Goal: Task Accomplishment & Management: Manage account settings

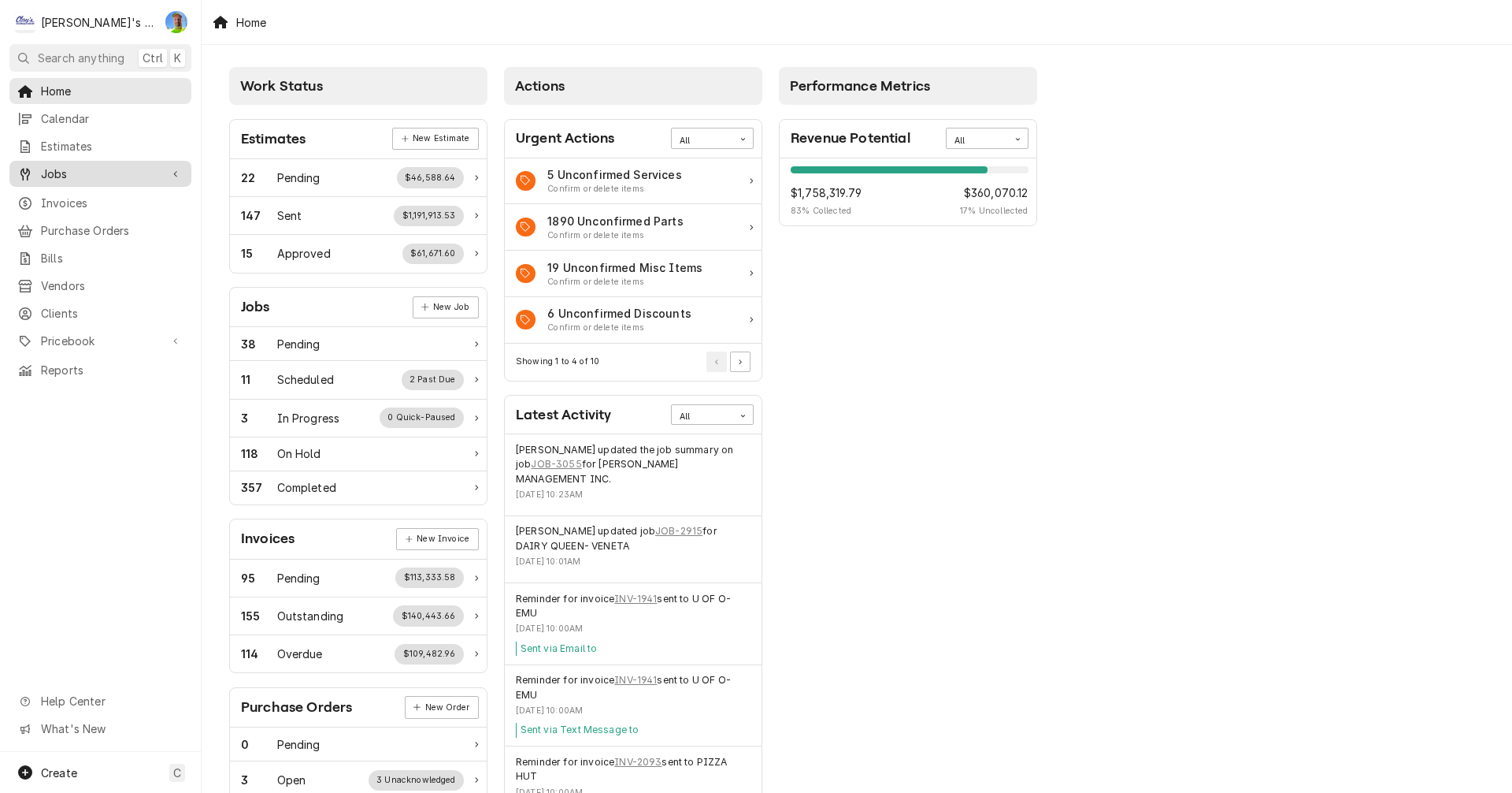
click at [85, 165] on span "Jobs" at bounding box center [101, 173] width 119 height 16
click at [84, 195] on span "Jobs" at bounding box center [112, 201] width 142 height 16
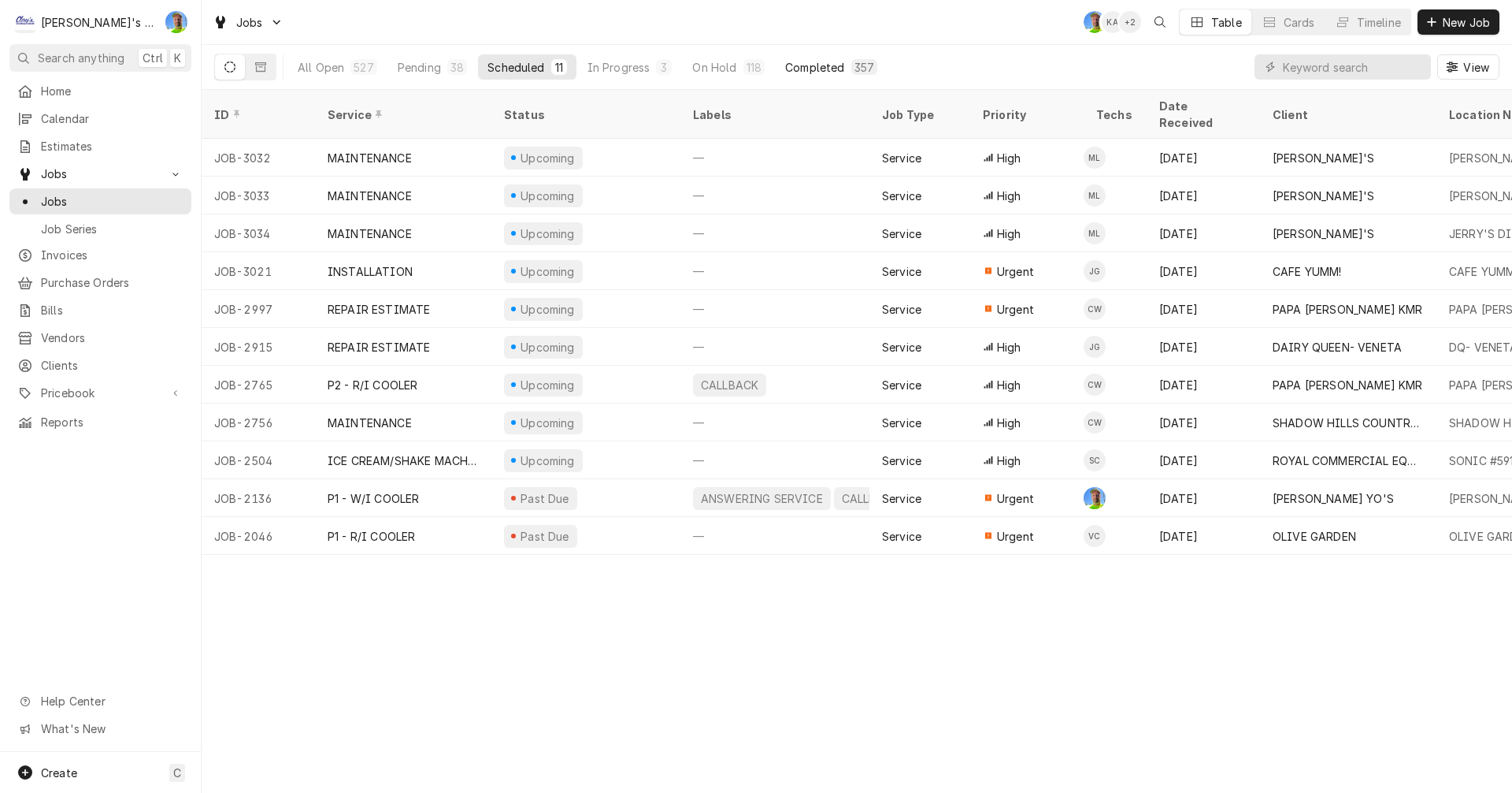
click at [810, 68] on div "Completed" at bounding box center [814, 66] width 59 height 16
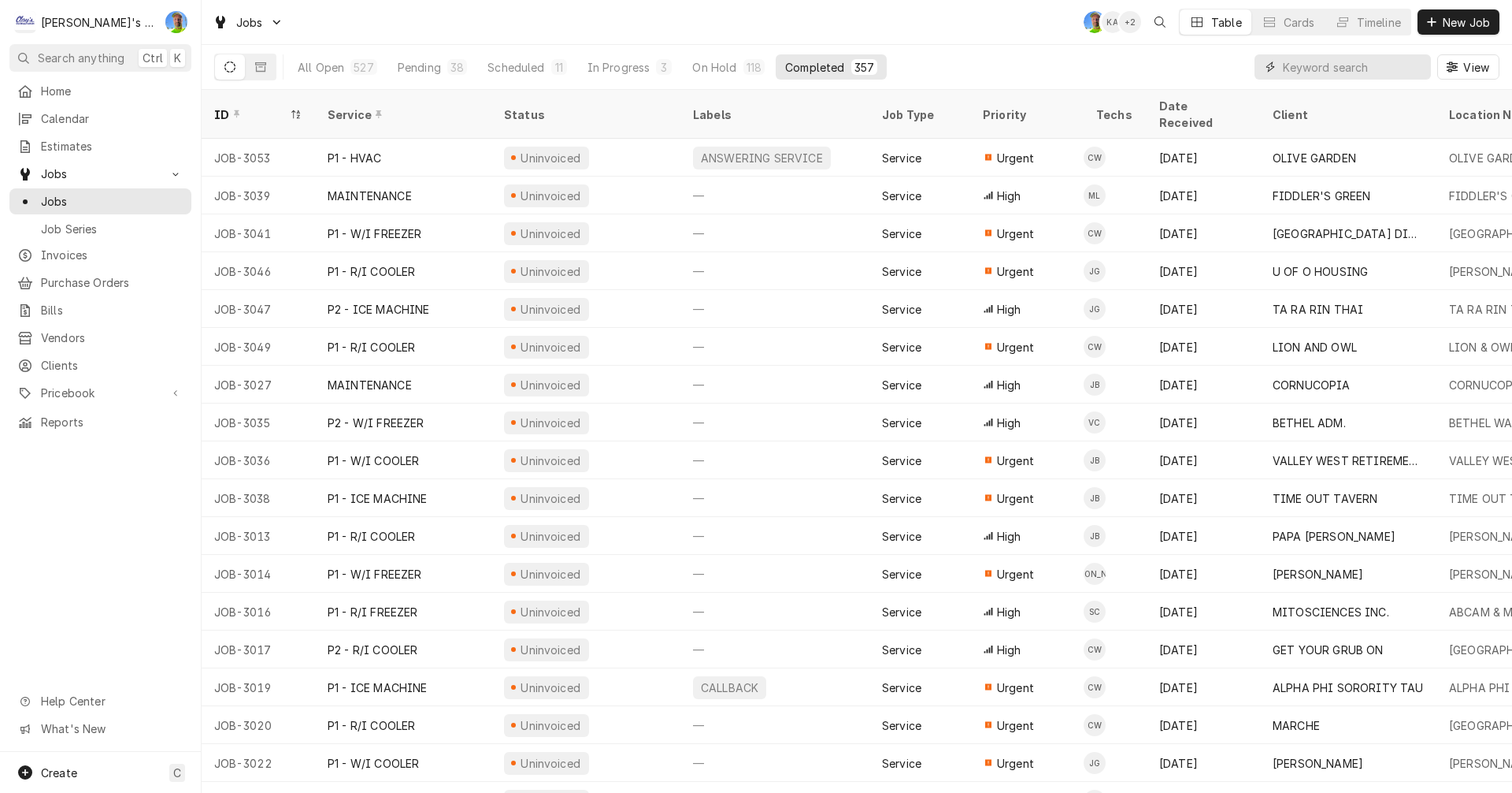
click at [1324, 70] on input "Dynamic Content Wrapper" at bounding box center [1353, 67] width 140 height 25
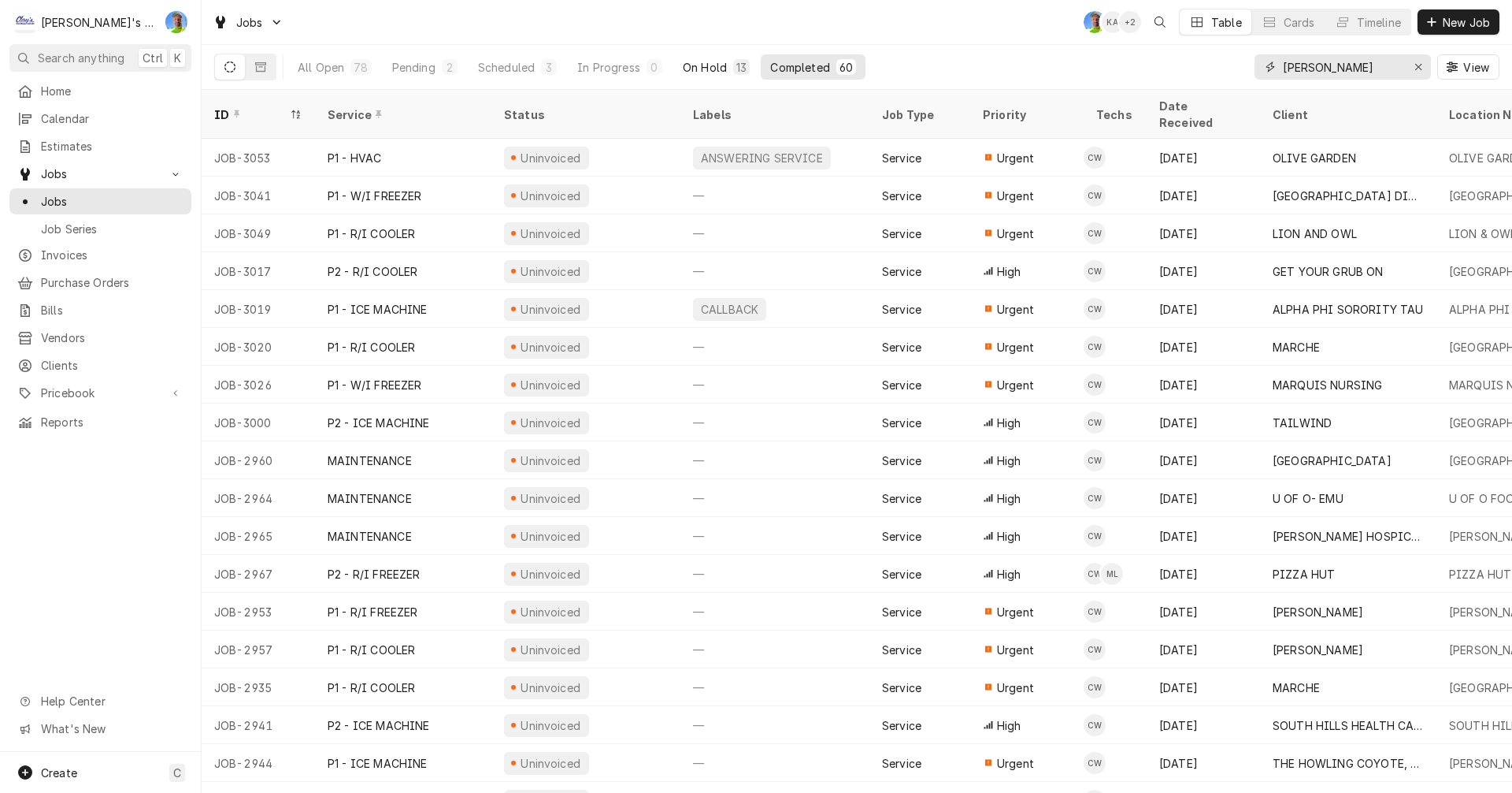
type input "cameron"
click at [701, 69] on div "On Hold" at bounding box center [705, 66] width 44 height 16
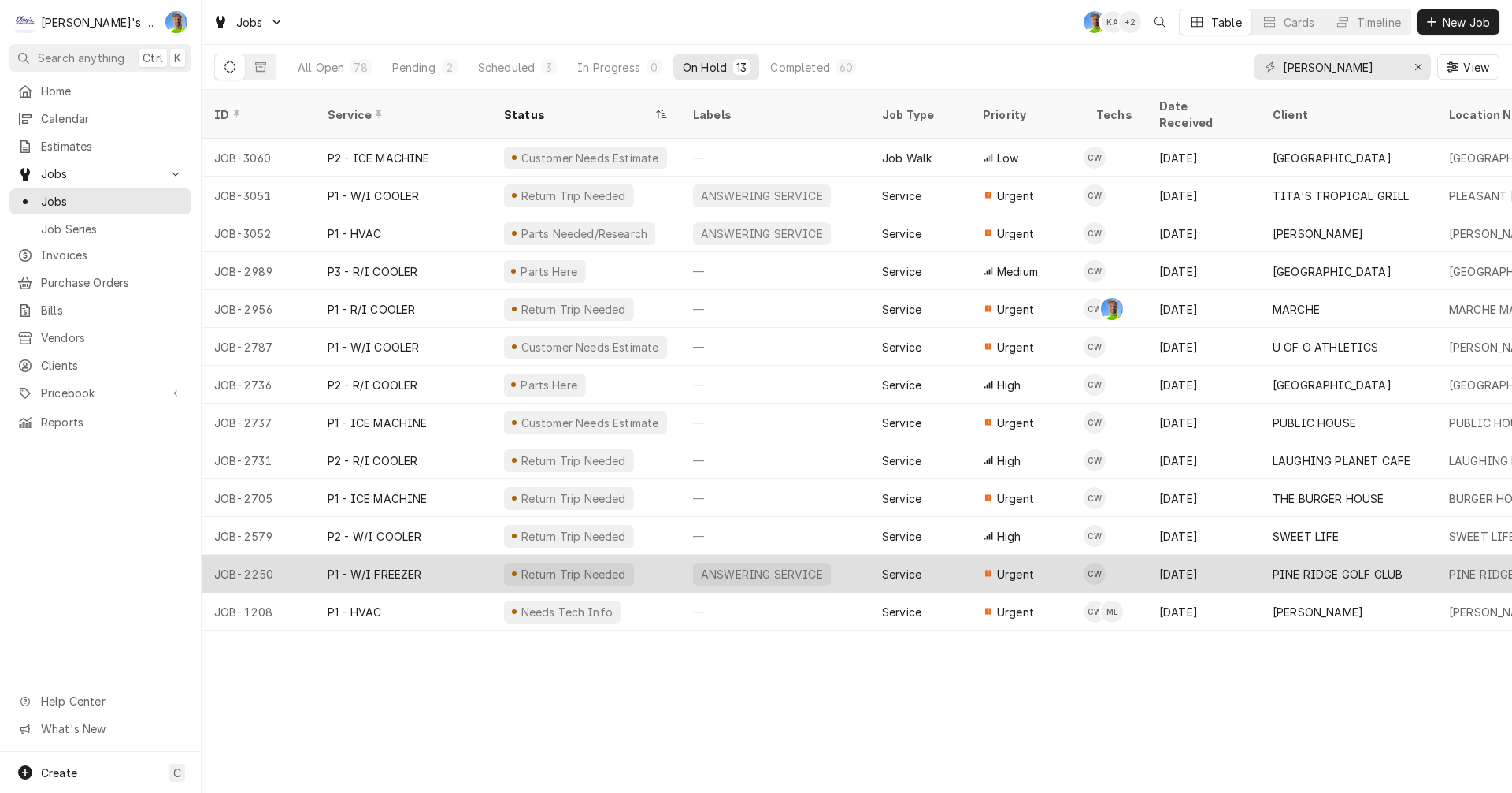
click at [856, 555] on div "ANSWERING SERVICE" at bounding box center [774, 573] width 189 height 37
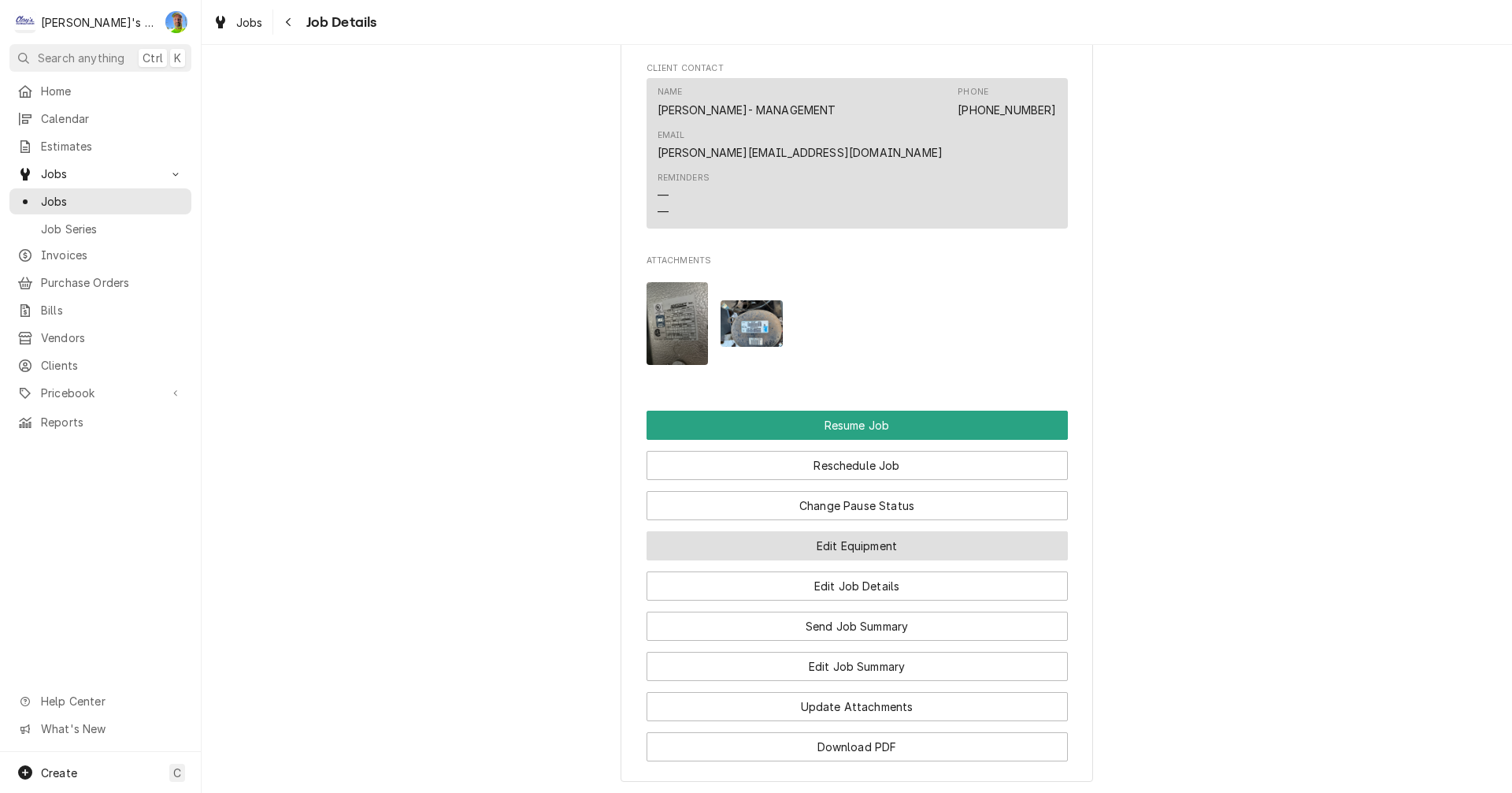
scroll to position [1655, 0]
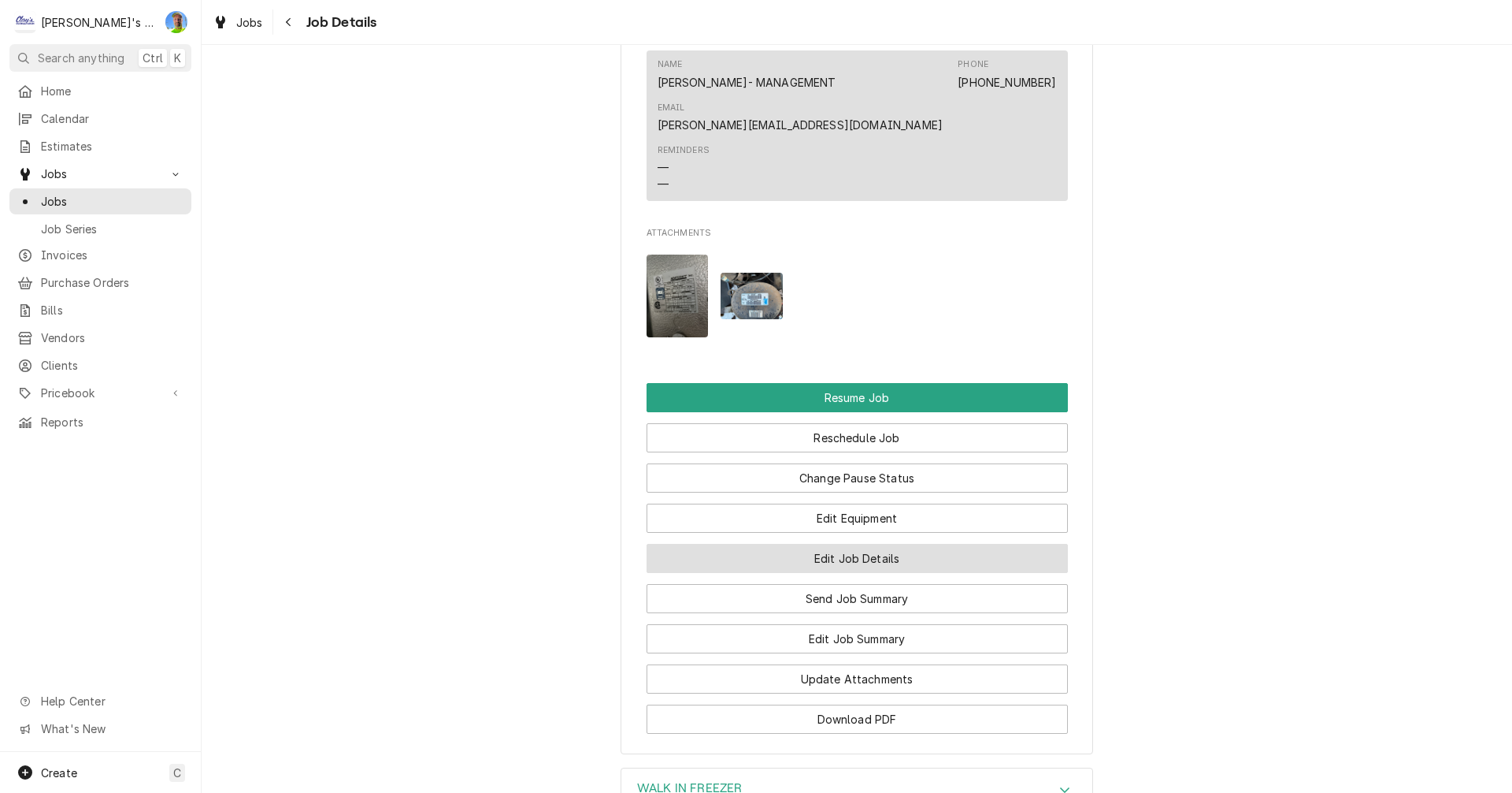
click at [999, 572] on button "Edit Job Details" at bounding box center [857, 558] width 422 height 29
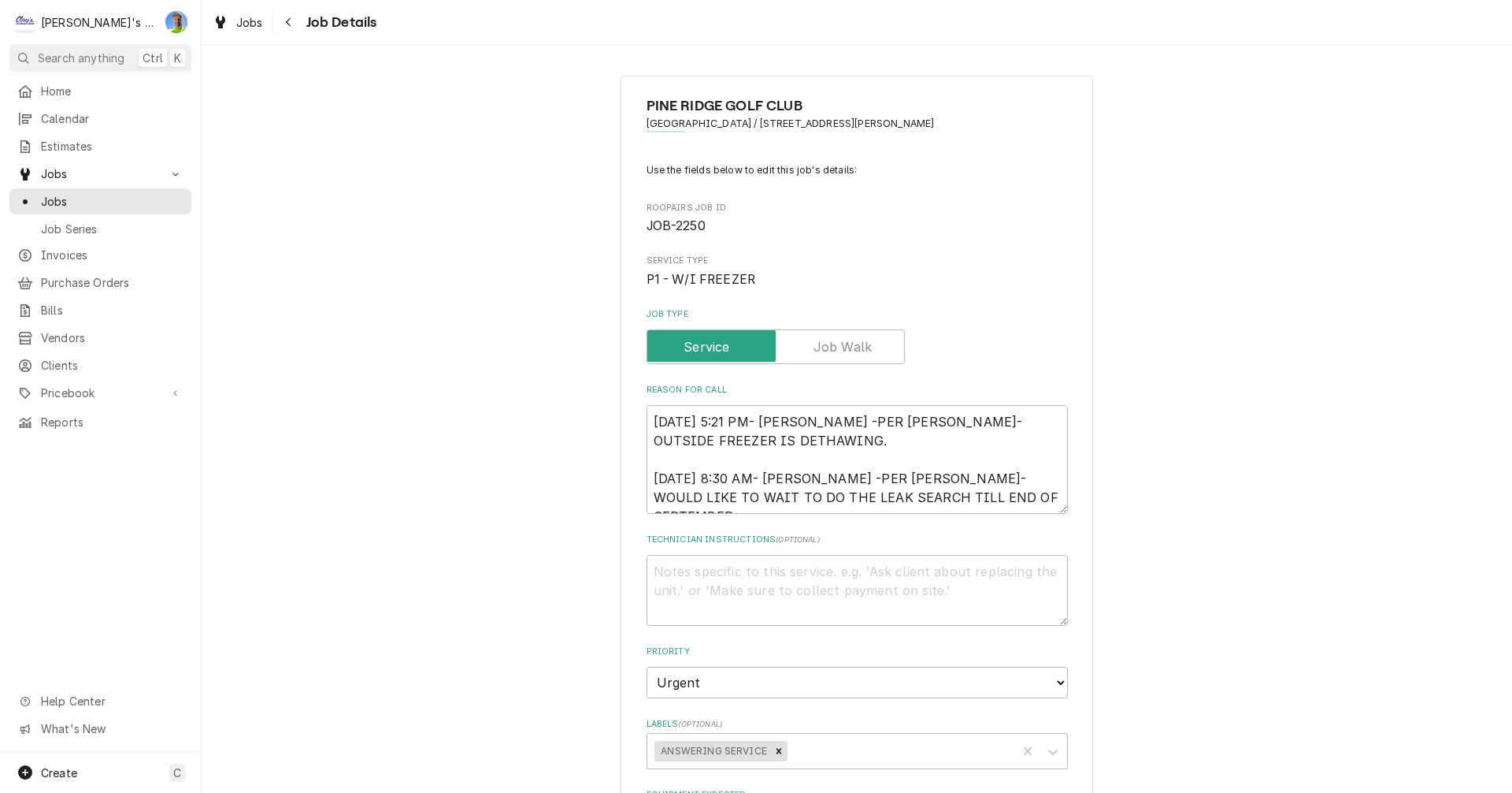
scroll to position [79, 0]
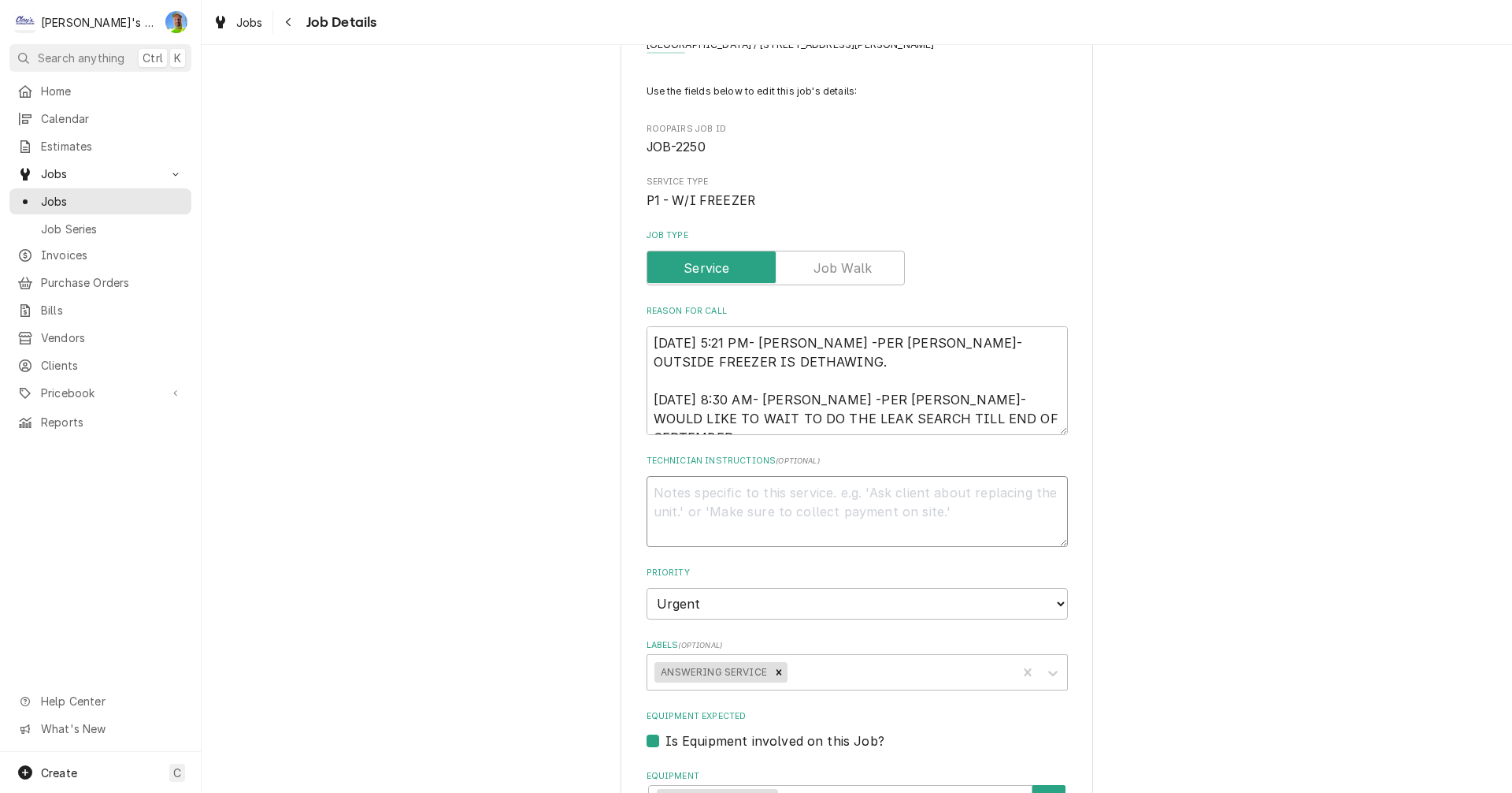
click at [734, 503] on textarea "Technician Instructions ( optional )" at bounding box center [857, 511] width 422 height 71
type textarea "x"
type textarea "9"
type textarea "x"
type textarea "9/"
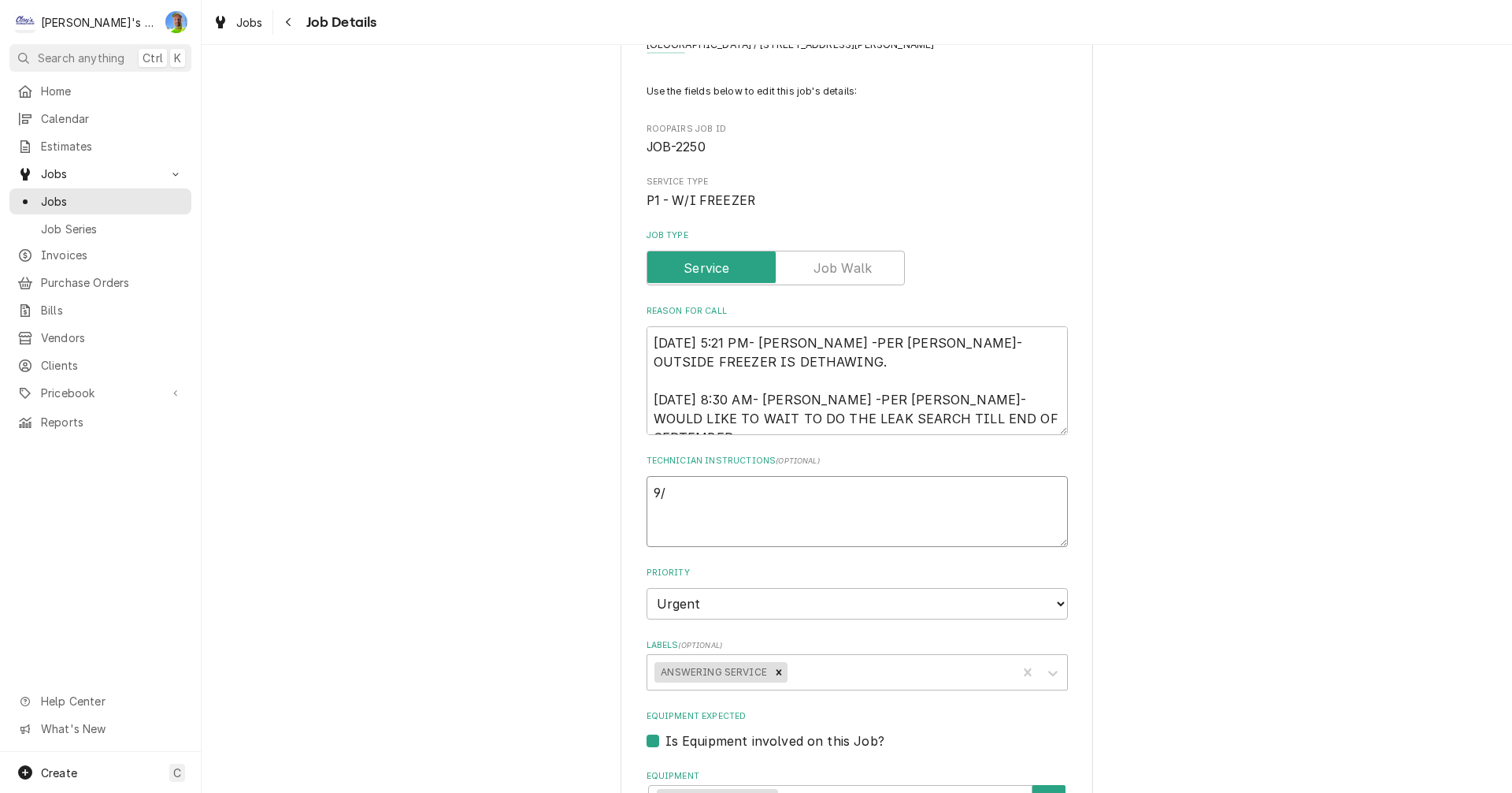
type textarea "x"
type textarea "9/3"
type textarea "x"
type textarea "9/30"
type textarea "x"
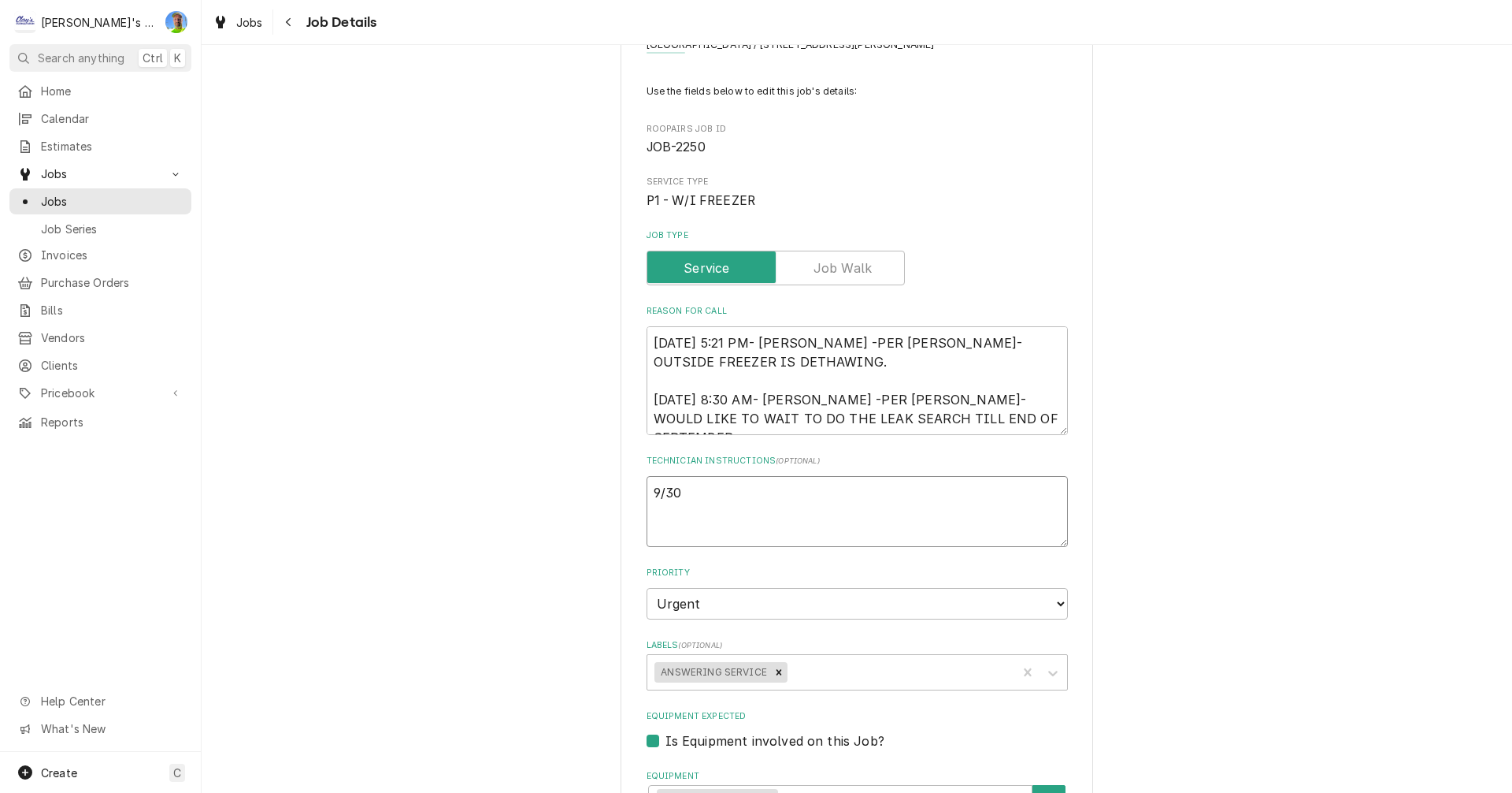
type textarea "9/30"
type textarea "x"
type textarea "9/30 G"
type textarea "x"
type textarea "9/30 GA"
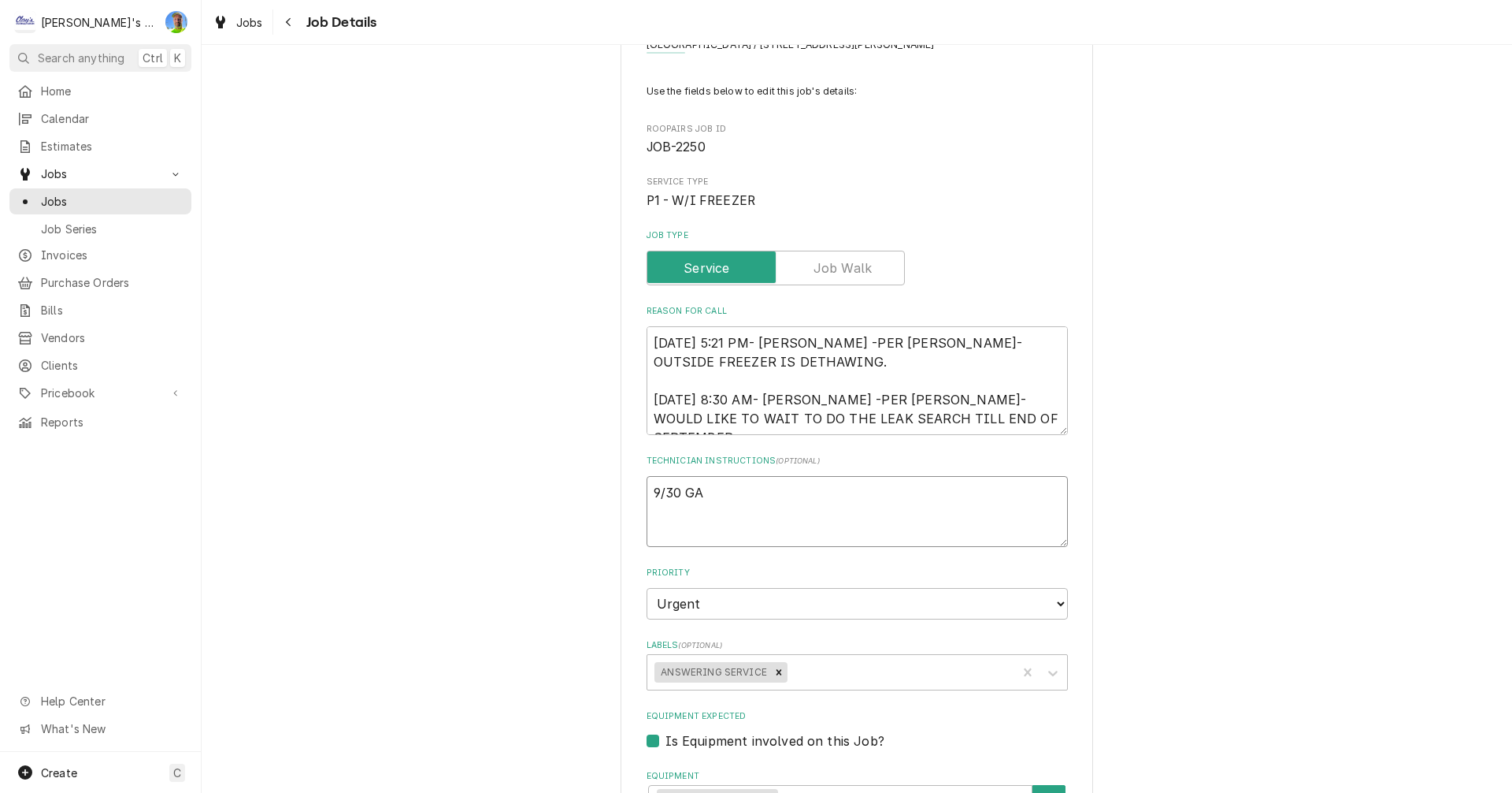
type textarea "x"
type textarea "9/30 GA"
type textarea "x"
type textarea "9/30 GA -"
type textarea "x"
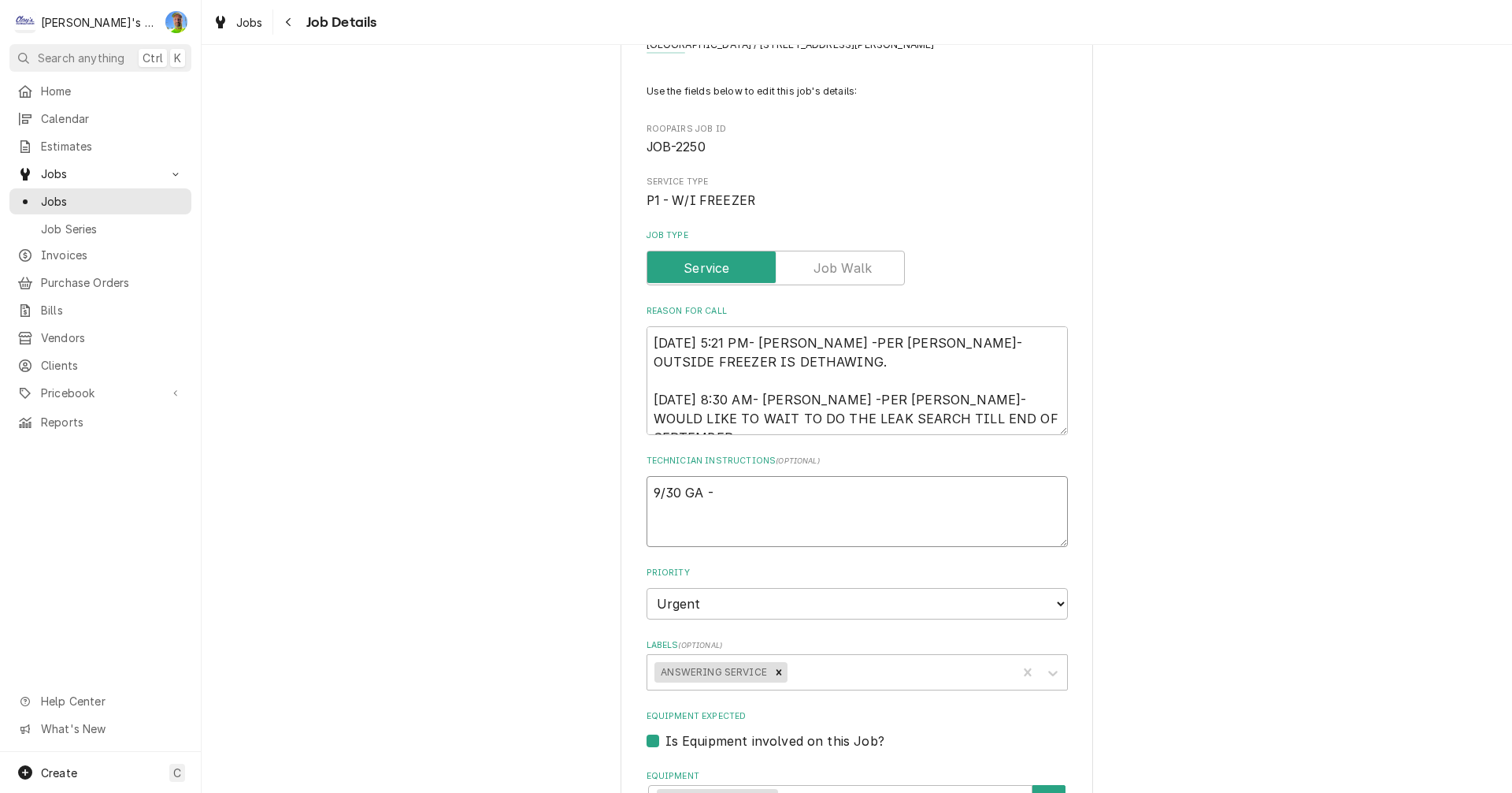
type textarea "9/30 GA -"
type textarea "x"
type textarea "9/30 GA - W"
type textarea "x"
type textarea "9/30 GA - WE"
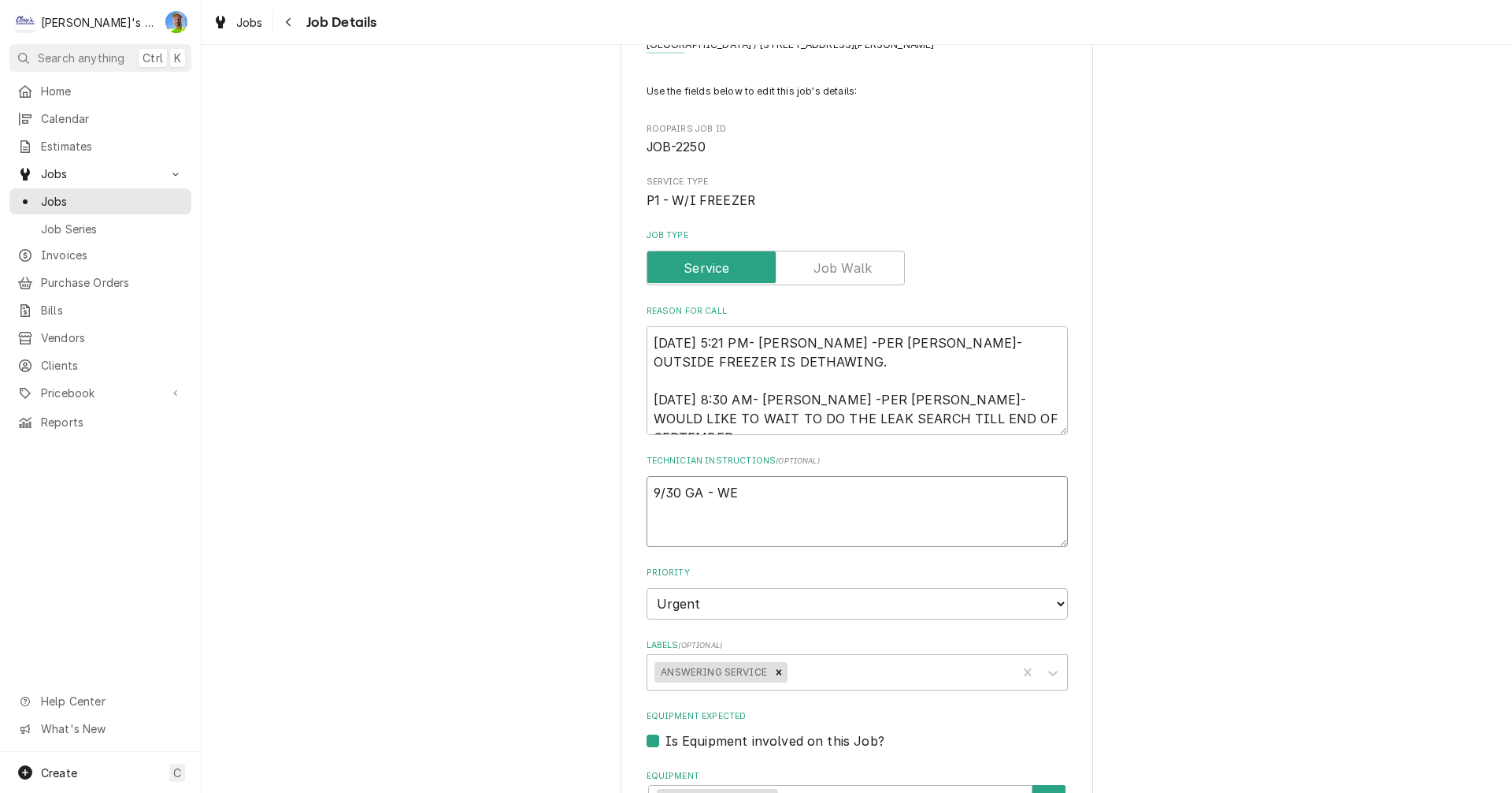
type textarea "x"
type textarea "9/30 GA - WE"
type textarea "x"
type textarea "9/30 GA - WE H"
type textarea "x"
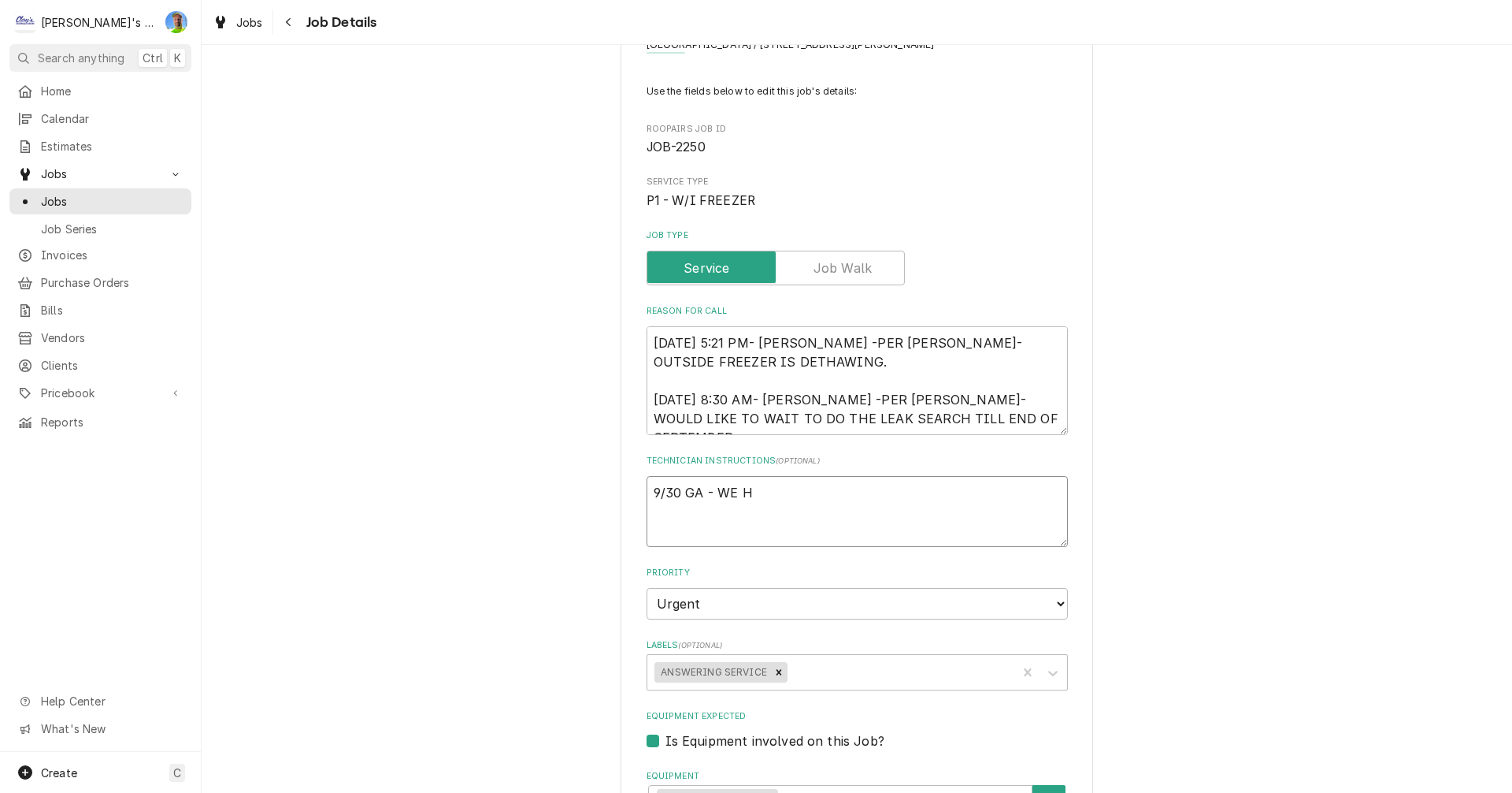
type textarea "9/30 GA - WE HA"
type textarea "x"
type textarea "9/30 GA - WE HAV"
type textarea "x"
type textarea "9/30 GA - WE HAVE"
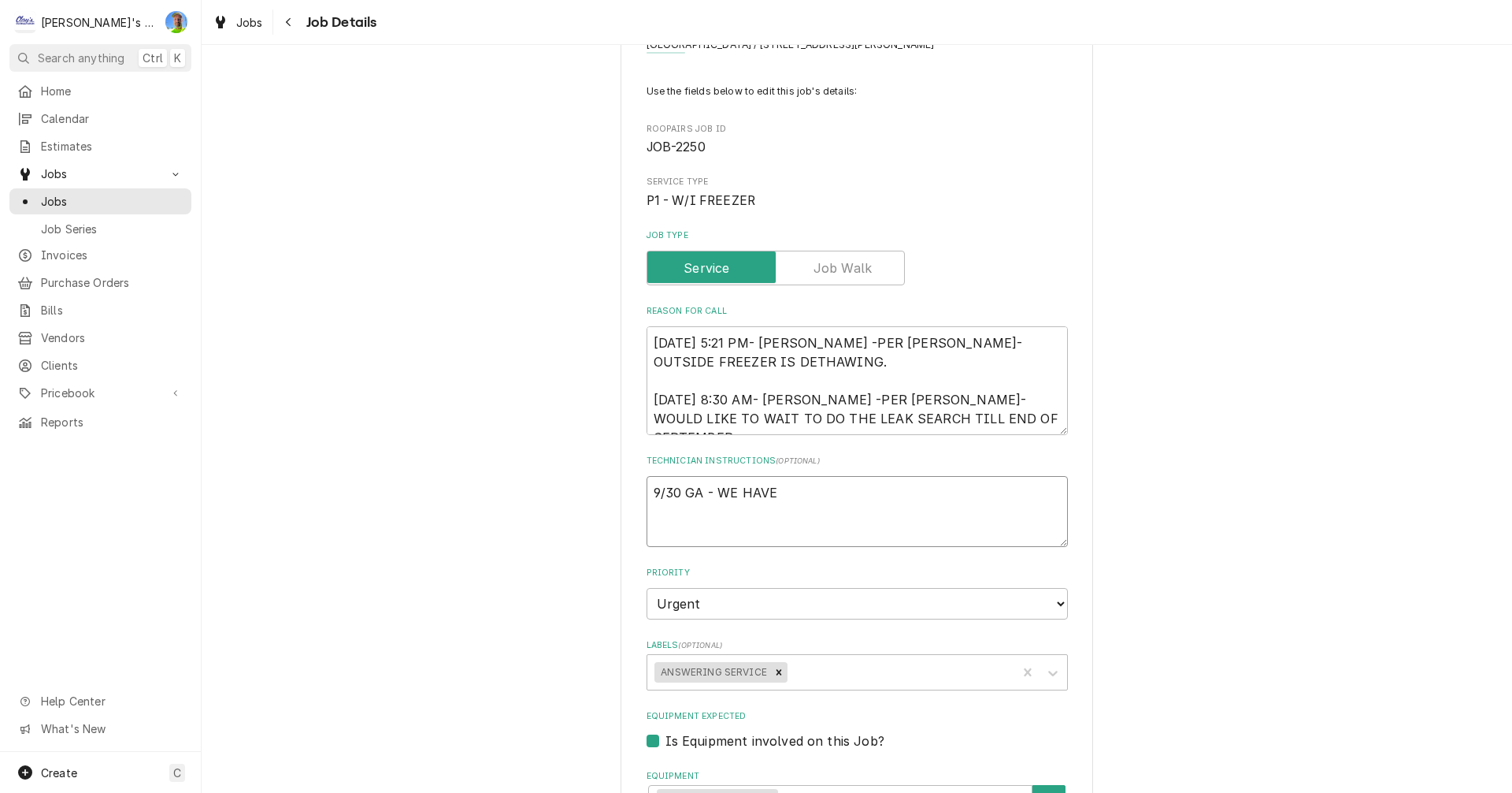
type textarea "x"
type textarea "9/30 GA - WE HAVE"
type textarea "x"
type textarea "9/30 GA - WE HAVE A"
type textarea "x"
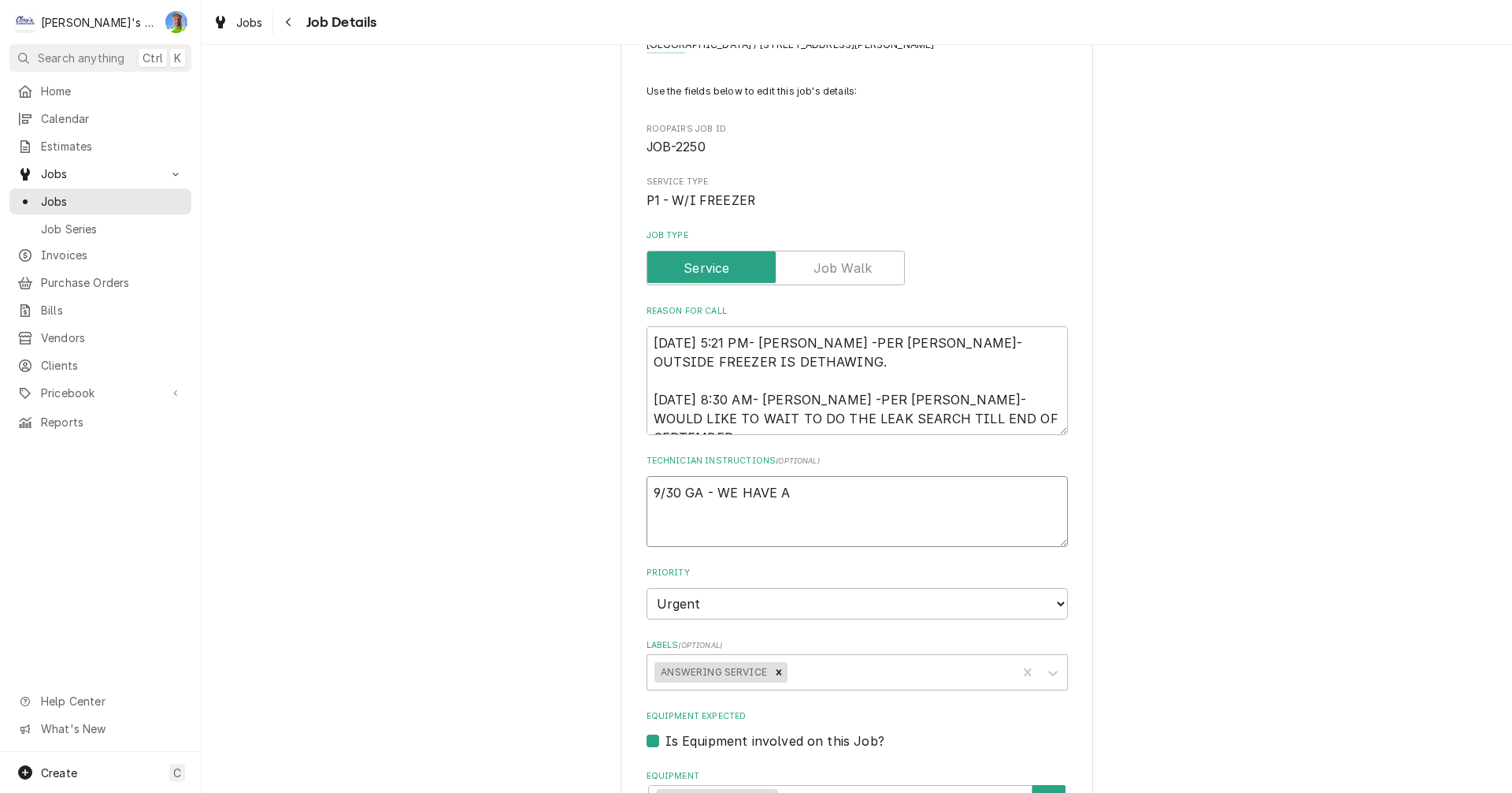
type textarea "9/30 GA - WE HAVE AL"
type textarea "x"
type textarea "9/30 GA - WE HAVE ALR"
type textarea "x"
type textarea "9/30 GA - WE HAVE ALRE"
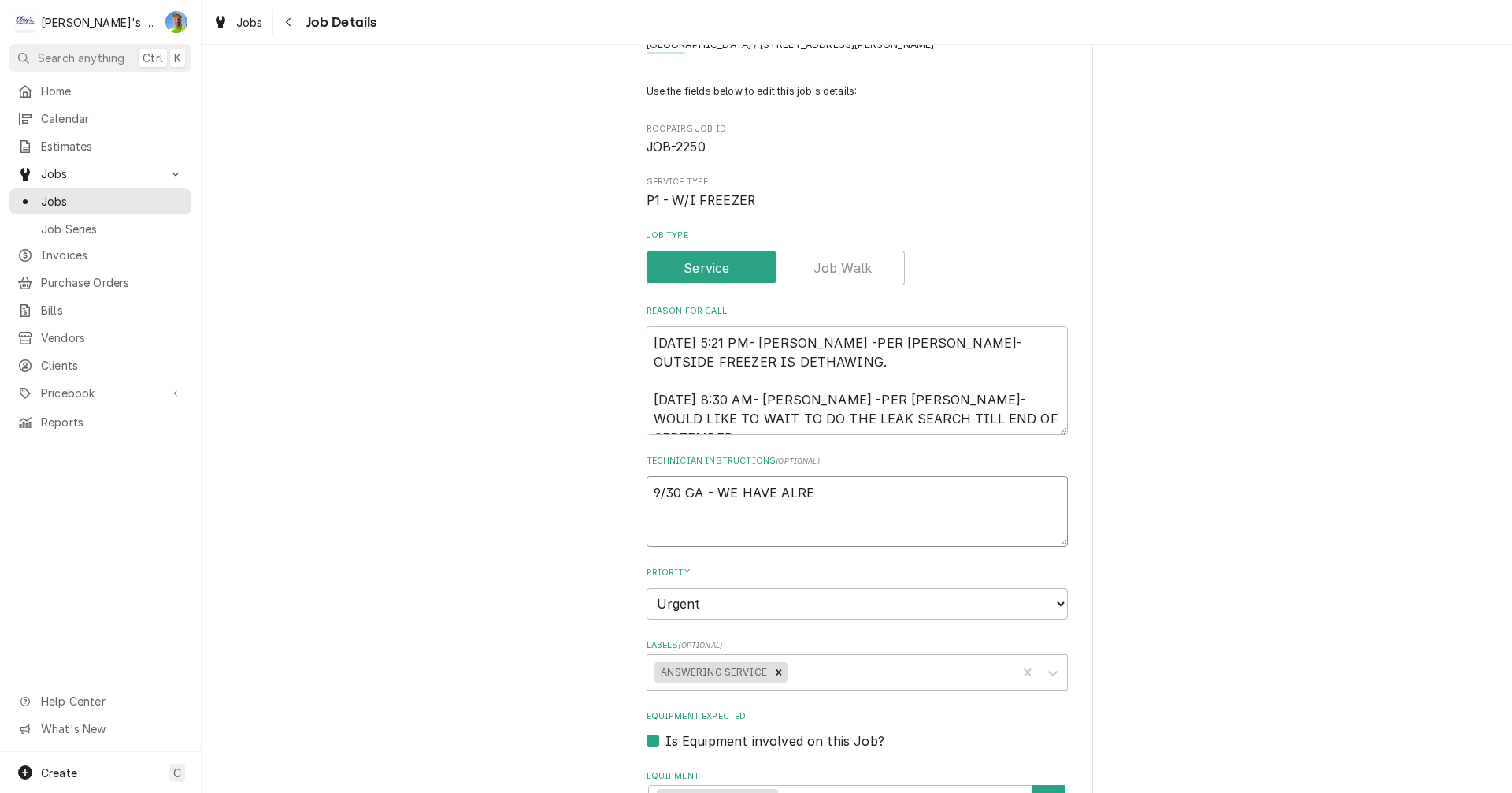
type textarea "x"
type textarea "9/30 GA - WE HAVE ALREA"
type textarea "x"
type textarea "9/30 GA - WE HAVE ALREAD"
type textarea "x"
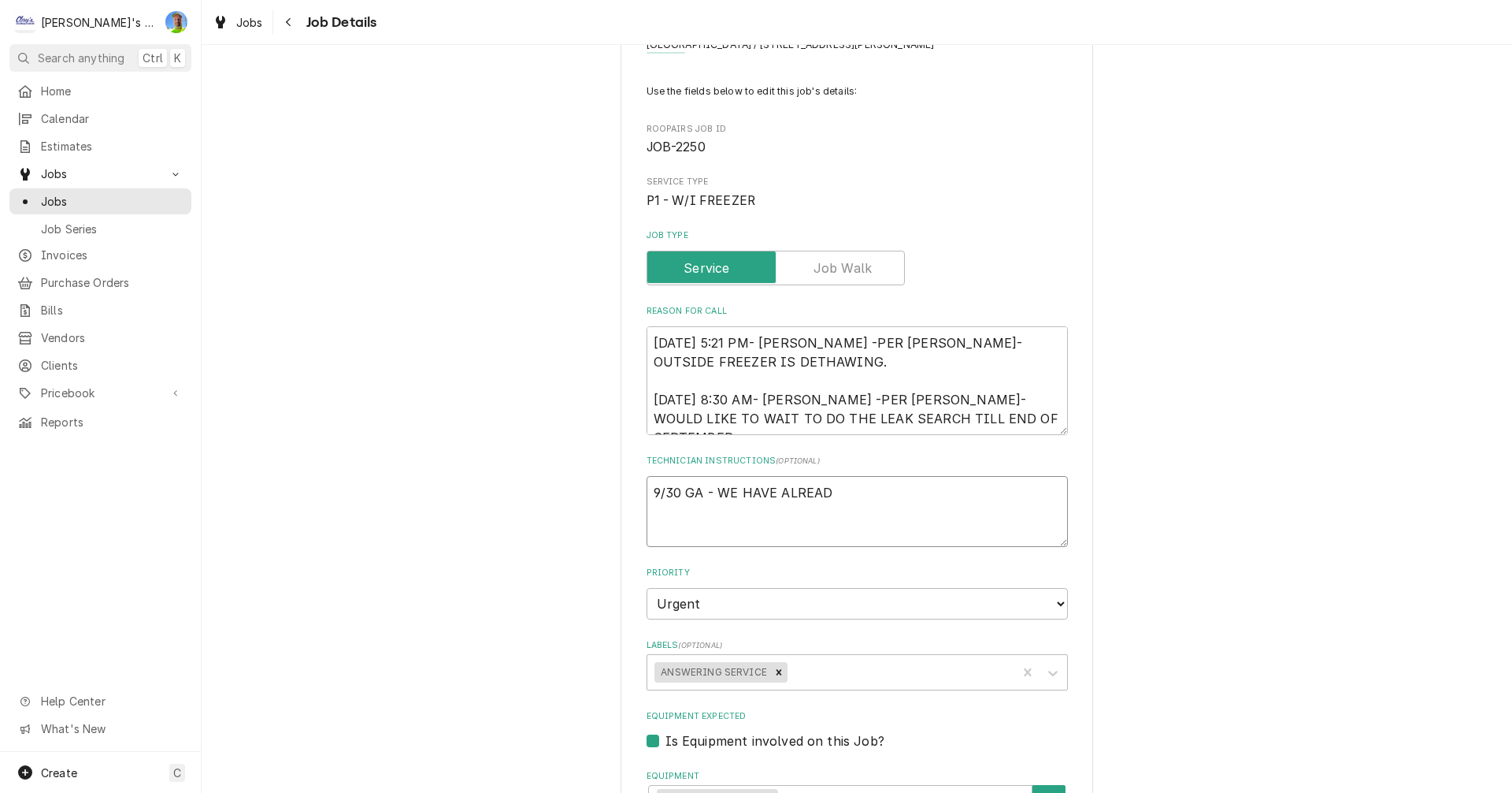
type textarea "9/30 GA - WE HAVE ALREADY"
type textarea "x"
type textarea "9/30 GA - WE HAVE ALREADY"
type textarea "x"
type textarea "9/30 GA - WE HAVE ALREADY L"
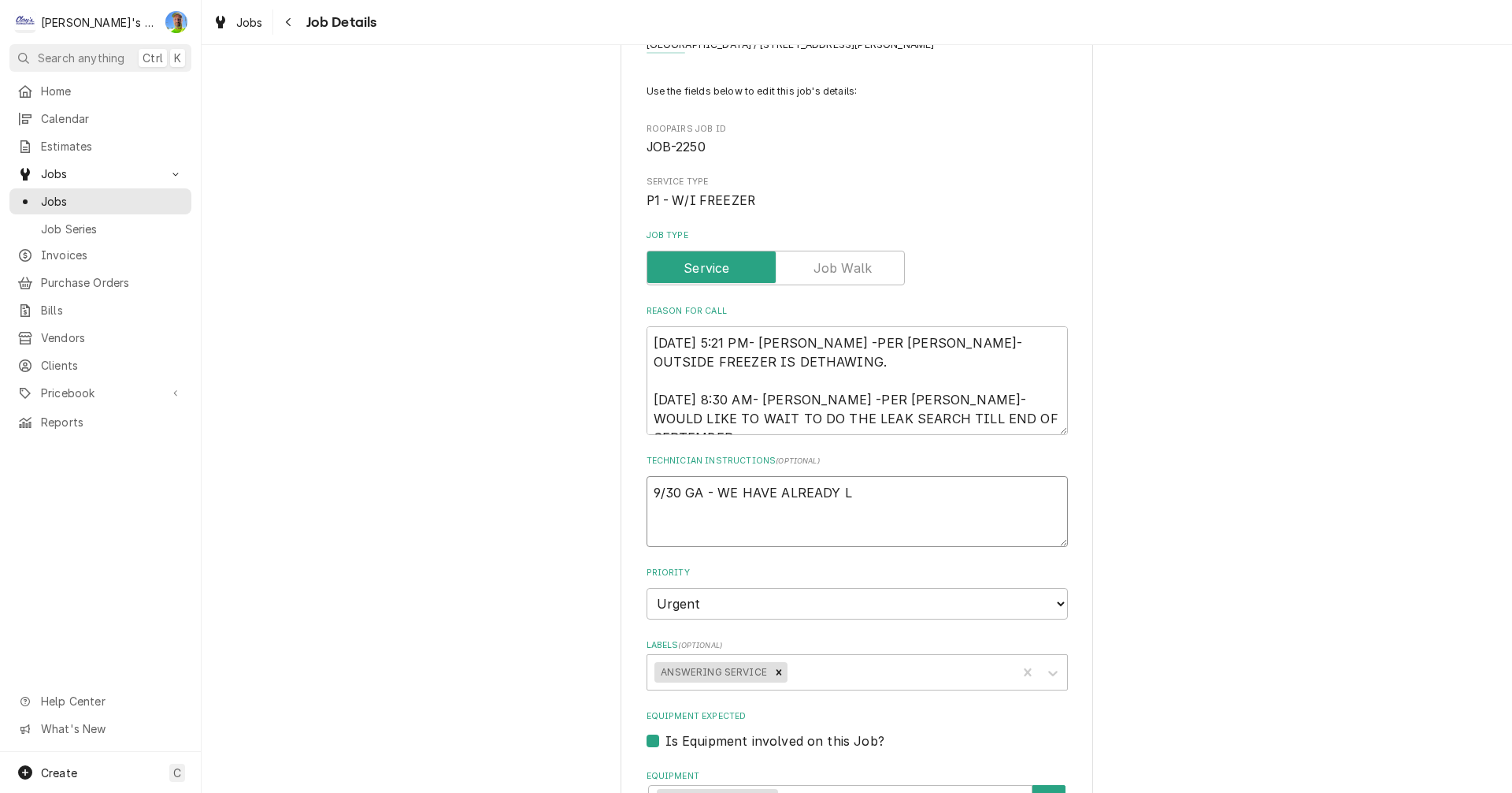
type textarea "x"
type textarea "9/30 GA - WE HAVE ALREADY LO"
type textarea "x"
type textarea "9/30 GA - WE HAVE ALREADY LOC"
type textarea "x"
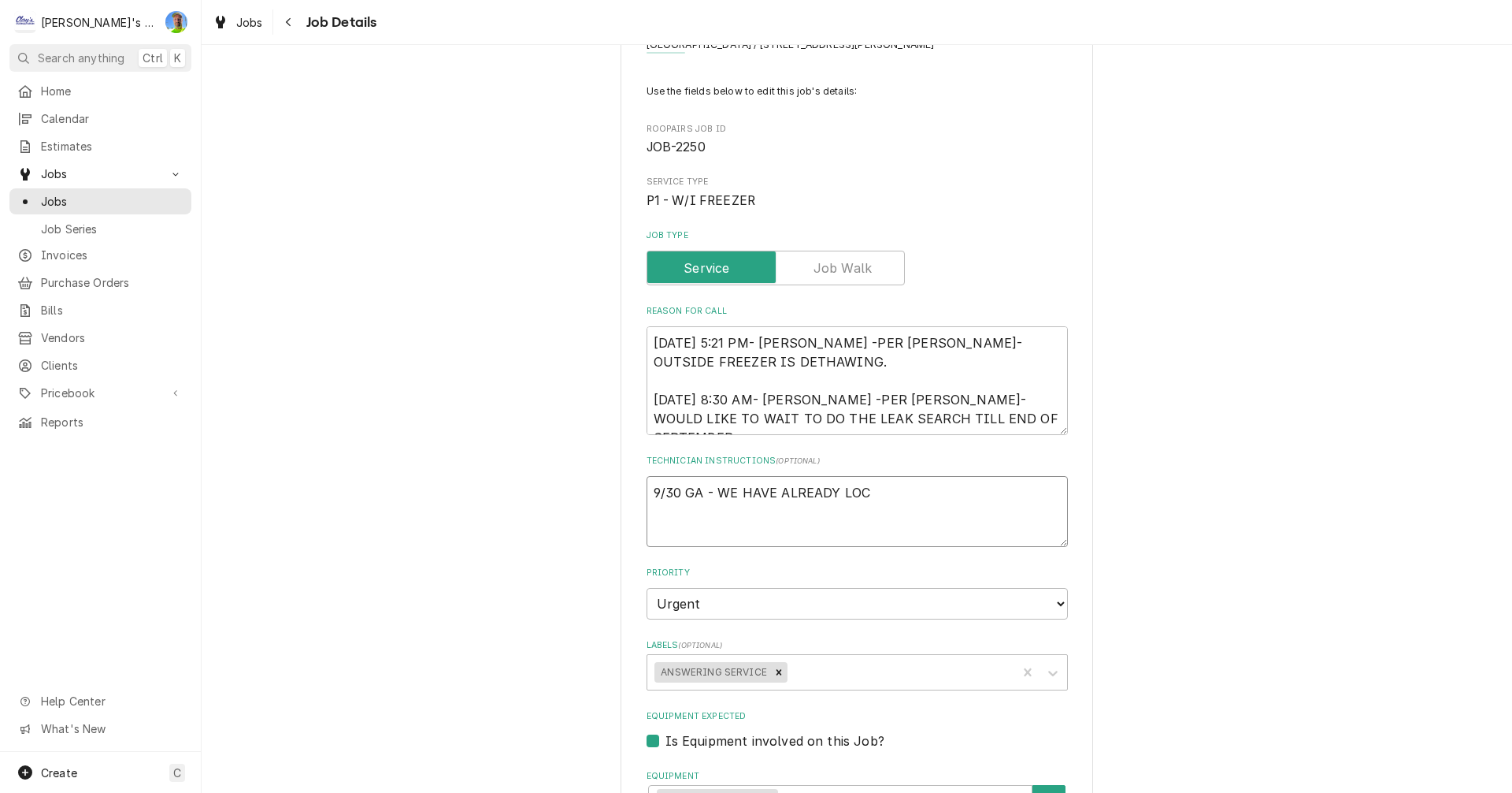
type textarea "9/30 GA - WE HAVE ALREADY LOCA"
type textarea "x"
type textarea "9/30 GA - WE HAVE ALREADY LOCAT"
type textarea "x"
type textarea "9/30 GA - WE HAVE ALREADY LOCATE"
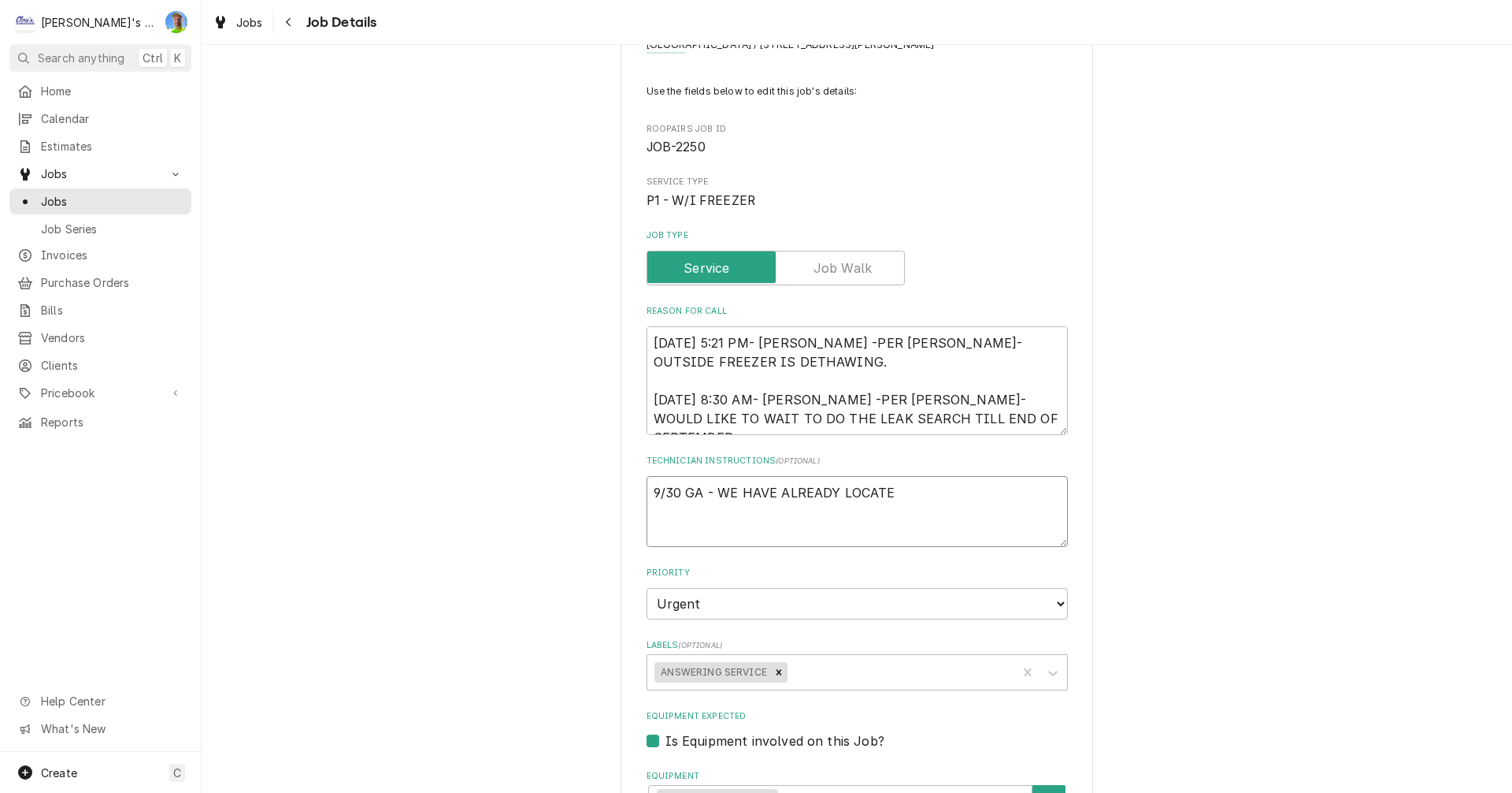
type textarea "x"
type textarea "9/30 GA - WE HAVE ALREADY LOCATED"
type textarea "x"
type textarea "9/30 GA - WE HAVE ALREADY LOCATED"
type textarea "x"
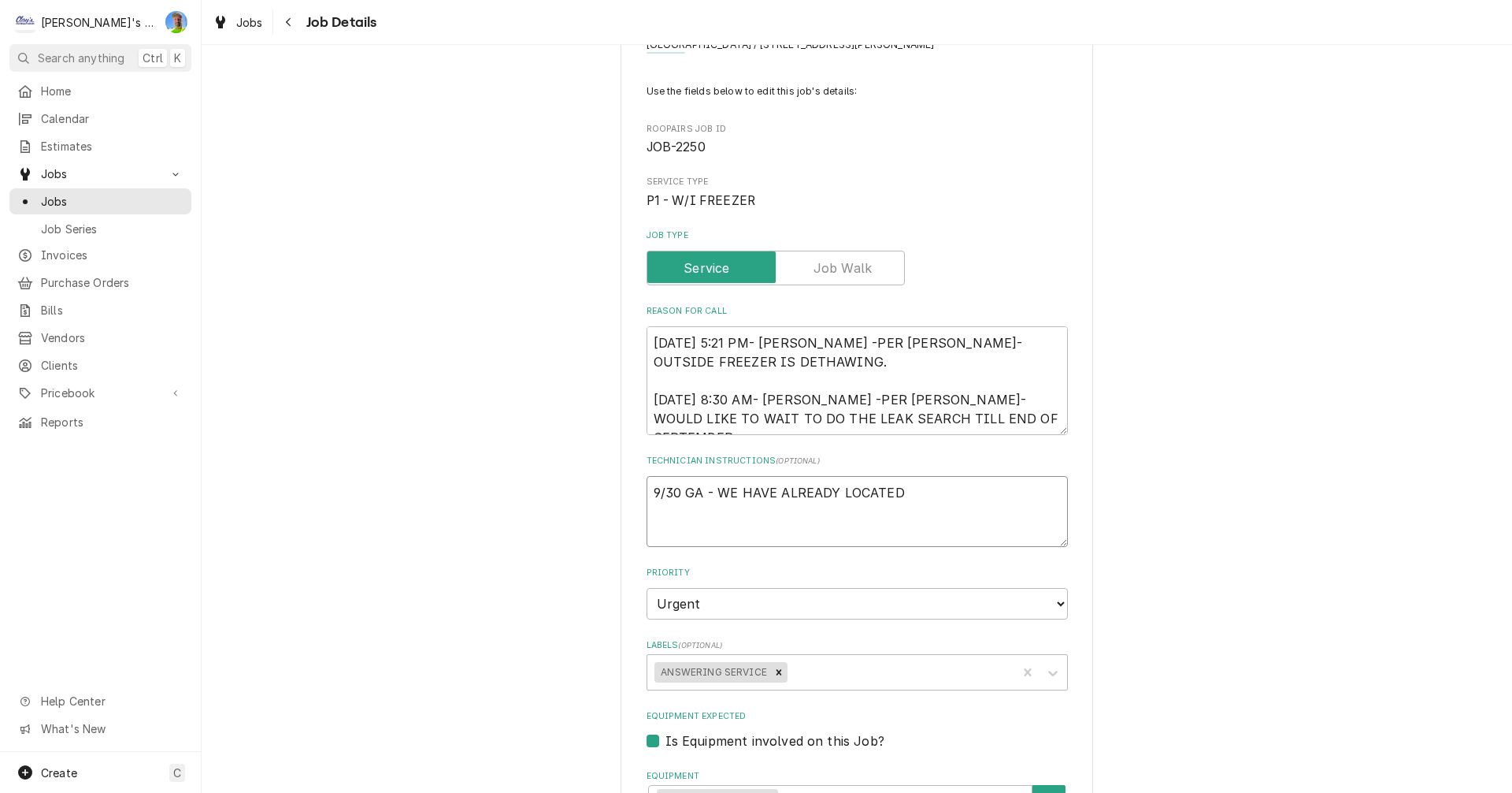
type textarea "9/30 GA - WE HAVE ALREADY LOCATED O"
type textarea "x"
type textarea "9/30 GA - WE HAVE ALREADY LOCATED ON"
type textarea "x"
type textarea "9/30 GA - WE HAVE ALREADY LOCATED ONE"
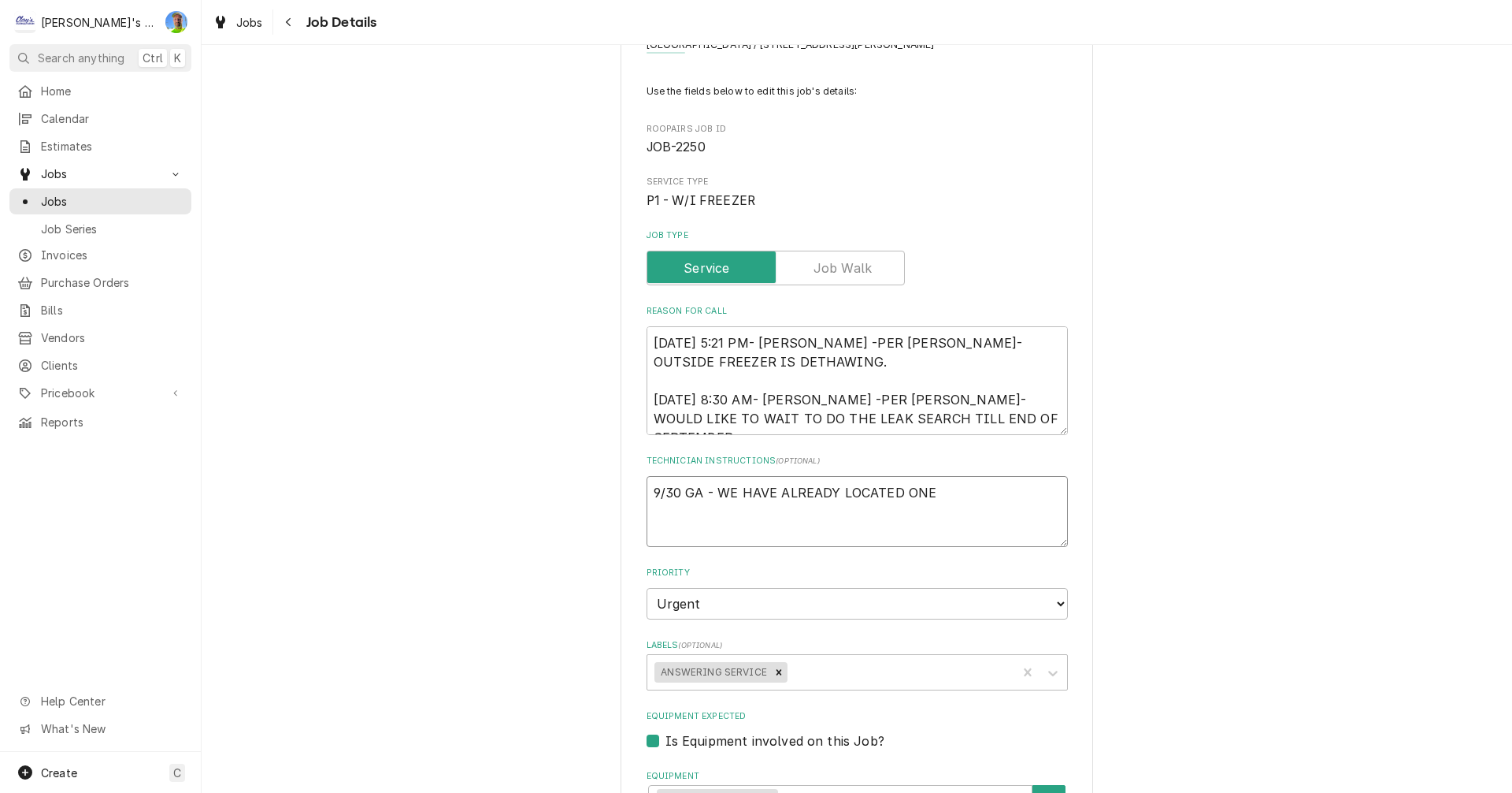
type textarea "x"
type textarea "9/30 GA - WE HAVE ALREADY LOCATED ONE"
type textarea "x"
type textarea "9/30 GA - WE HAVE ALREADY LOCATED ONE R"
type textarea "x"
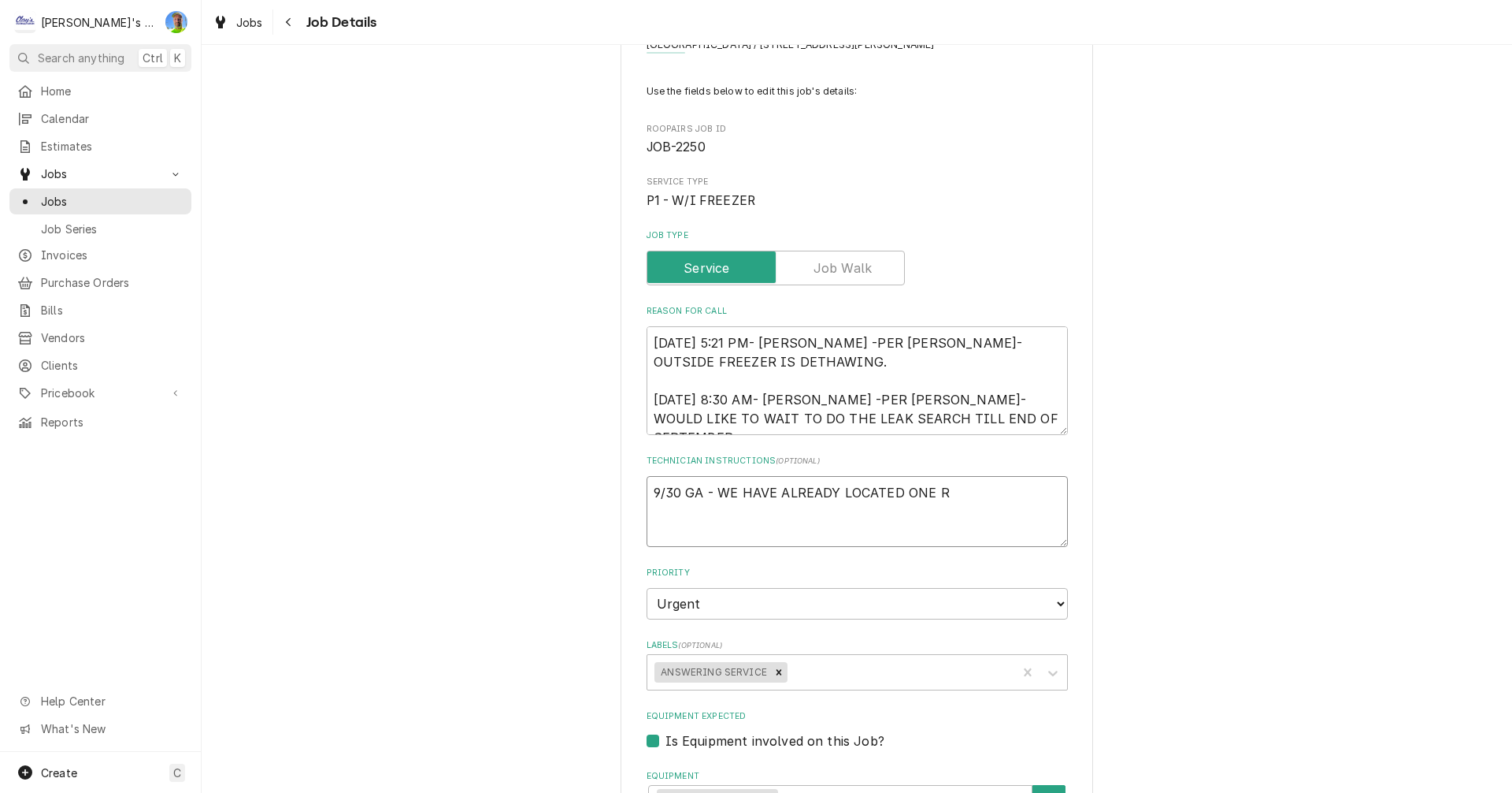
type textarea "9/30 GA - WE HAVE ALREADY LOCATED ONE RE"
type textarea "x"
type textarea "9/30 GA - WE HAVE ALREADY LOCATED ONE REF"
type textarea "x"
type textarea "9/30 GA - WE HAVE ALREADY LOCATED ONE REFR"
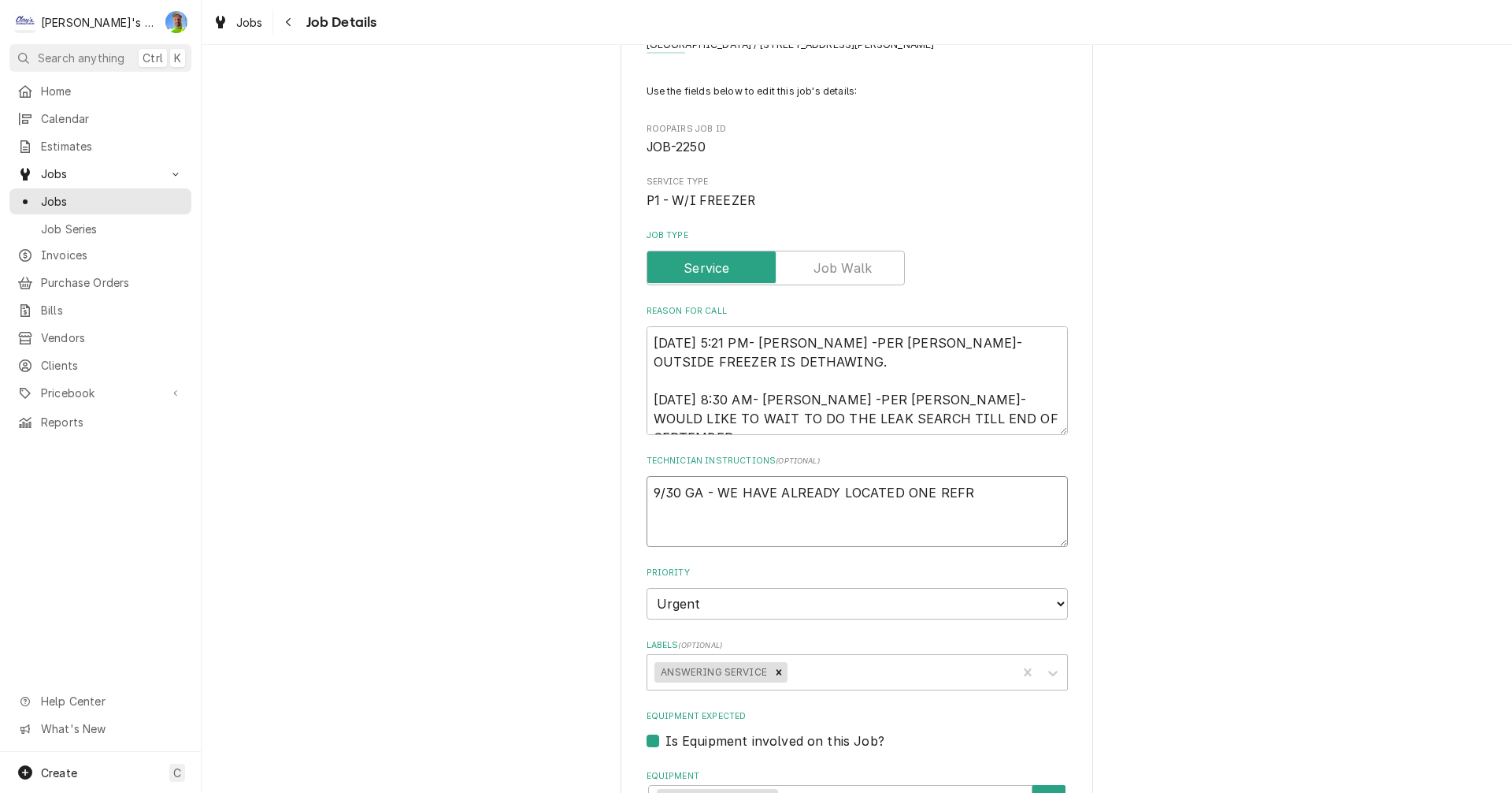
type textarea "x"
type textarea "9/30 GA - WE HAVE ALREADY LOCATED ONE REFRI"
type textarea "x"
type textarea "9/30 GA - WE HAVE ALREADY LOCATED ONE REFRIG"
type textarea "x"
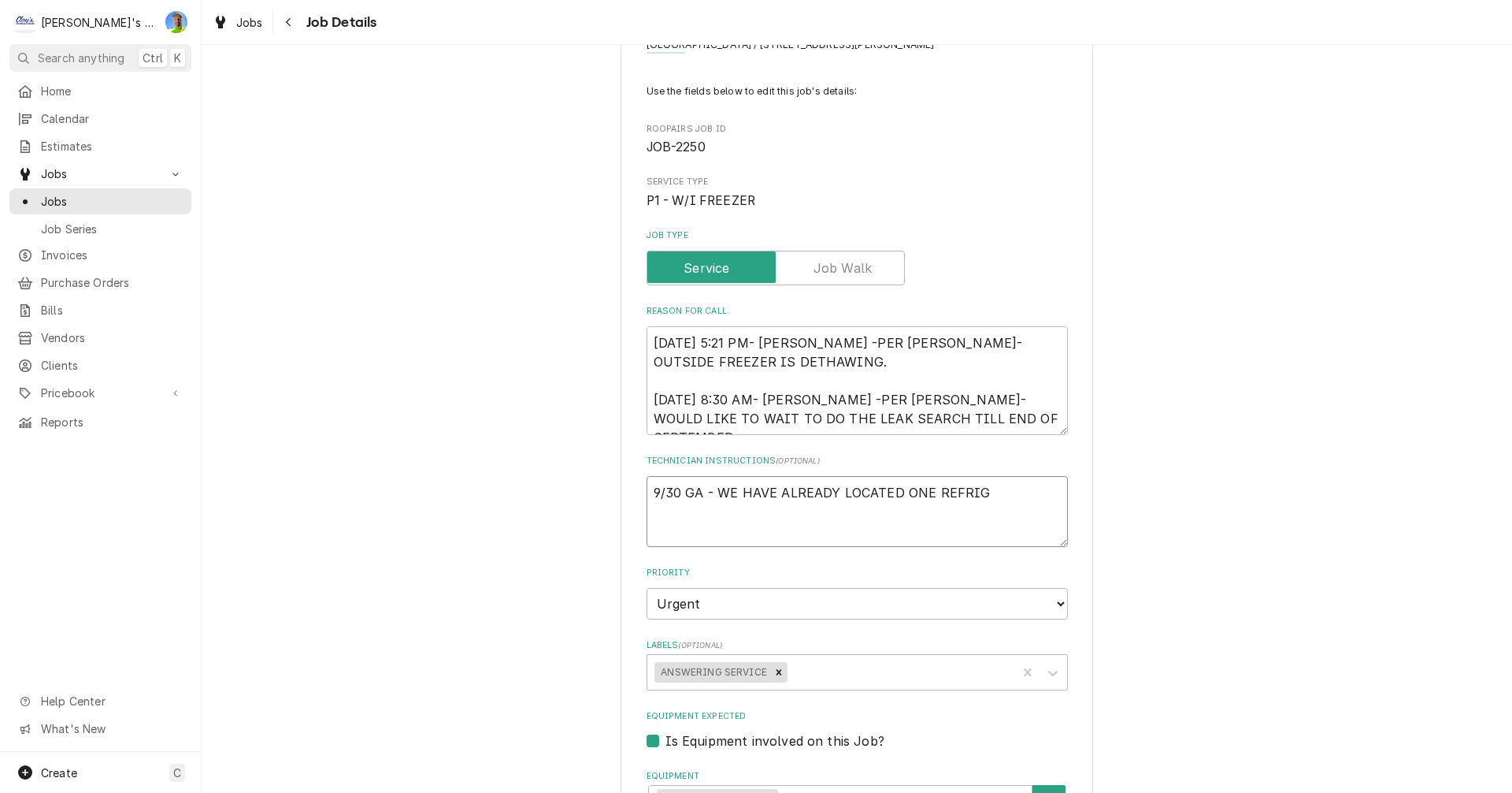
type textarea "9/30 GA - WE HAVE ALREADY LOCATED ONE REFRIGE"
type textarea "x"
type textarea "9/30 GA - WE HAVE ALREADY LOCATED ONE REFRIGER"
type textarea "x"
type textarea "9/30 GA - WE HAVE ALREADY LOCATED ONE REFRIGERA"
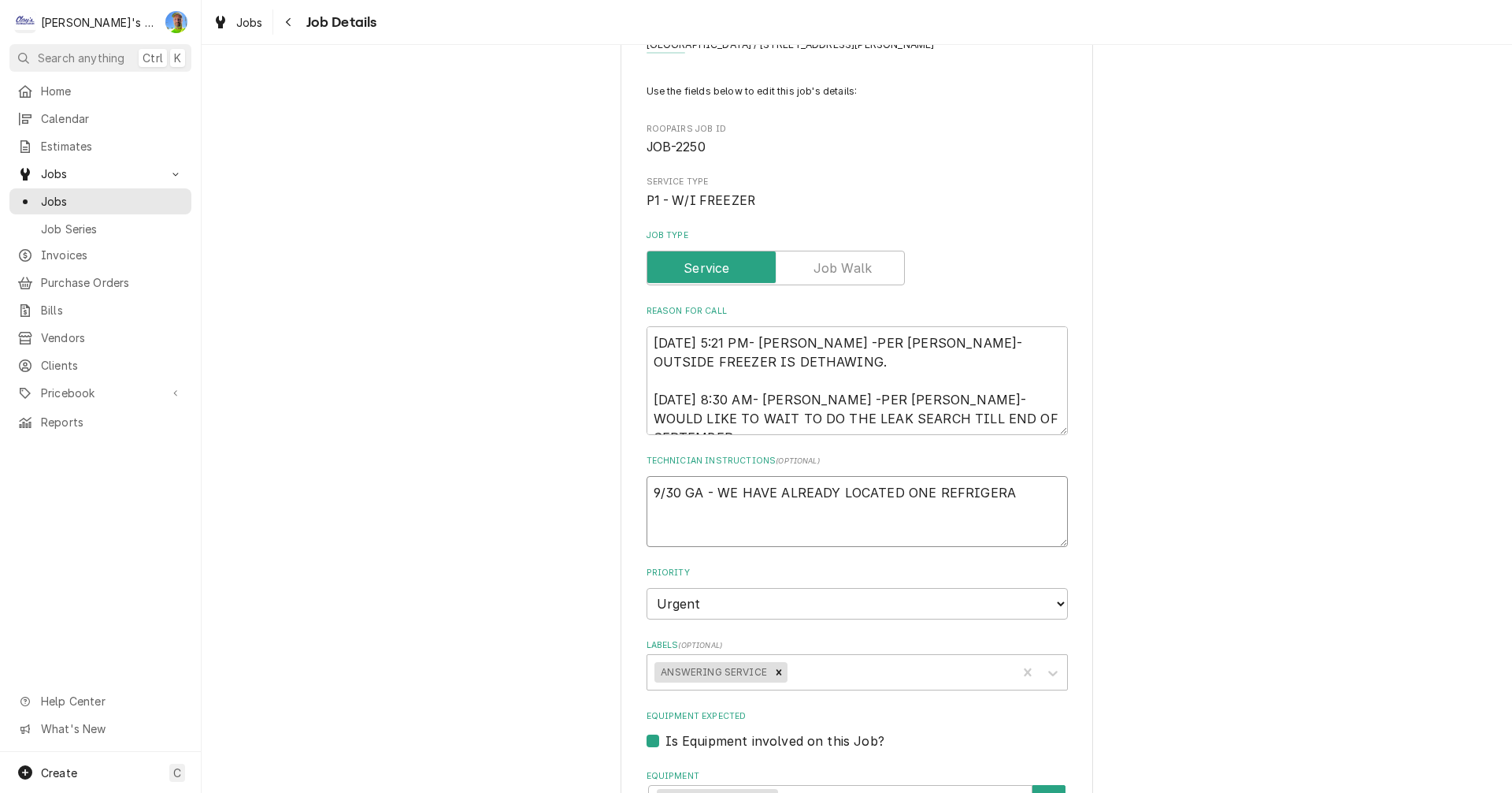
type textarea "x"
type textarea "9/30 GA - WE HAVE ALREADY LOCATED ONE REFRIGERAN"
type textarea "x"
type textarea "9/30 GA - WE HAVE ALREADY LOCATED ONE REFRIGERANT"
type textarea "x"
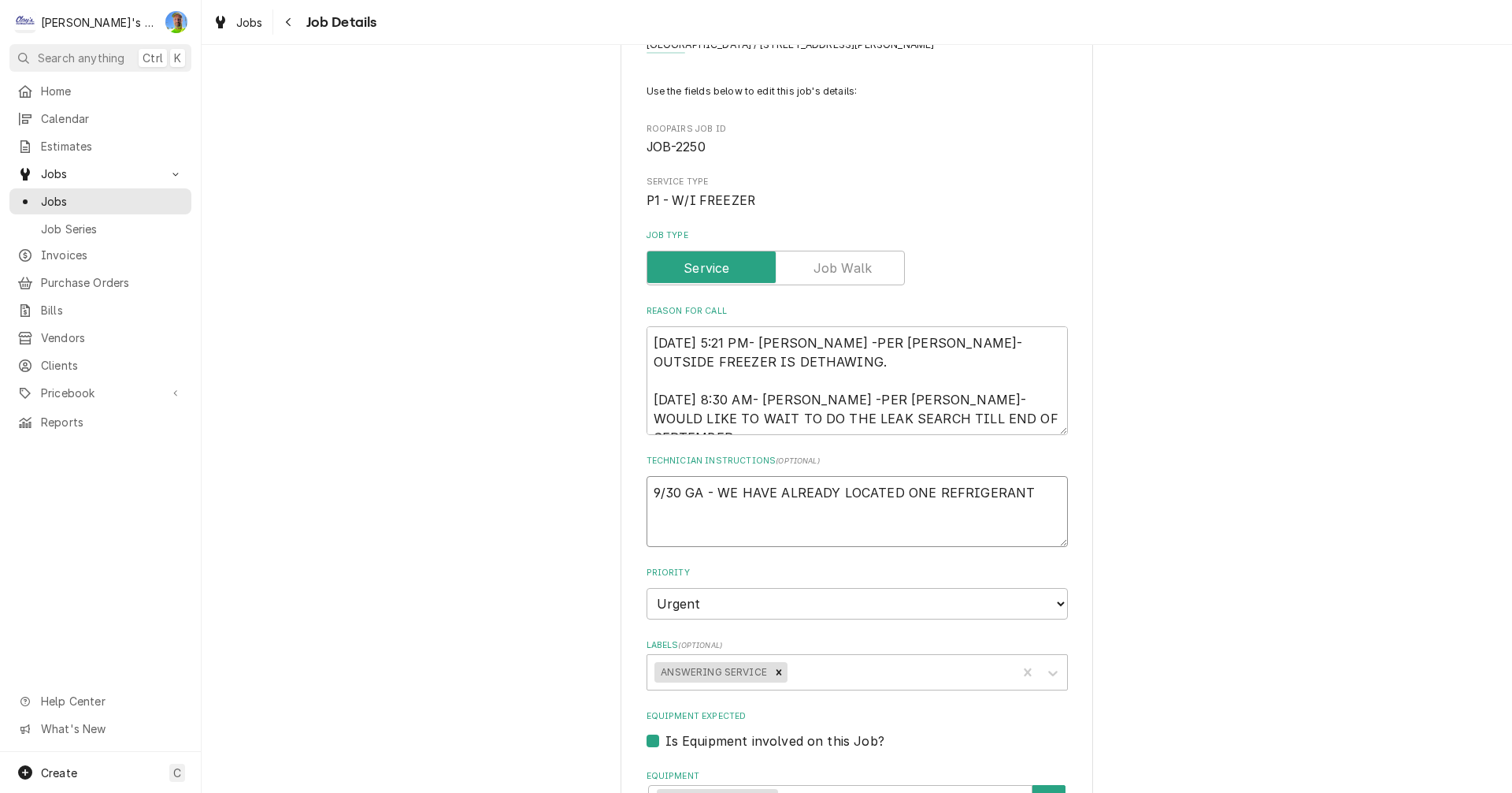
type textarea "9/30 GA - WE HAVE ALREADY LOCATED ONE REFRIGERANT"
type textarea "x"
type textarea "9/30 GA - WE HAVE ALREADY LOCATED ONE REFRIGERANT L"
type textarea "x"
type textarea "9/30 GA - WE HAVE ALREADY LOCATED ONE REFRIGERANT LE"
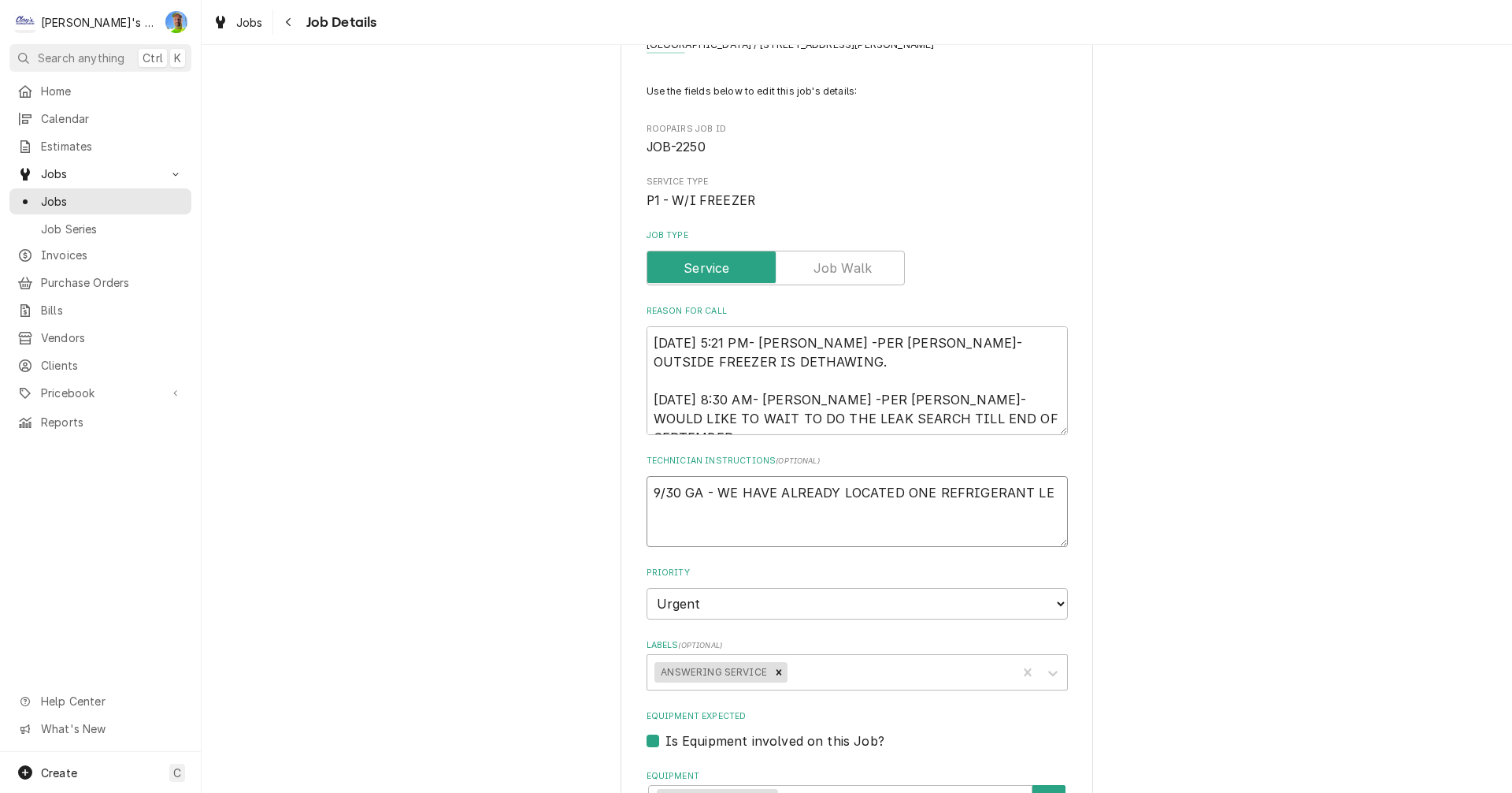
type textarea "x"
type textarea "9/30 GA - WE HAVE ALREADY LOCATED ONE REFRIGERANT LEA"
type textarea "x"
type textarea "9/30 GA - WE HAVE ALREADY LOCATED ONE REFRIGERANT LEAK"
type textarea "x"
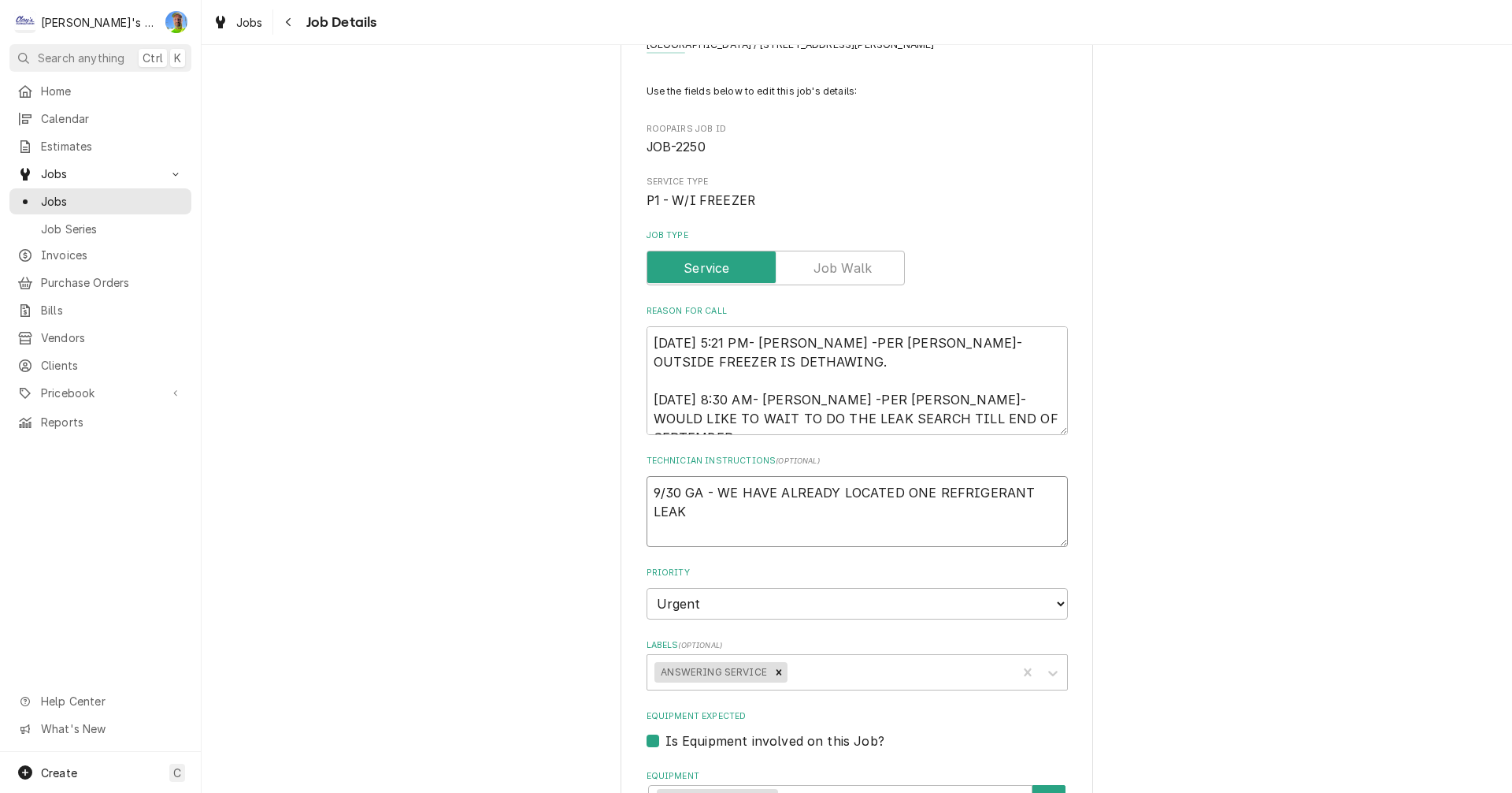
type textarea "9/30 GA - WE HAVE ALREADY LOCATED ONE REFRIGERANT LEAK"
type textarea "x"
type textarea "9/30 GA - WE HAVE ALREADY LOCATED ONE REFRIGERANT LEAK I"
type textarea "x"
type textarea "9/30 GA - WE HAVE ALREADY LOCATED ONE REFRIGERANT LEAK IN"
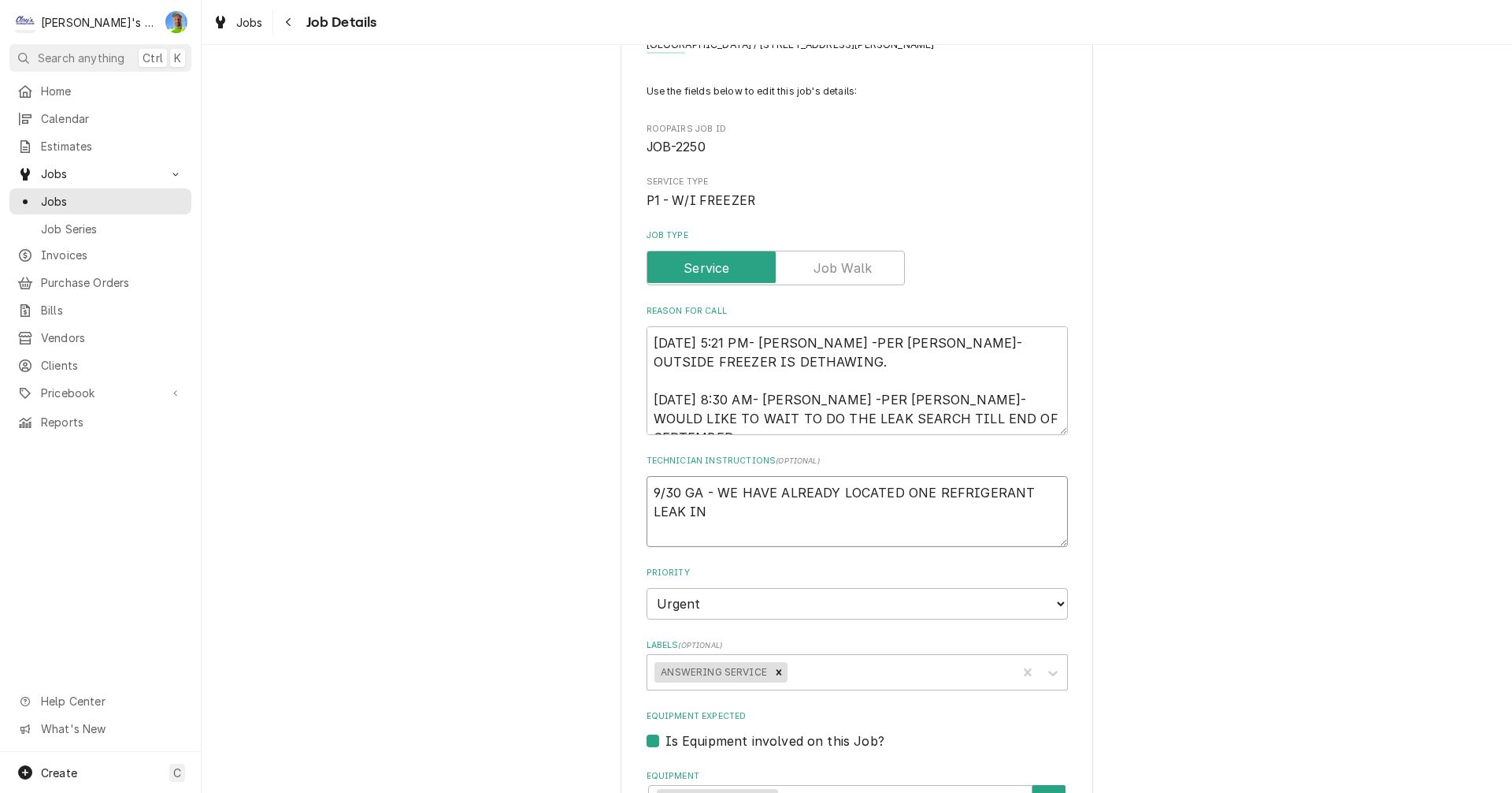
type textarea "x"
type textarea "9/30 GA - WE HAVE ALREADY LOCATED ONE REFRIGERANT LEAK IN"
type textarea "x"
type textarea "9/30 GA - WE HAVE ALREADY LOCATED ONE REFRIGERANT LEAK IN T"
type textarea "x"
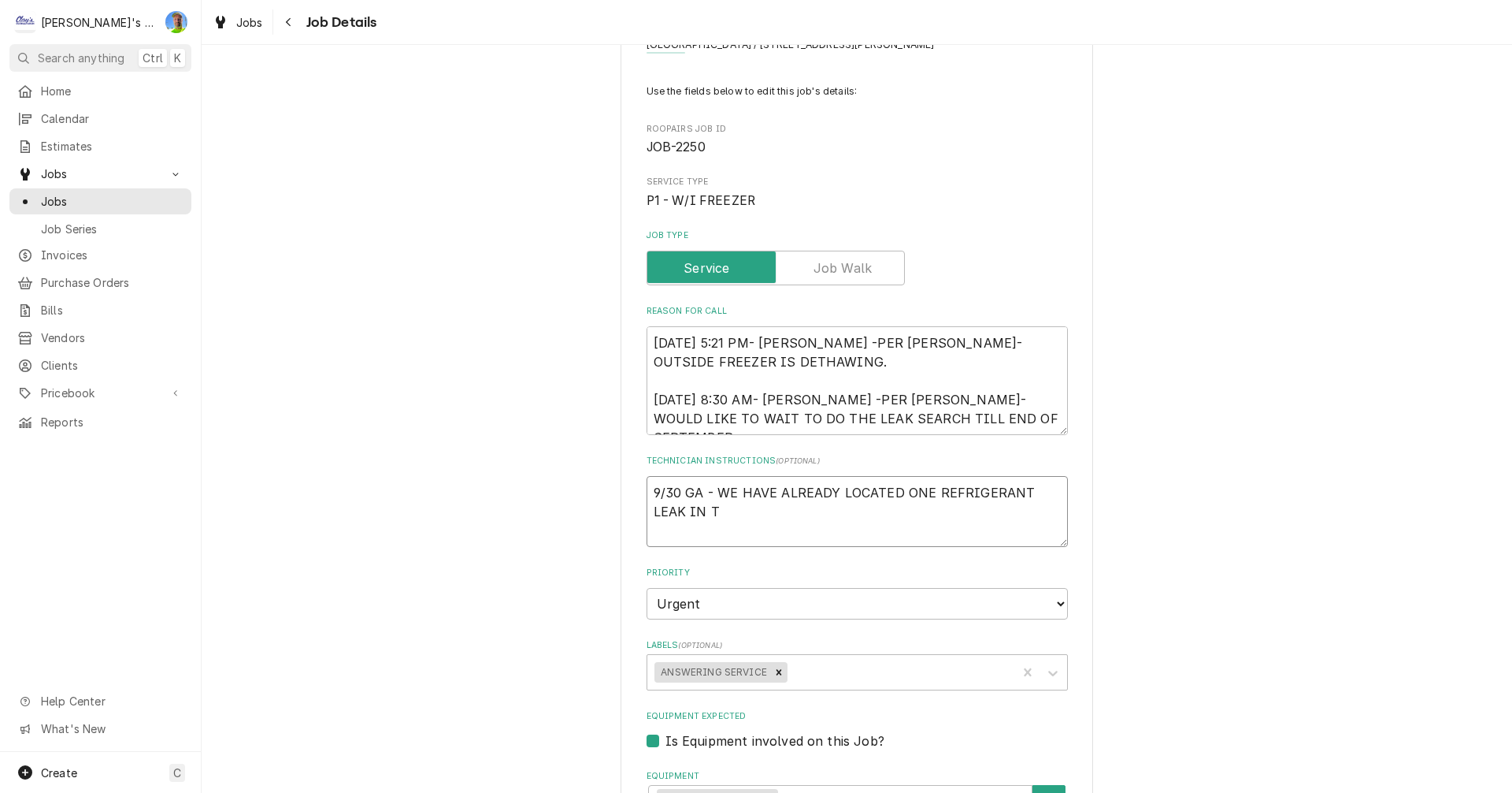
type textarea "9/30 GA - WE HAVE ALREADY LOCATED ONE REFRIGERANT LEAK IN TH"
type textarea "x"
type textarea "9/30 GA - WE HAVE ALREADY LOCATED ONE REFRIGERANT LEAK IN THI"
type textarea "x"
type textarea "9/30 GA - WE HAVE ALREADY LOCATED ONE REFRIGERANT LEAK IN THIS"
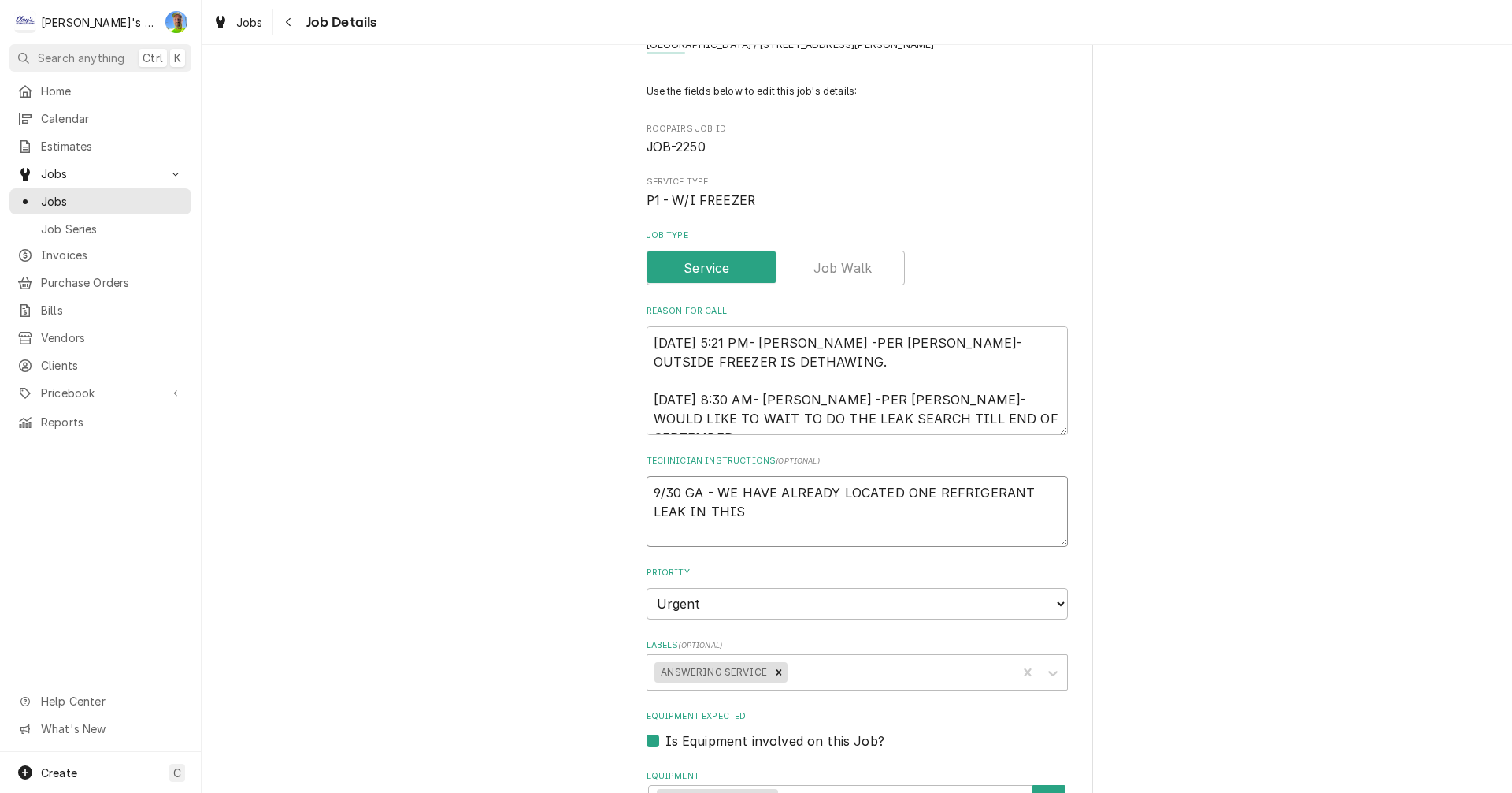
type textarea "x"
type textarea "9/30 GA - WE HAVE ALREADY LOCATED ONE REFRIGERANT LEAK IN THIS"
type textarea "x"
type textarea "9/30 GA - WE HAVE ALREADY LOCATED ONE REFRIGERANT LEAK IN THIS S"
type textarea "x"
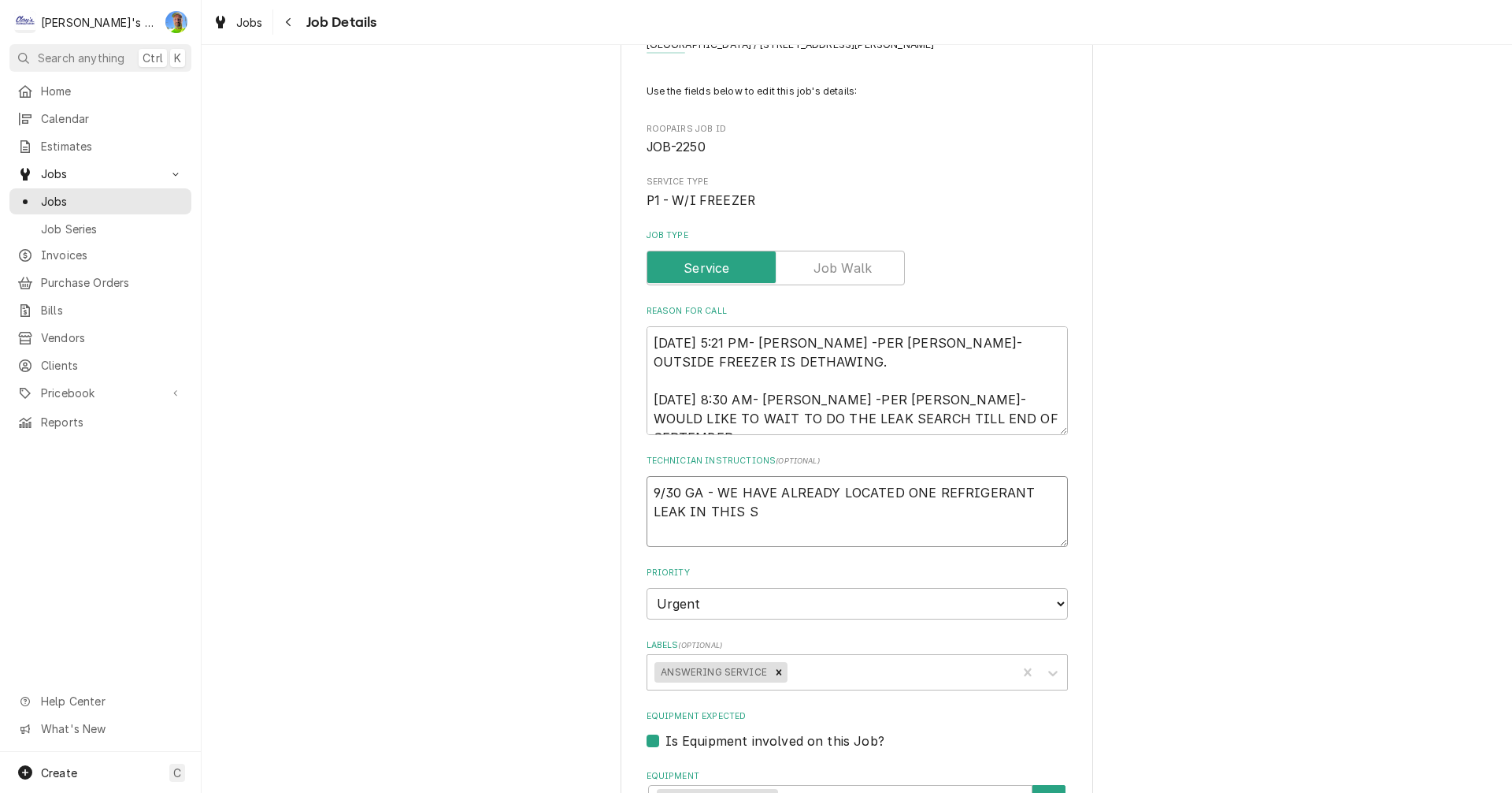
type textarea "9/30 GA - WE HAVE ALREADY LOCATED ONE REFRIGERANT LEAK IN THIS SY"
type textarea "x"
type textarea "9/30 GA - WE HAVE ALREADY LOCATED ONE REFRIGERANT LEAK IN THIS SYS"
type textarea "x"
type textarea "9/30 GA - WE HAVE ALREADY LOCATED ONE REFRIGERANT LEAK IN THIS SYST"
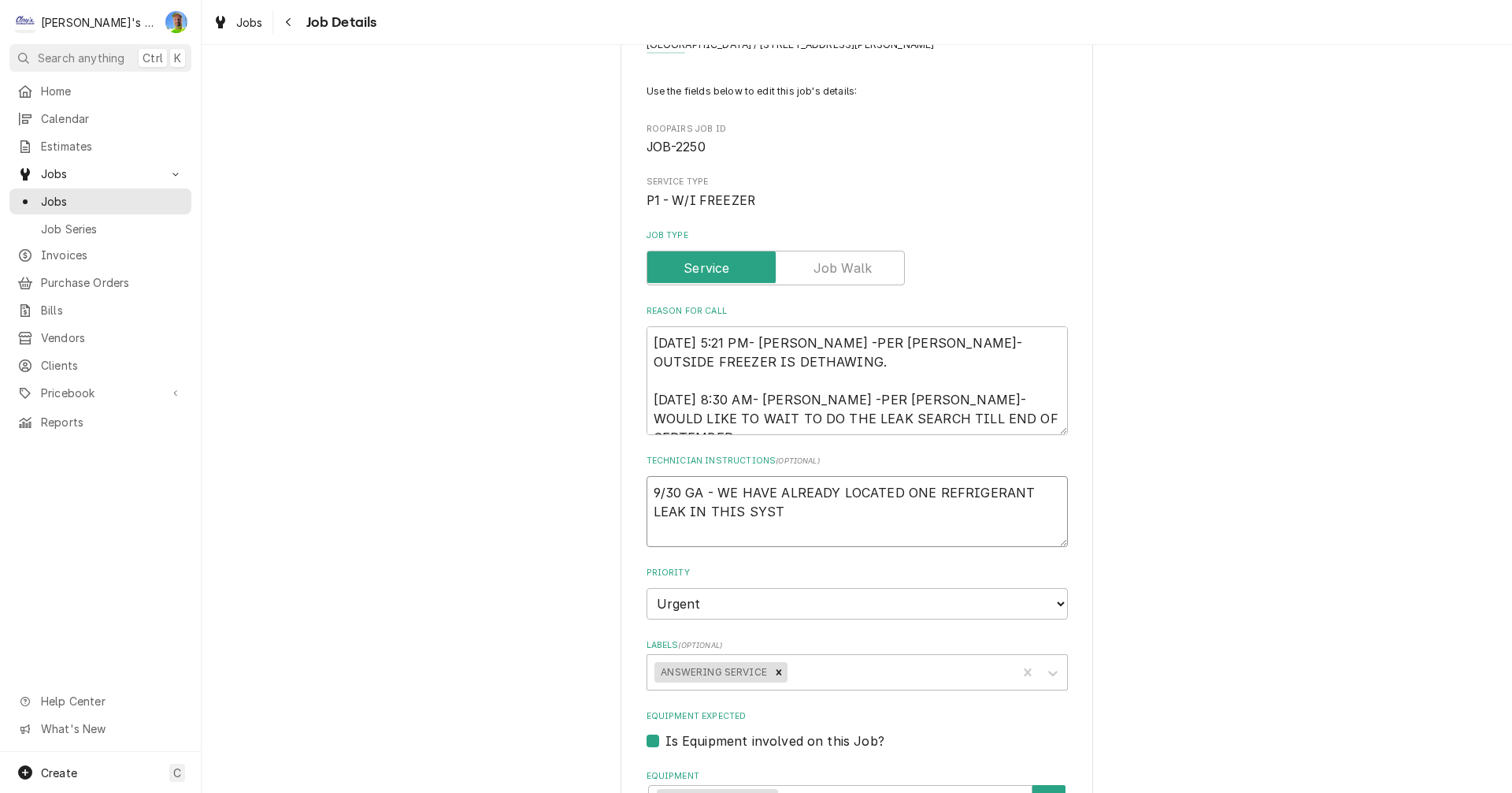
type textarea "x"
type textarea "9/30 GA - WE HAVE ALREADY LOCATED ONE REFRIGERANT LEAK IN THIS SYSTE"
type textarea "x"
type textarea "9/30 GA - WE HAVE ALREADY LOCATED ONE REFRIGERANT LEAK IN THIS SYSTEM"
type textarea "x"
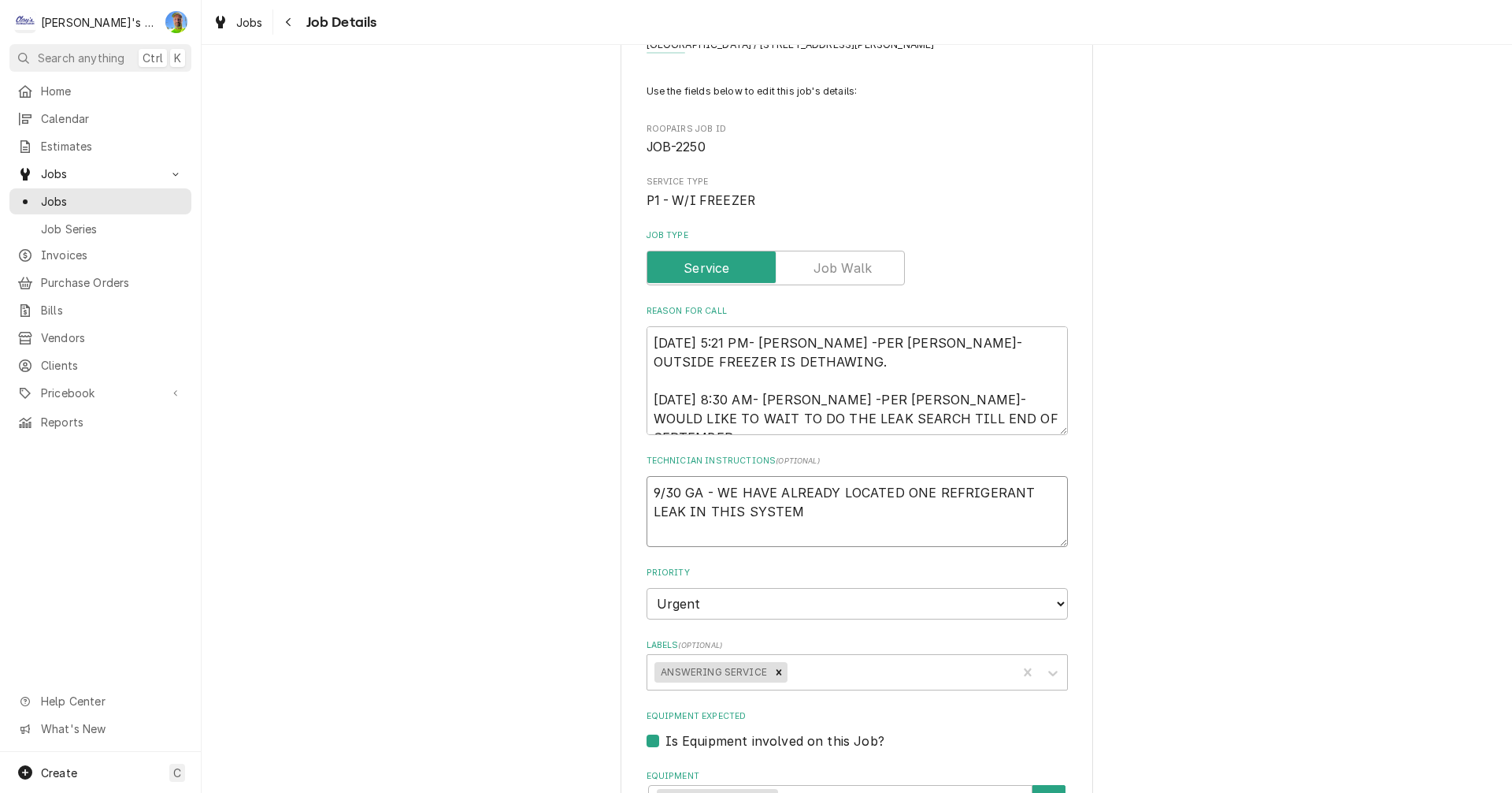
type textarea "9/30 GA - WE HAVE ALREADY LOCATED ONE REFRIGERANT LEAK IN THIS SYSTEM"
type textarea "x"
type textarea "9/30 GA - WE HAVE ALREADY LOCATED ONE REFRIGERANT LEAK IN THIS SYSTEM A"
type textarea "x"
type textarea "9/30 GA - WE HAVE ALREADY LOCATED ONE REFRIGERANT LEAK IN THIS SYSTEM AN"
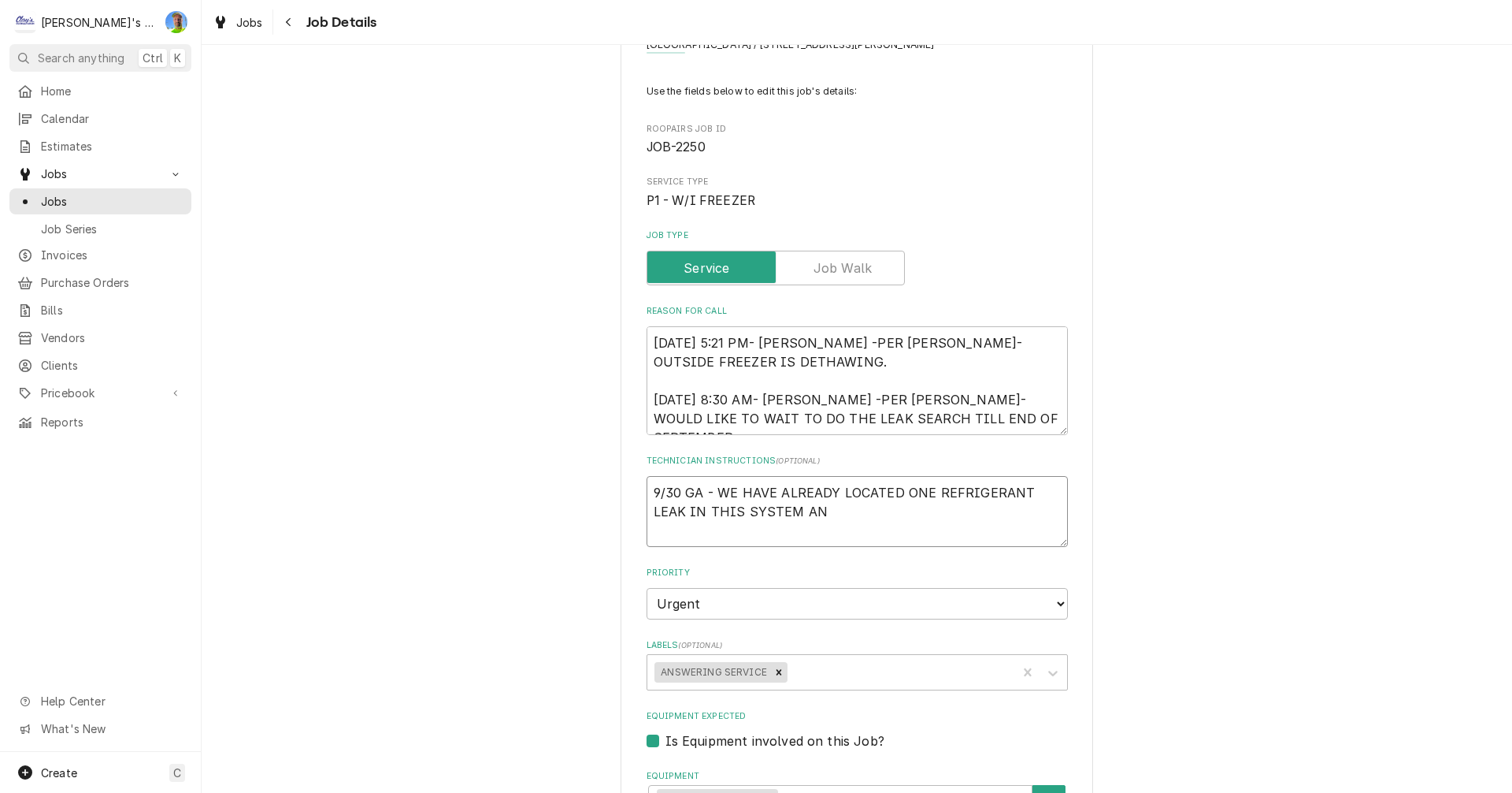
type textarea "x"
type textarea "9/30 GA - WE HAVE ALREADY LOCATED ONE REFRIGERANT LEAK IN THIS SYSTEM AND"
type textarea "x"
type textarea "9/30 GA - WE HAVE ALREADY LOCATED ONE REFRIGERANT LEAK IN THIS SYSTEM AND"
type textarea "x"
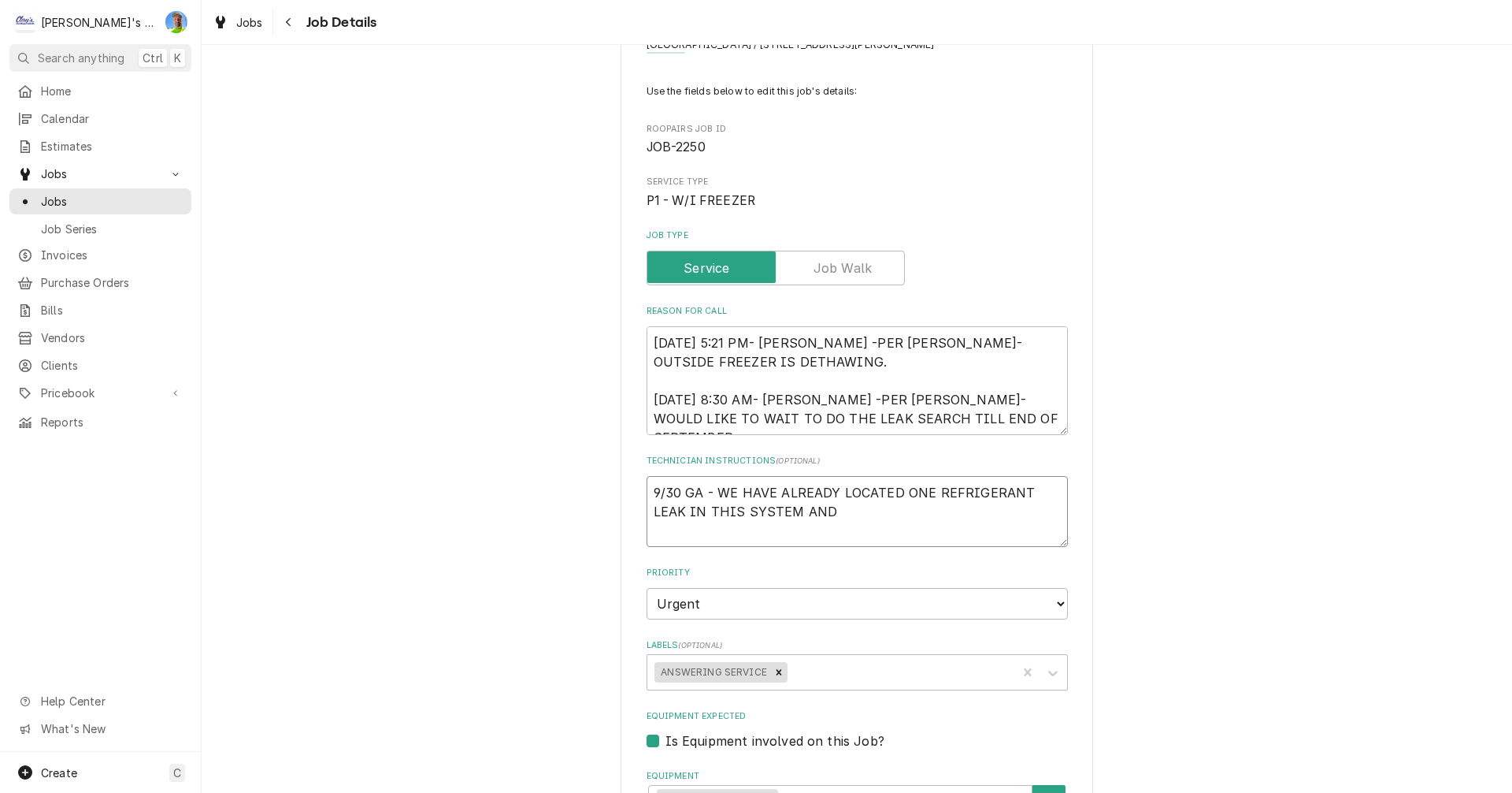
type textarea "9/30 GA - WE HAVE ALREADY LOCATED ONE REFRIGERANT LEAK IN THIS SYSTEM AND T"
type textarea "x"
type textarea "9/30 GA - WE HAVE ALREADY LOCATED ONE REFRIGERANT LEAK IN THIS SYSTEM AND TH"
type textarea "x"
type textarea "9/30 GA - WE HAVE ALREADY LOCATED ONE REFRIGERANT LEAK IN THIS SYSTEM AND THA"
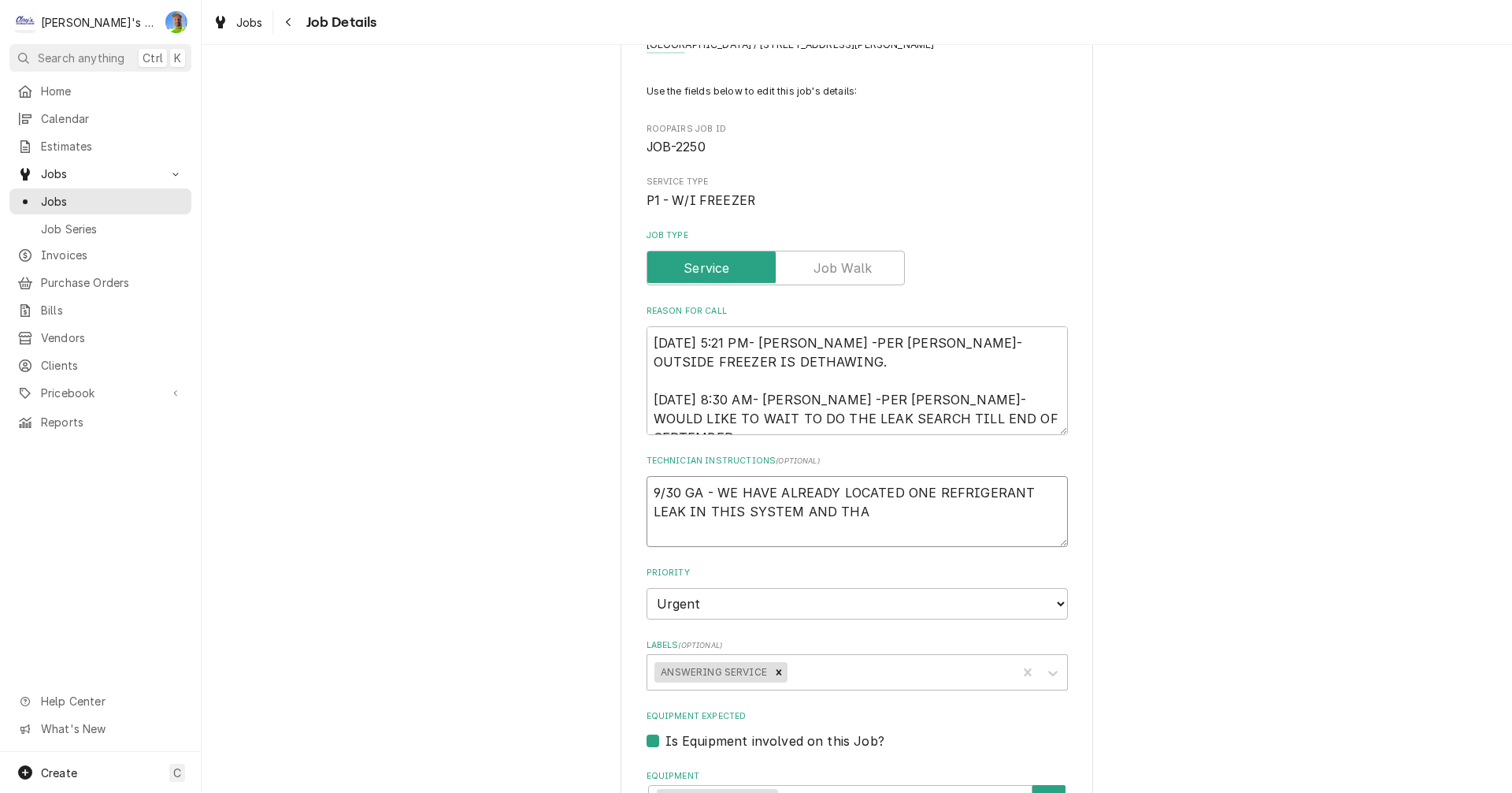
type textarea "x"
type textarea "9/30 GA - WE HAVE ALREADY LOCATED ONE REFRIGERANT LEAK IN THIS SYSTEM AND THAT"
type textarea "x"
type textarea "9/30 GA - WE HAVE ALREADY LOCATED ONE REFRIGERANT LEAK IN THIS SYSTEM AND THAT"
type textarea "x"
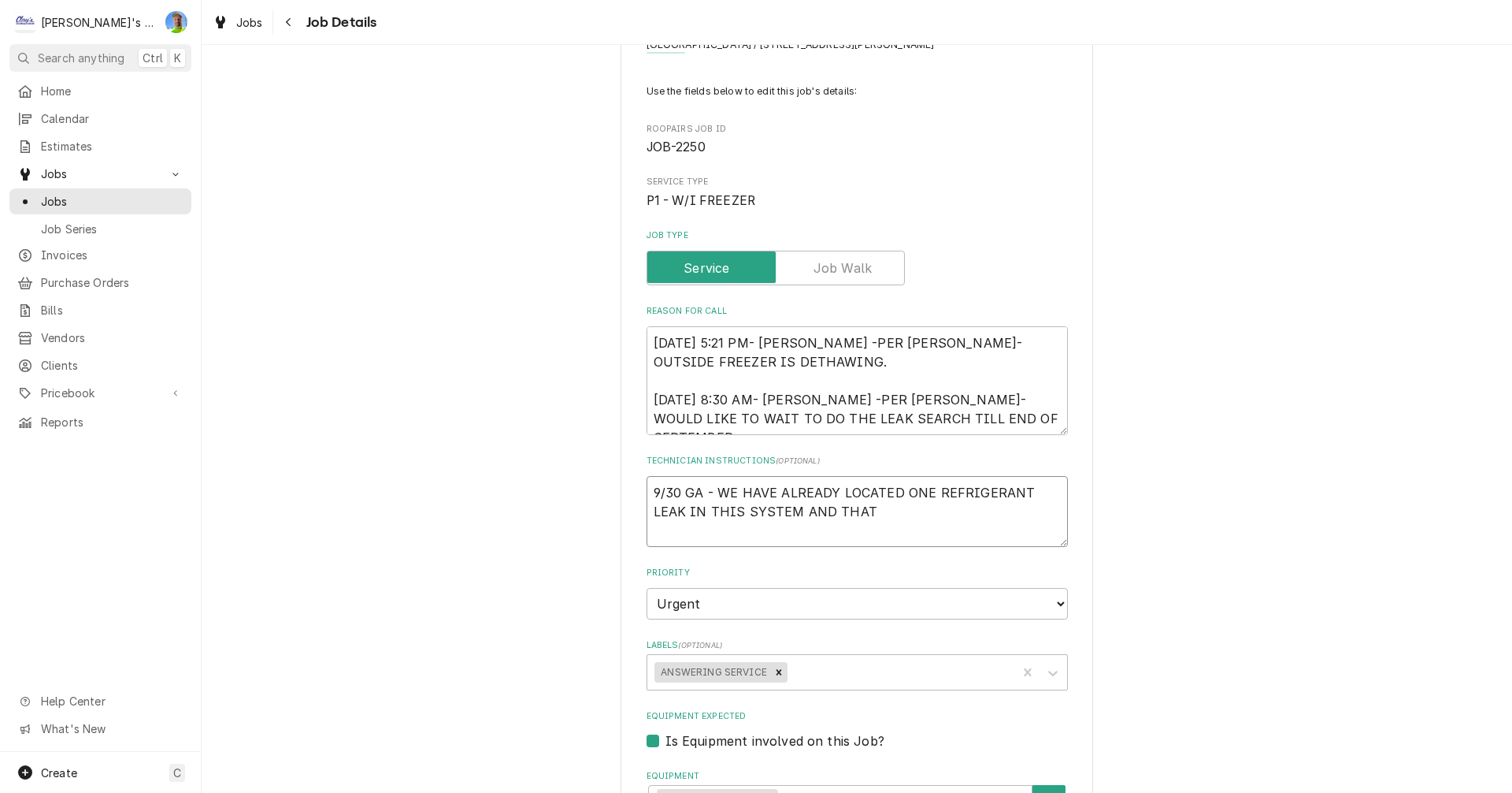
type textarea "9/30 GA - WE HAVE ALREADY LOCATED ONE REFRIGERANT LEAK IN THIS SYSTEM AND THAT I"
type textarea "x"
type textarea "9/30 GA - WE HAVE ALREADY LOCATED ONE REFRIGERANT LEAK IN THIS SYSTEM AND THAT …"
type textarea "x"
type textarea "9/30 GA - WE HAVE ALREADY LOCATED ONE REFRIGERANT LEAK IN THIS SYSTEM AND THAT …"
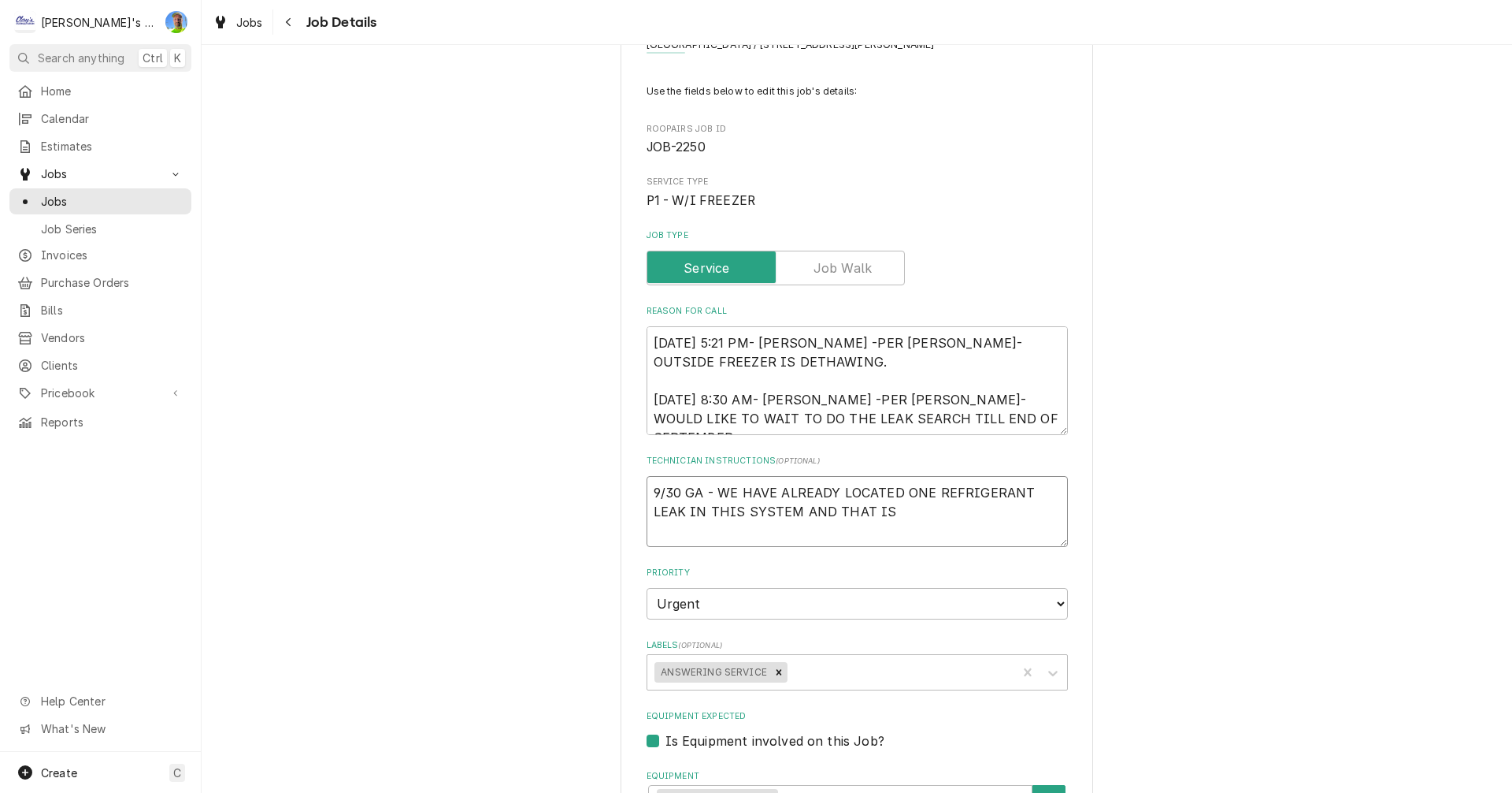
type textarea "x"
type textarea "9/30 GA - WE HAVE ALREADY LOCATED ONE REFRIGERANT LEAK IN THIS SYSTEM AND THAT …"
type textarea "x"
type textarea "9/30 GA - WE HAVE ALREADY LOCATED ONE REFRIGERANT LEAK IN THIS SYSTEM AND THAT …"
type textarea "x"
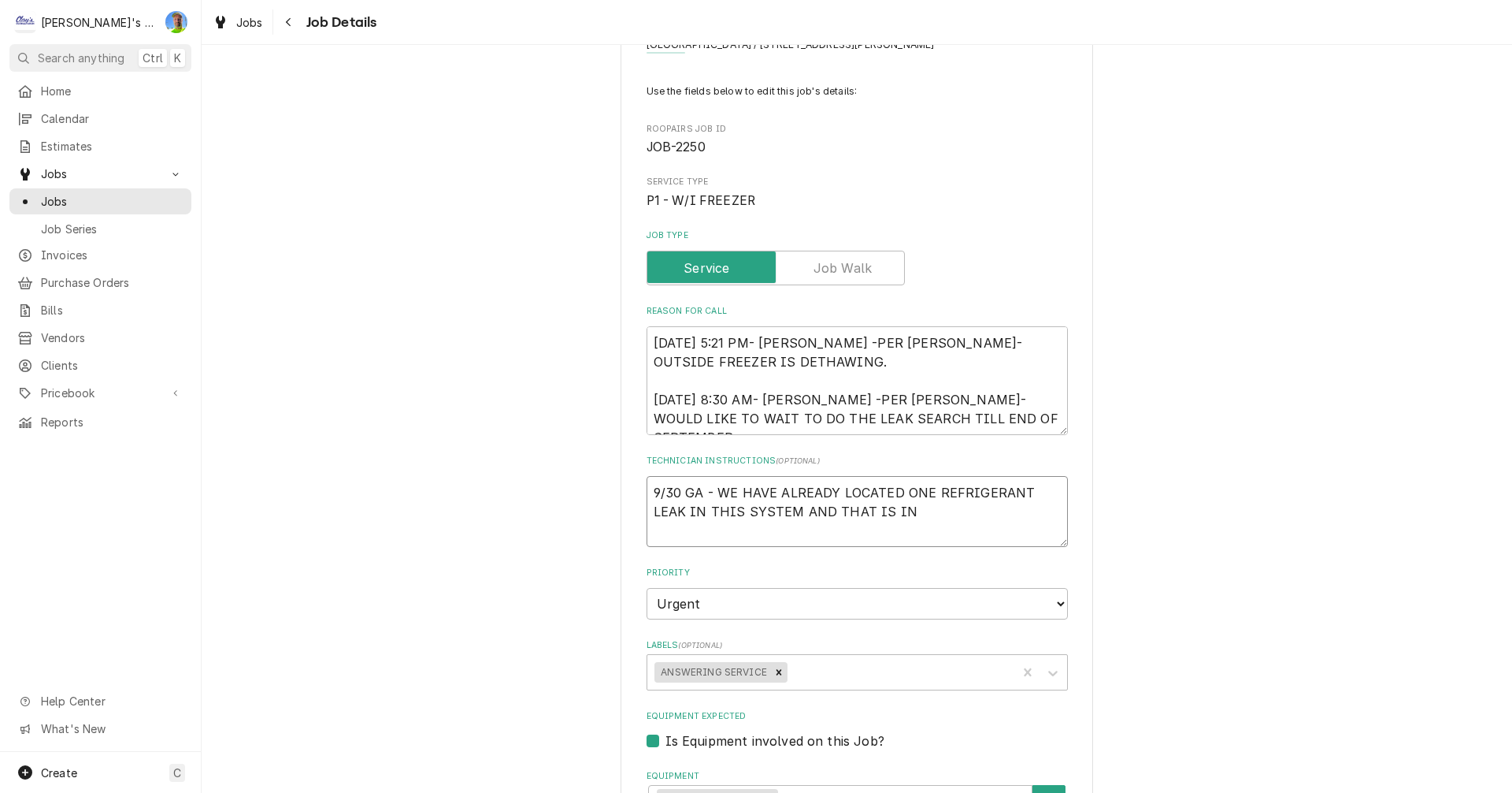
type textarea "9/30 GA - WE HAVE ALREADY LOCATED ONE REFRIGERANT LEAK IN THIS SYSTEM AND THAT …"
type textarea "x"
type textarea "9/30 GA - WE HAVE ALREADY LOCATED ONE REFRIGERANT LEAK IN THIS SYSTEM AND THAT …"
type textarea "x"
type textarea "9/30 GA - WE HAVE ALREADY LOCATED ONE REFRIGERANT LEAK IN THIS SYSTEM AND THAT …"
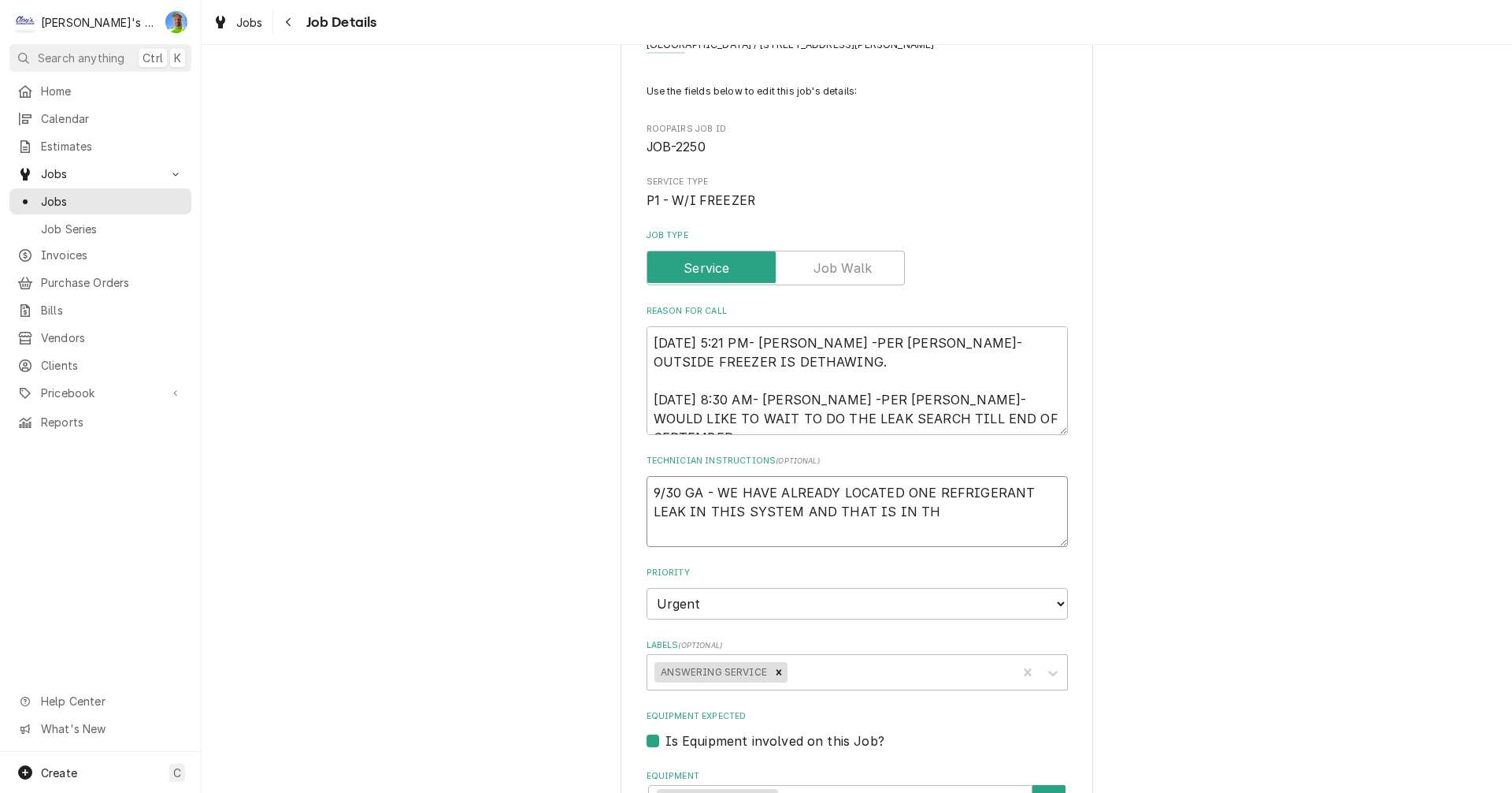
type textarea "x"
type textarea "9/30 GA - WE HAVE ALREADY LOCATED ONE REFRIGERANT LEAK IN THIS SYSTEM AND THAT …"
type textarea "x"
type textarea "9/30 GA - WE HAVE ALREADY LOCATED ONE REFRIGERANT LEAK IN THIS SYSTEM AND THAT …"
type textarea "x"
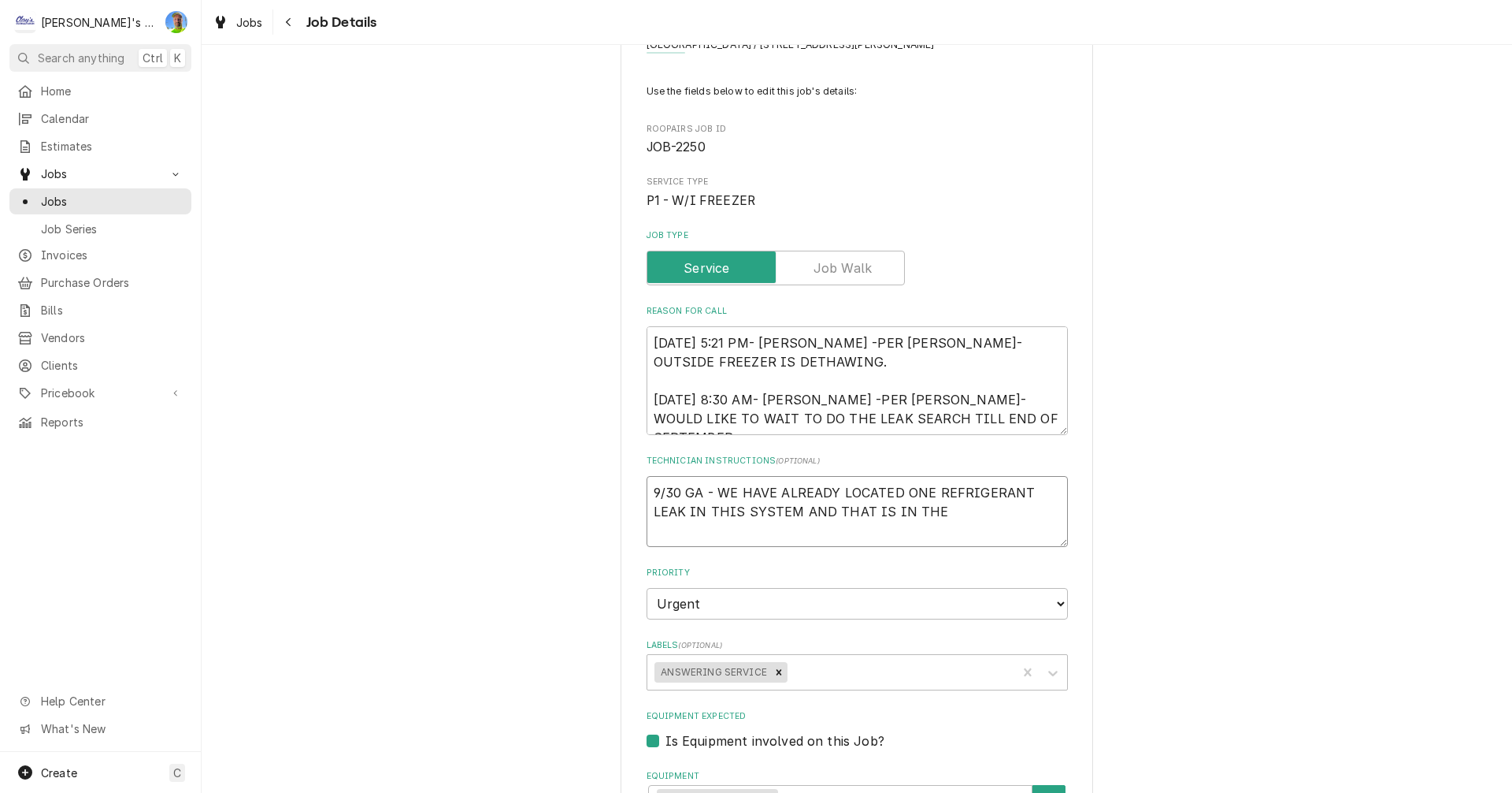
type textarea "9/30 GA - WE HAVE ALREADY LOCATED ONE REFRIGERANT LEAK IN THIS SYSTEM AND THAT …"
type textarea "x"
type textarea "9/30 GA - WE HAVE ALREADY LOCATED ONE REFRIGERANT LEAK IN THIS SYSTEM AND THAT …"
type textarea "x"
type textarea "9/30 GA - WE HAVE ALREADY LOCATED ONE REFRIGERANT LEAK IN THIS SYSTEM AND THAT …"
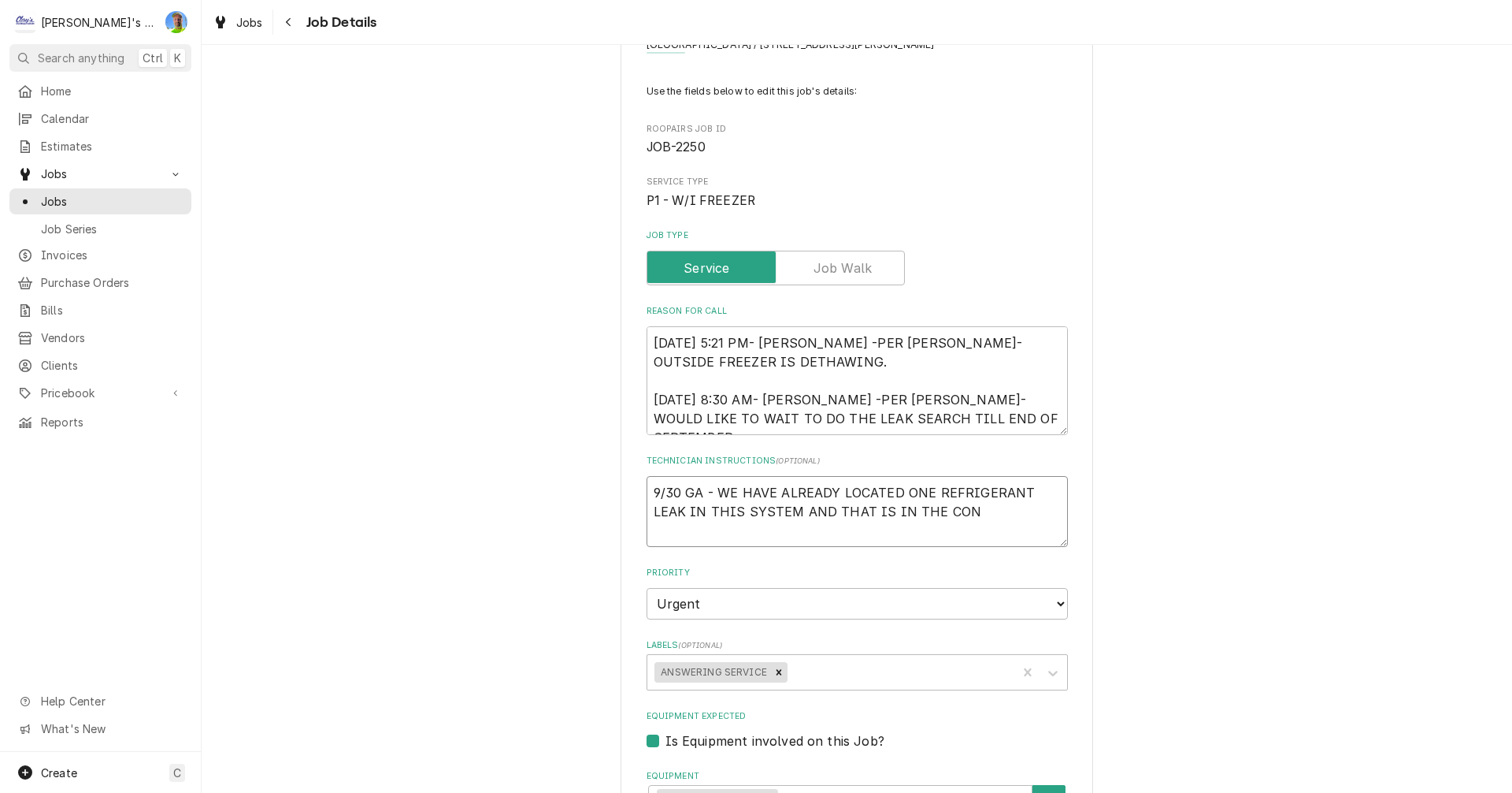
type textarea "x"
type textarea "9/30 GA - WE HAVE ALREADY LOCATED ONE REFRIGERANT LEAK IN THIS SYSTEM AND THAT …"
type textarea "x"
type textarea "9/30 GA - WE HAVE ALREADY LOCATED ONE REFRIGERANT LEAK IN THIS SYSTEM AND THAT …"
type textarea "x"
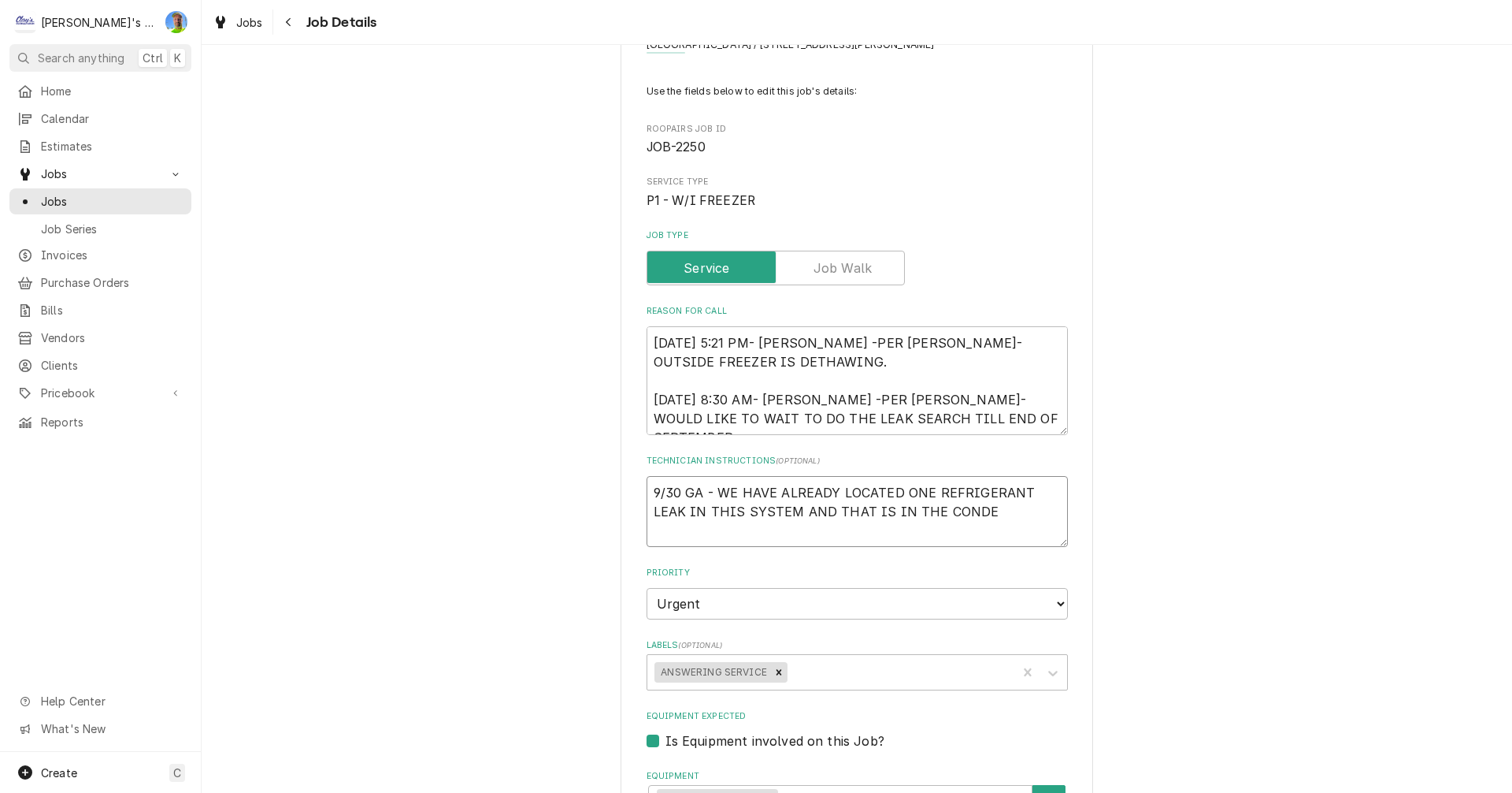
type textarea "9/30 GA - WE HAVE ALREADY LOCATED ONE REFRIGERANT LEAK IN THIS SYSTEM AND THAT …"
type textarea "x"
type textarea "9/30 GA - WE HAVE ALREADY LOCATED ONE REFRIGERANT LEAK IN THIS SYSTEM AND THAT …"
type textarea "x"
type textarea "9/30 GA - WE HAVE ALREADY LOCATED ONE REFRIGERANT LEAK IN THIS SYSTEM AND THAT …"
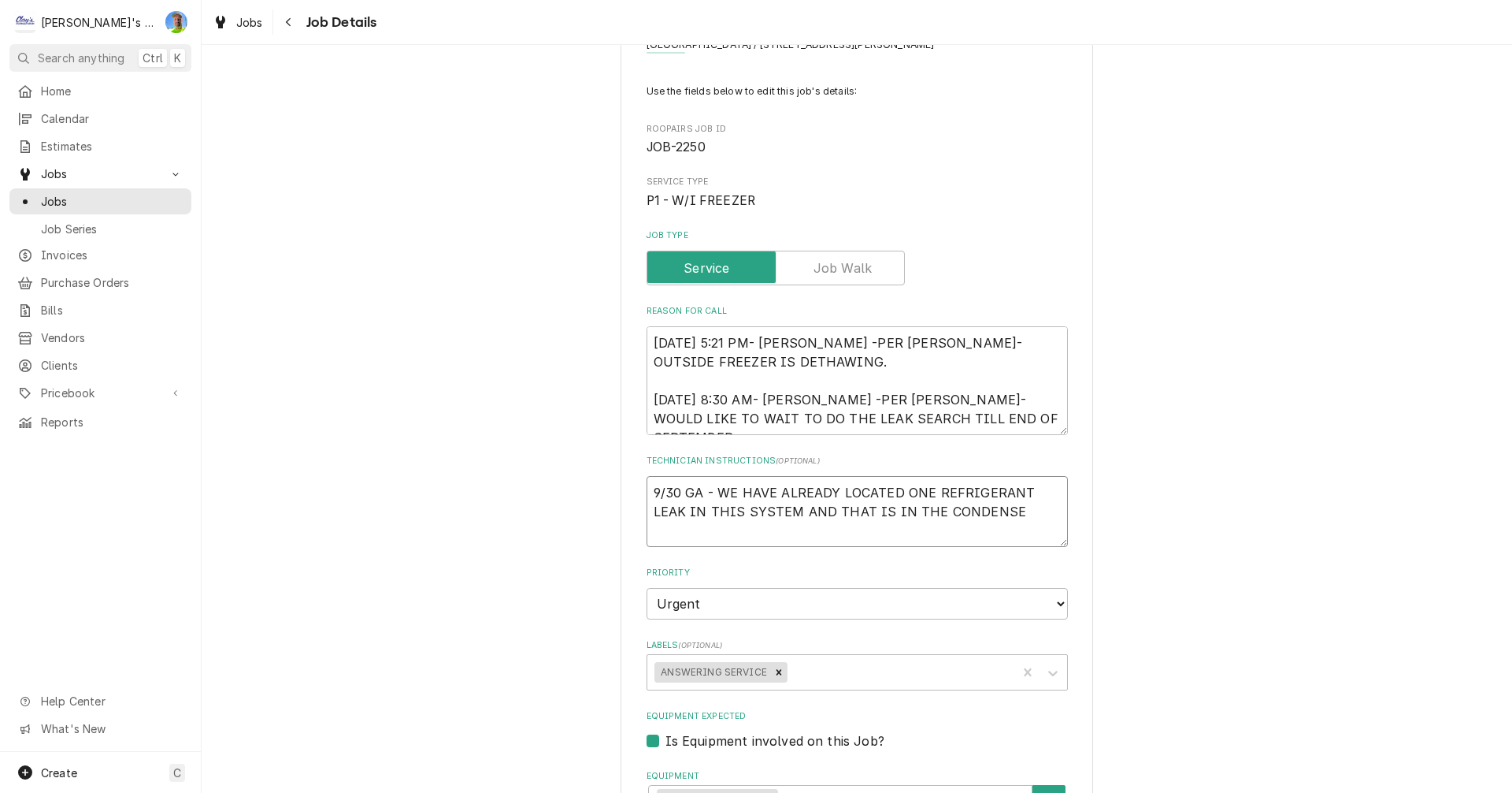
type textarea "x"
type textarea "9/30 GA - WE HAVE ALREADY LOCATED ONE REFRIGERANT LEAK IN THIS SYSTEM AND THAT …"
type textarea "x"
type textarea "9/30 GA - WE HAVE ALREADY LOCATED ONE REFRIGERANT LEAK IN THIS SYSTEM AND THAT …"
type textarea "x"
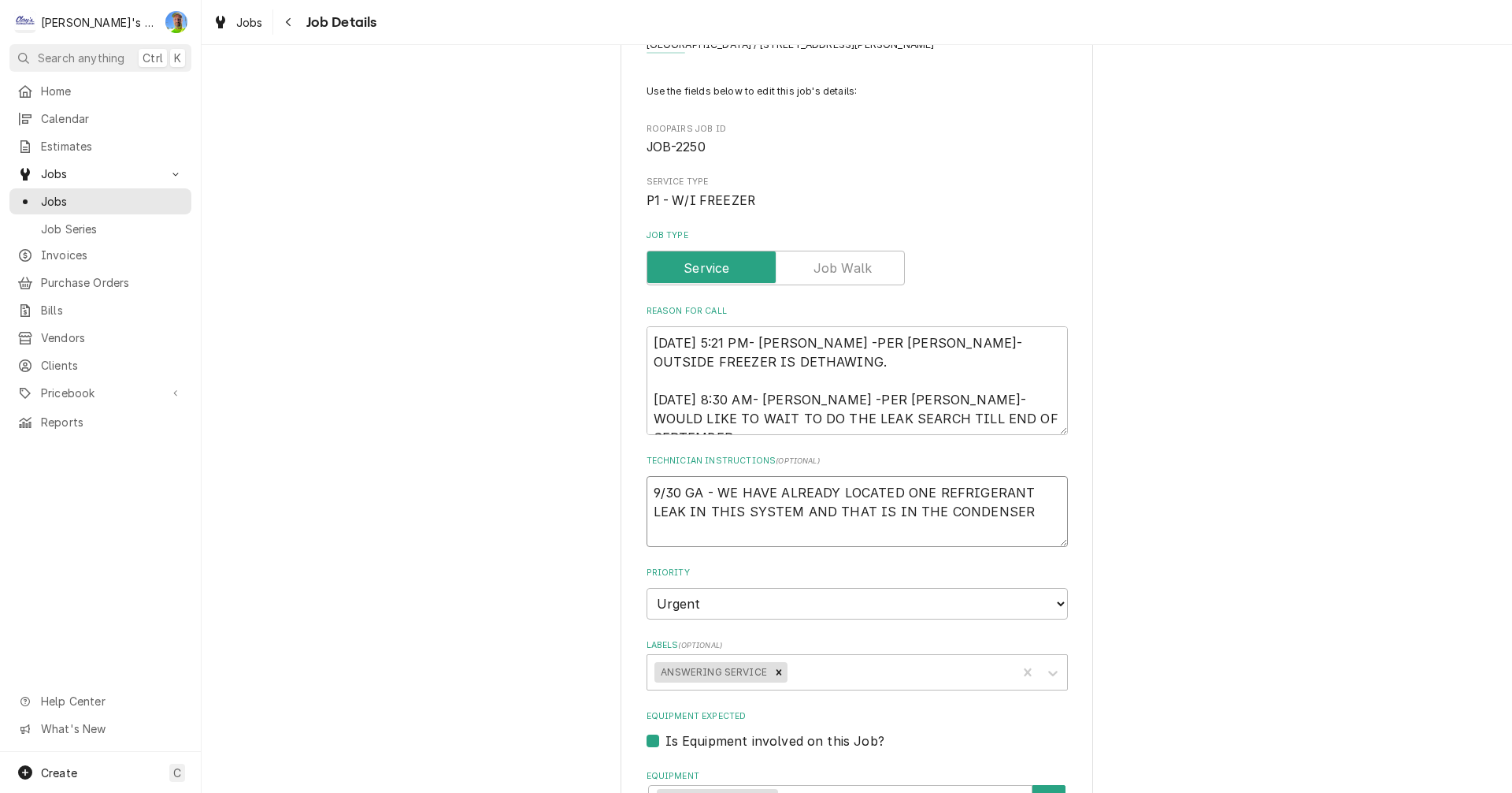
type textarea "9/30 GA - WE HAVE ALREADY LOCATED ONE REFRIGERANT LEAK IN THIS SYSTEM AND THAT …"
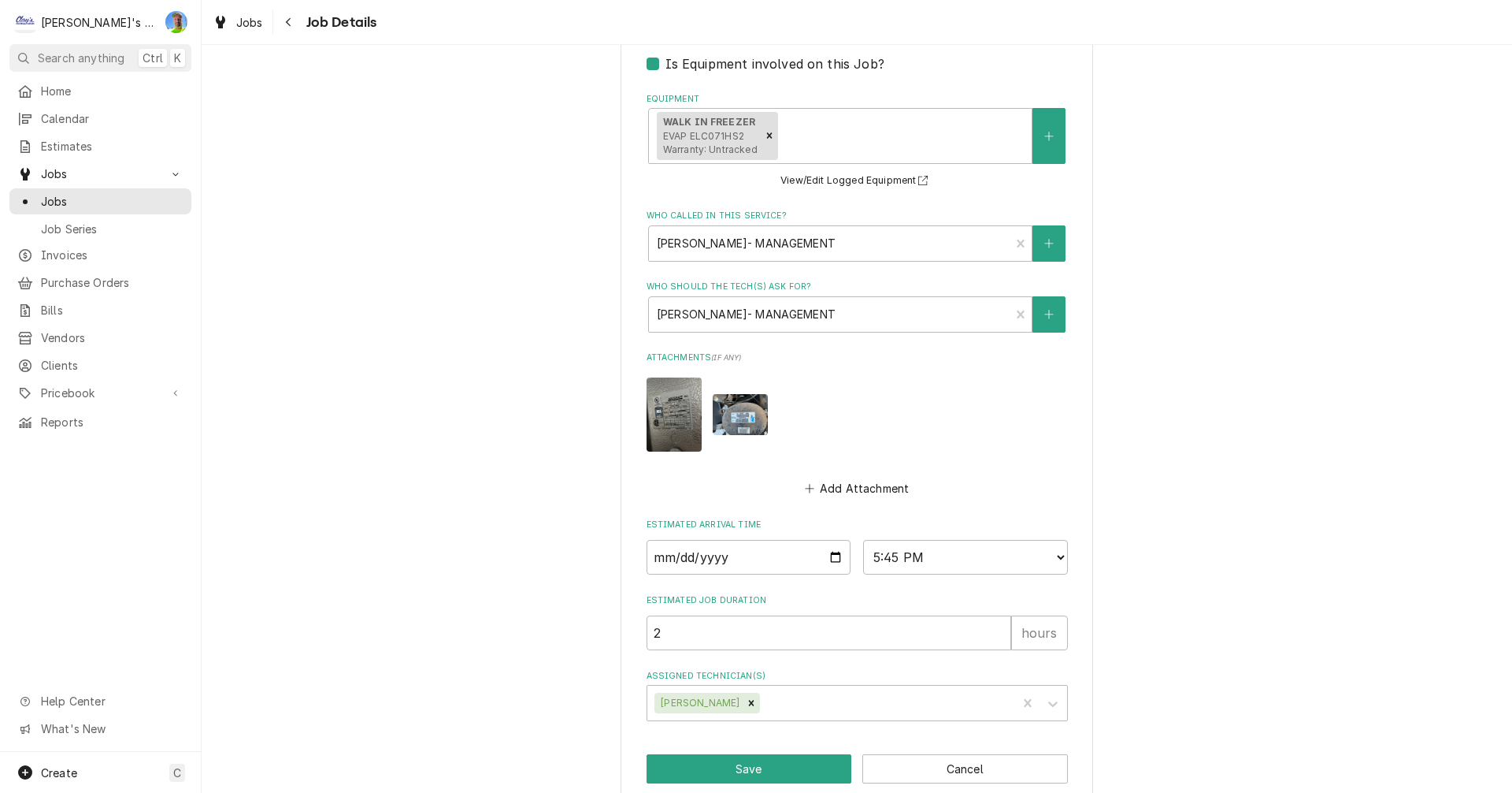
scroll to position [855, 0]
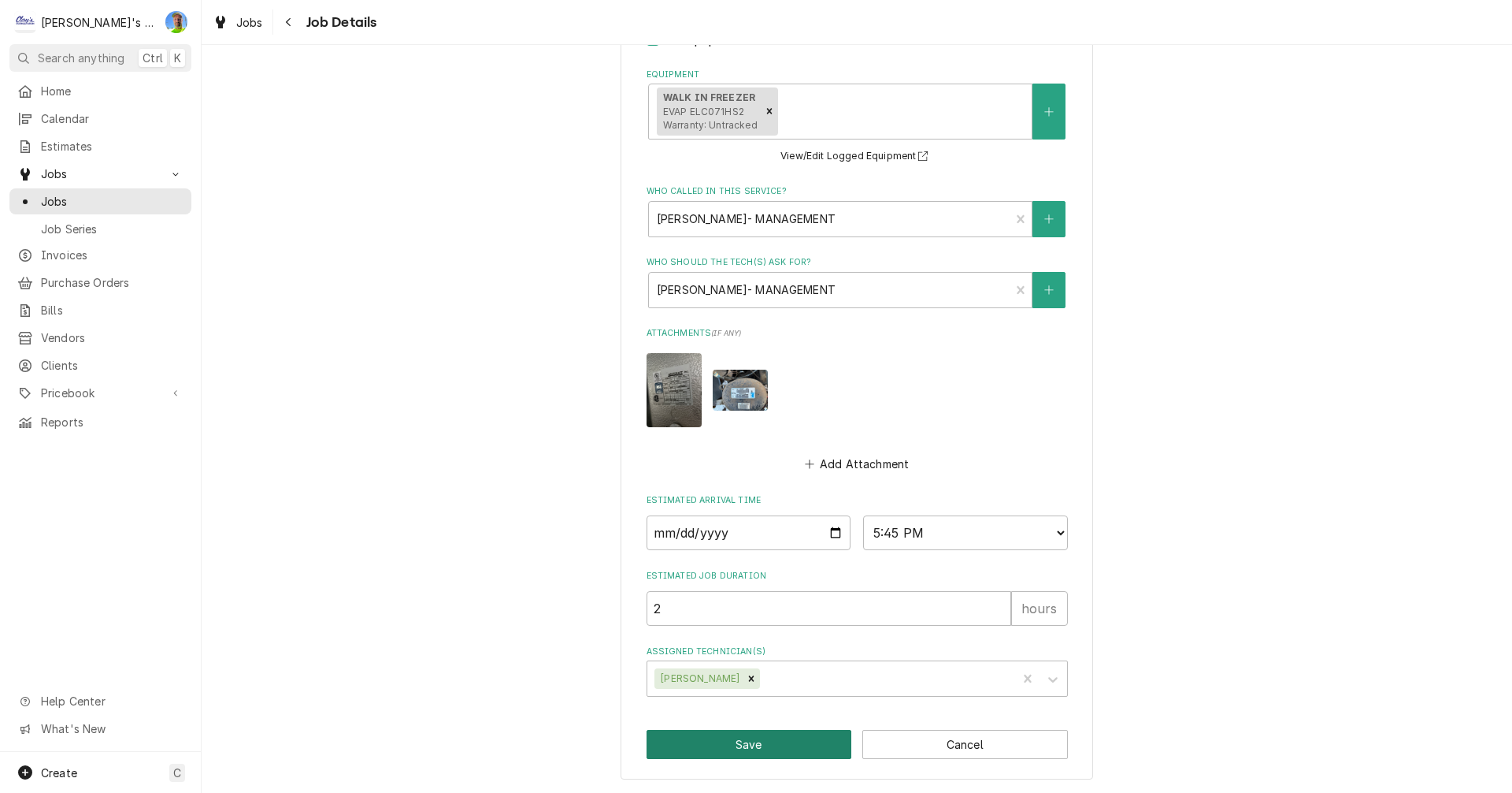
click at [785, 741] on button "Save" at bounding box center [749, 744] width 206 height 29
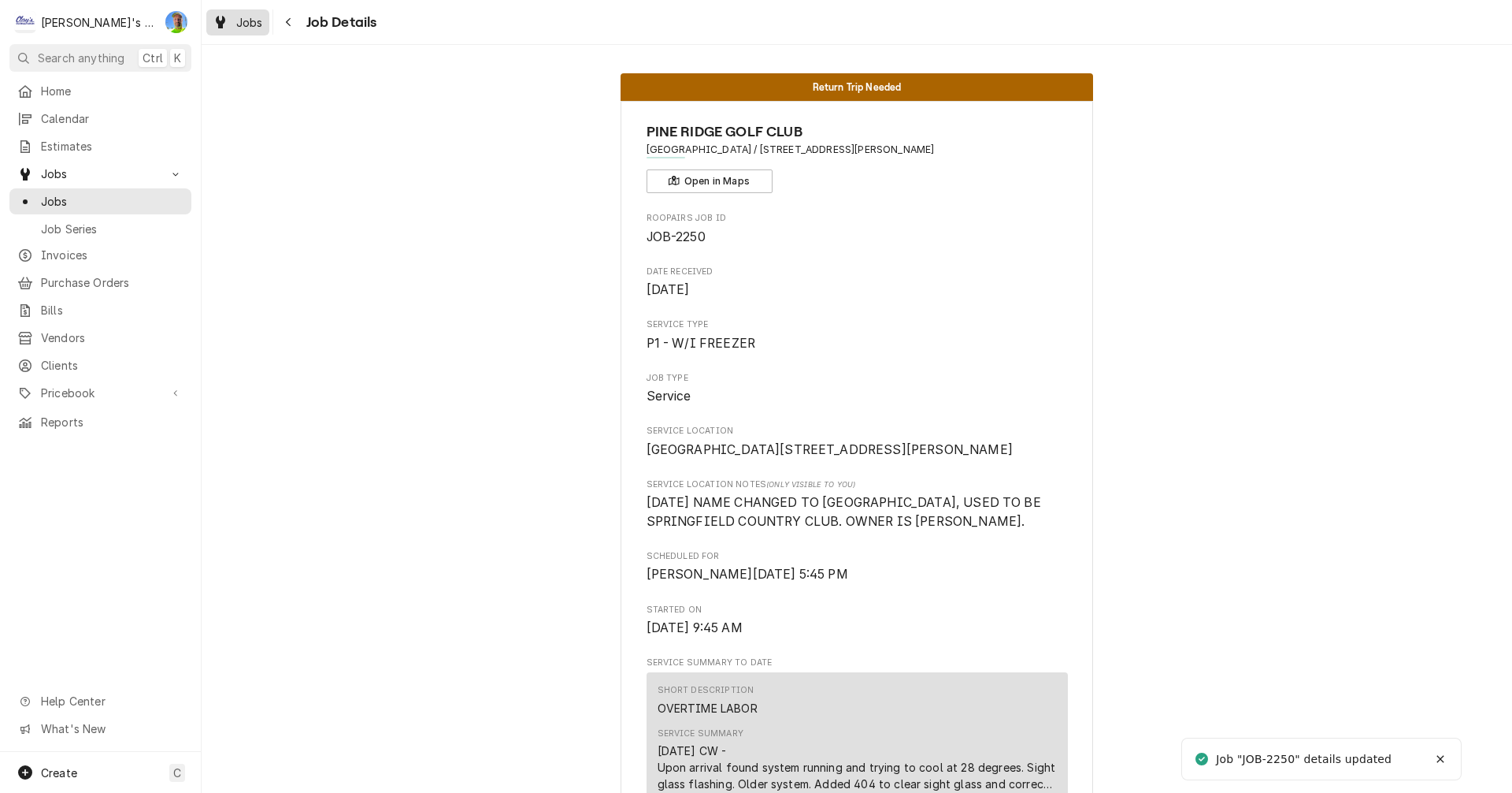
click at [243, 29] on span "Jobs" at bounding box center [250, 22] width 27 height 16
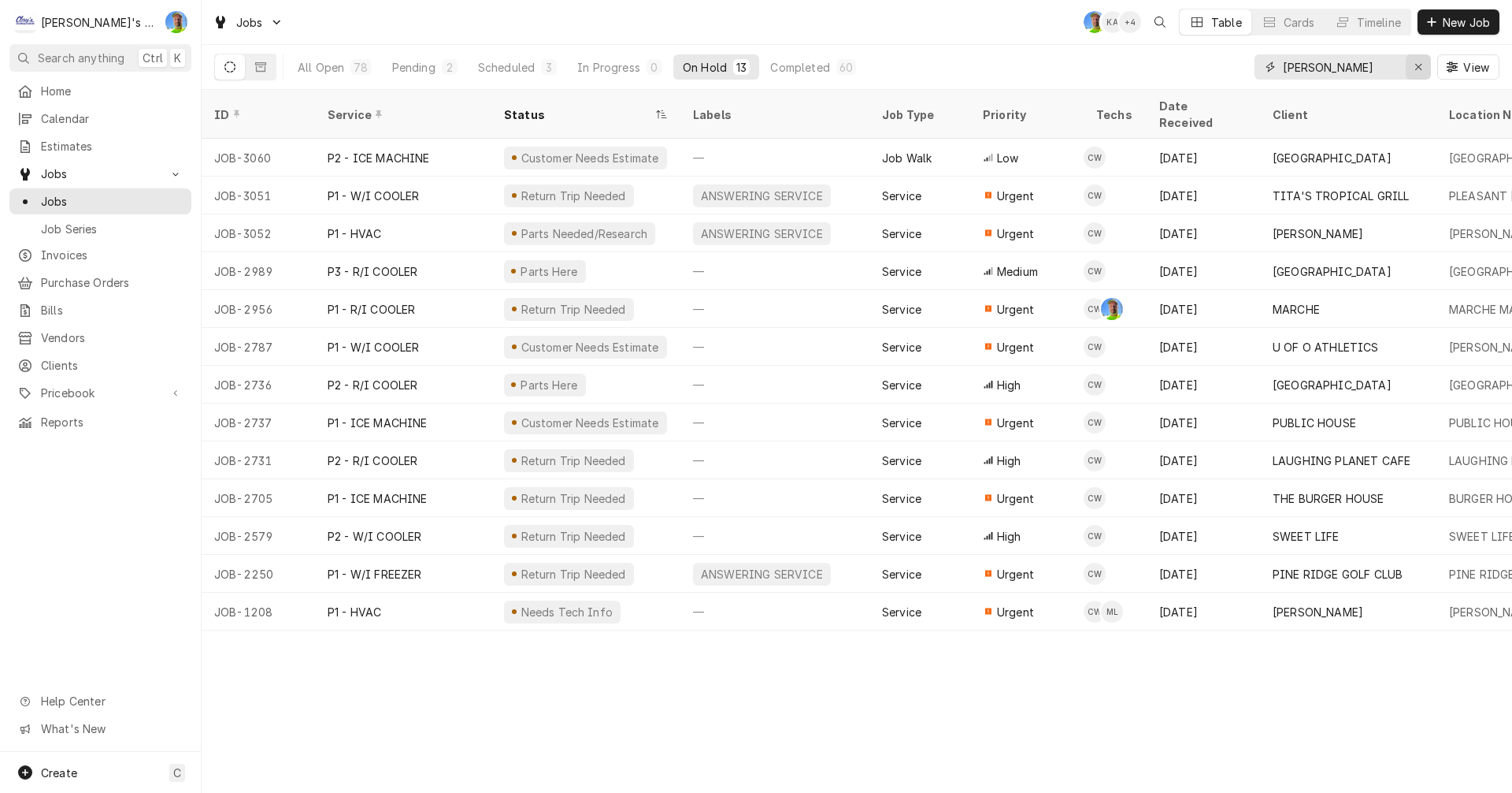
click at [1412, 65] on div "Erase input" at bounding box center [1418, 66] width 15 height 15
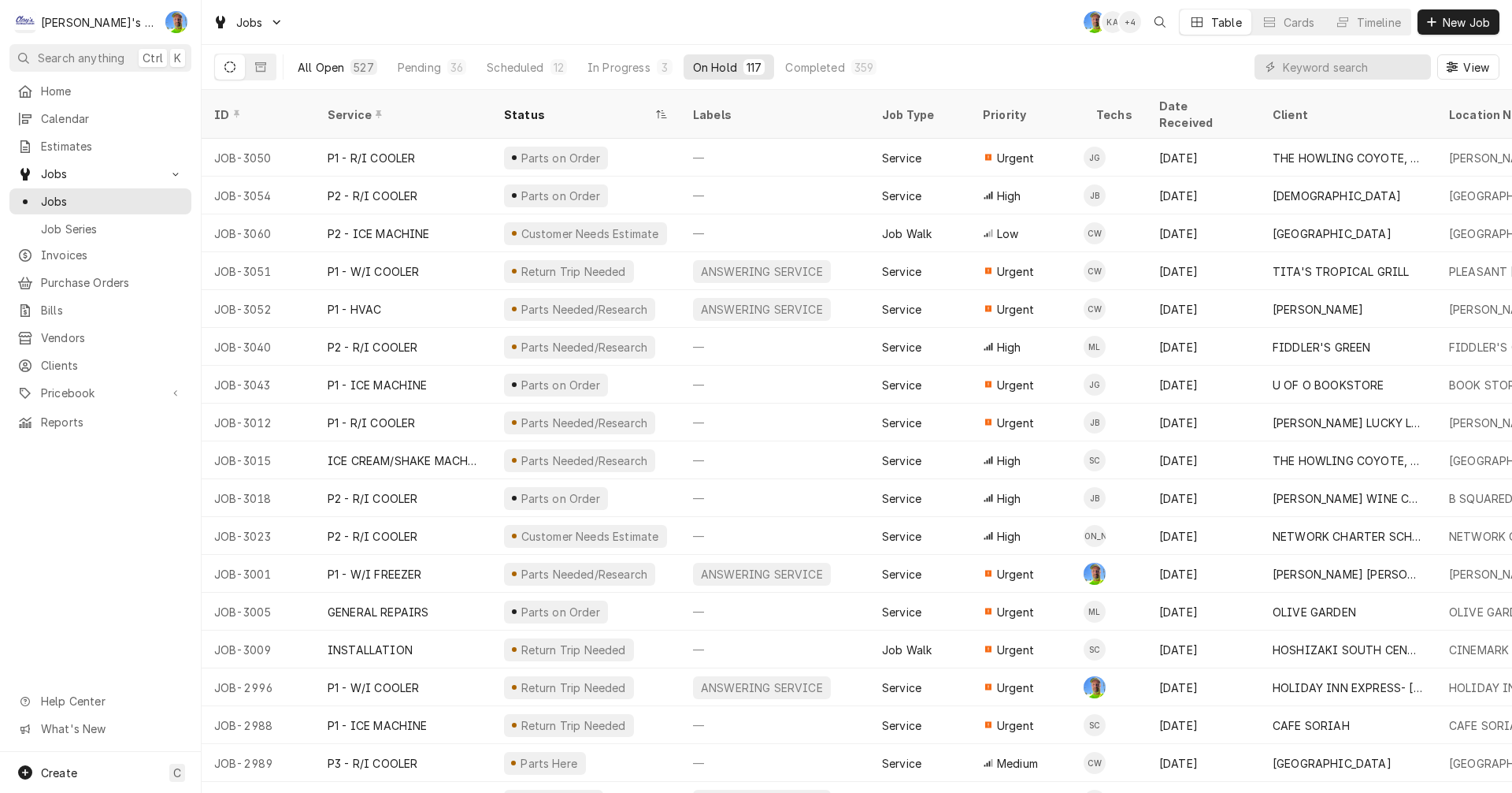
click at [314, 69] on div "All Open" at bounding box center [321, 66] width 46 height 16
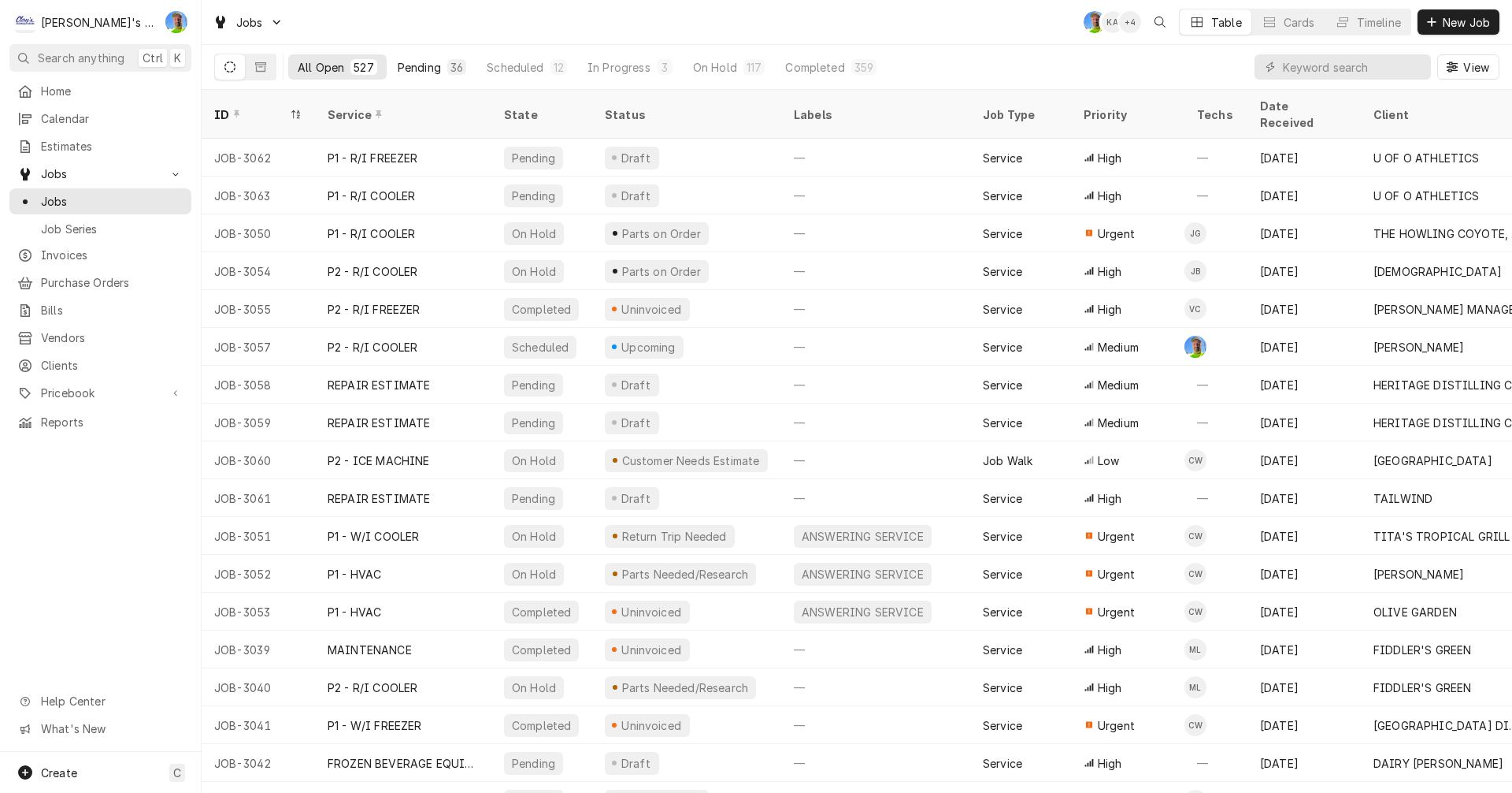
click at [415, 63] on div "Pending" at bounding box center [419, 66] width 43 height 16
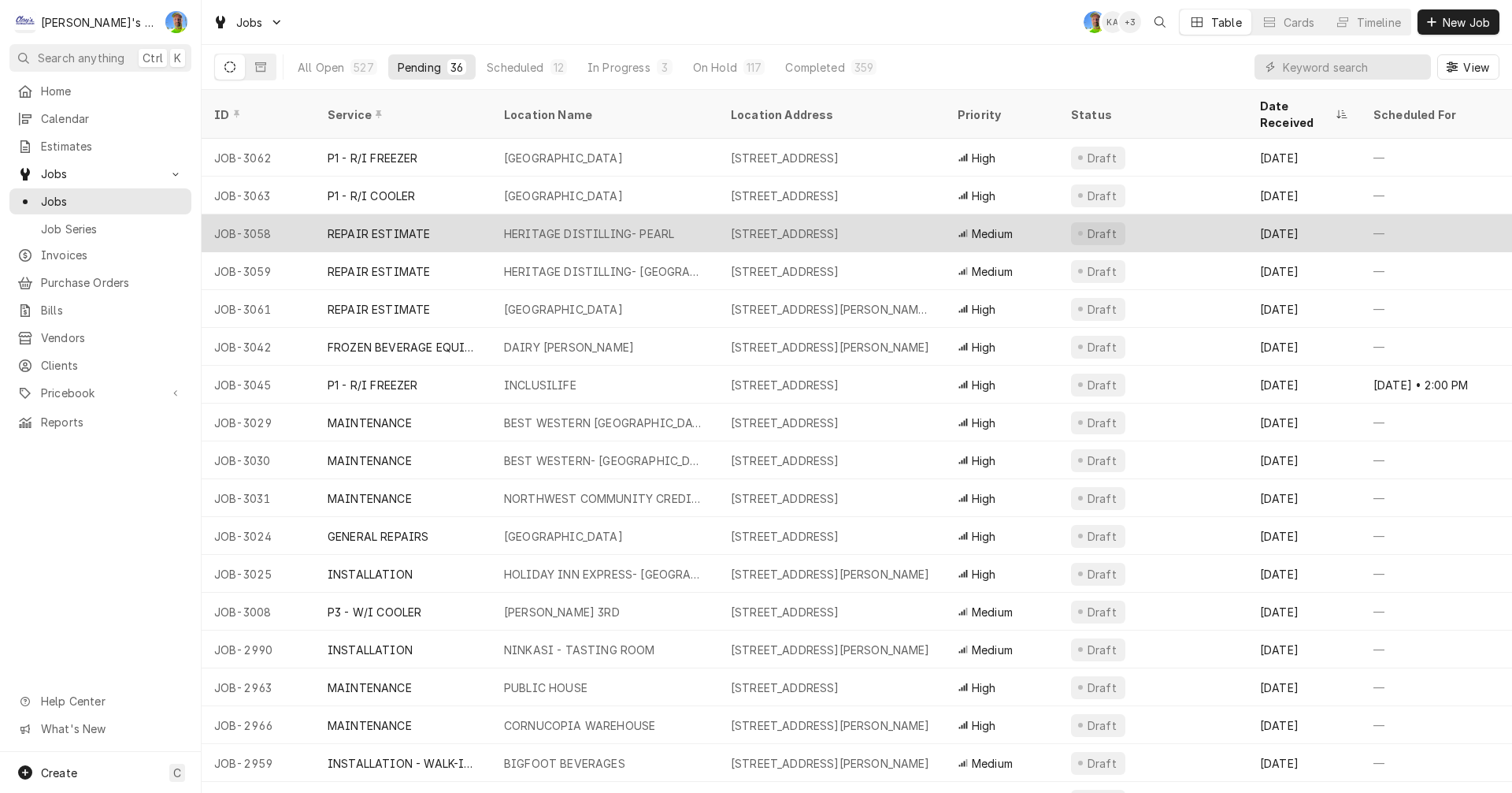
click at [517, 219] on tr "JOB-3058 REPAIR ESTIMATE HERITAGE DISTILLING- PEARL 550 PEARL ST SUITE 150, EUG…" at bounding box center [1364, 233] width 2325 height 37
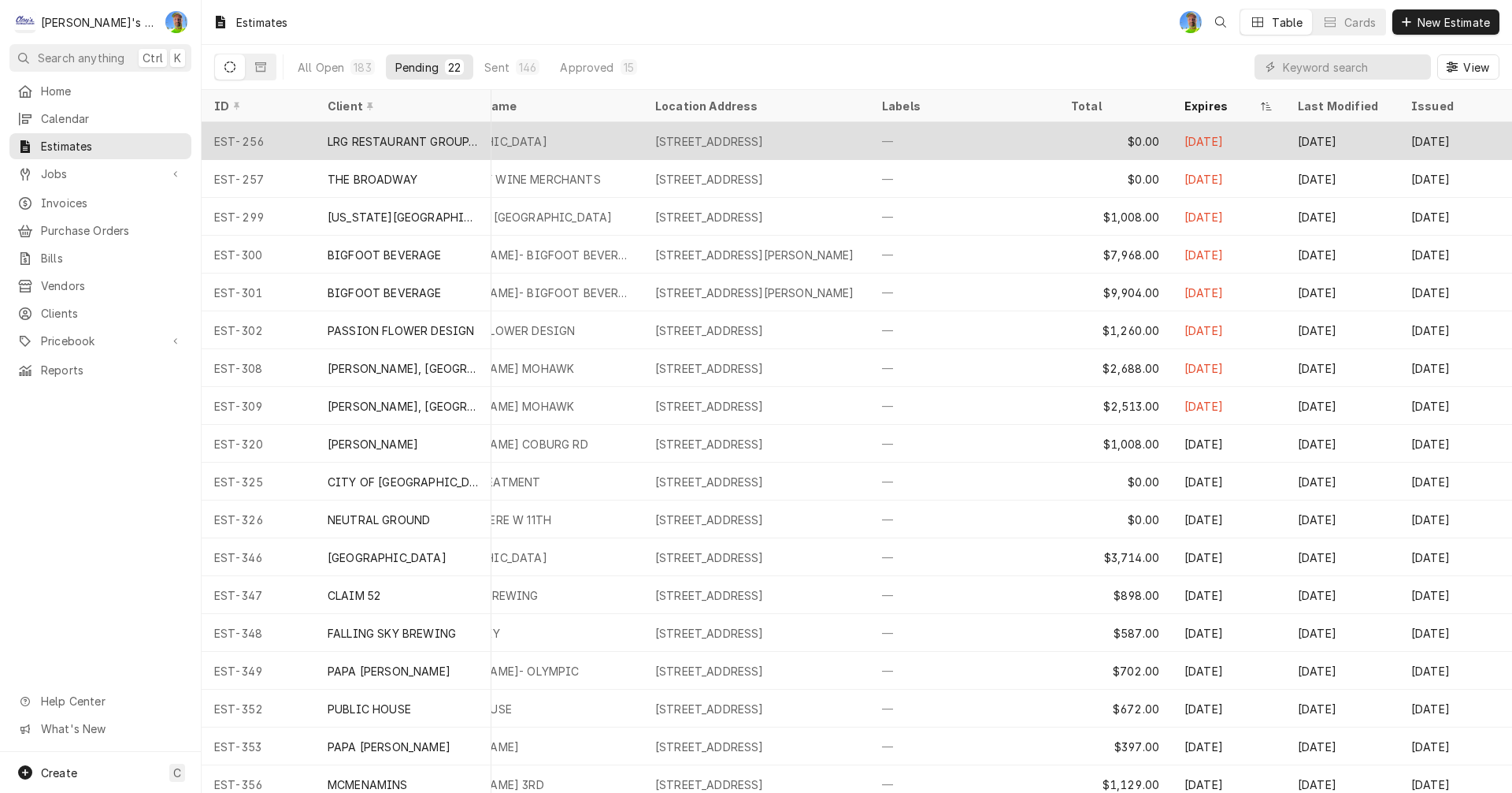
scroll to position [0, 79]
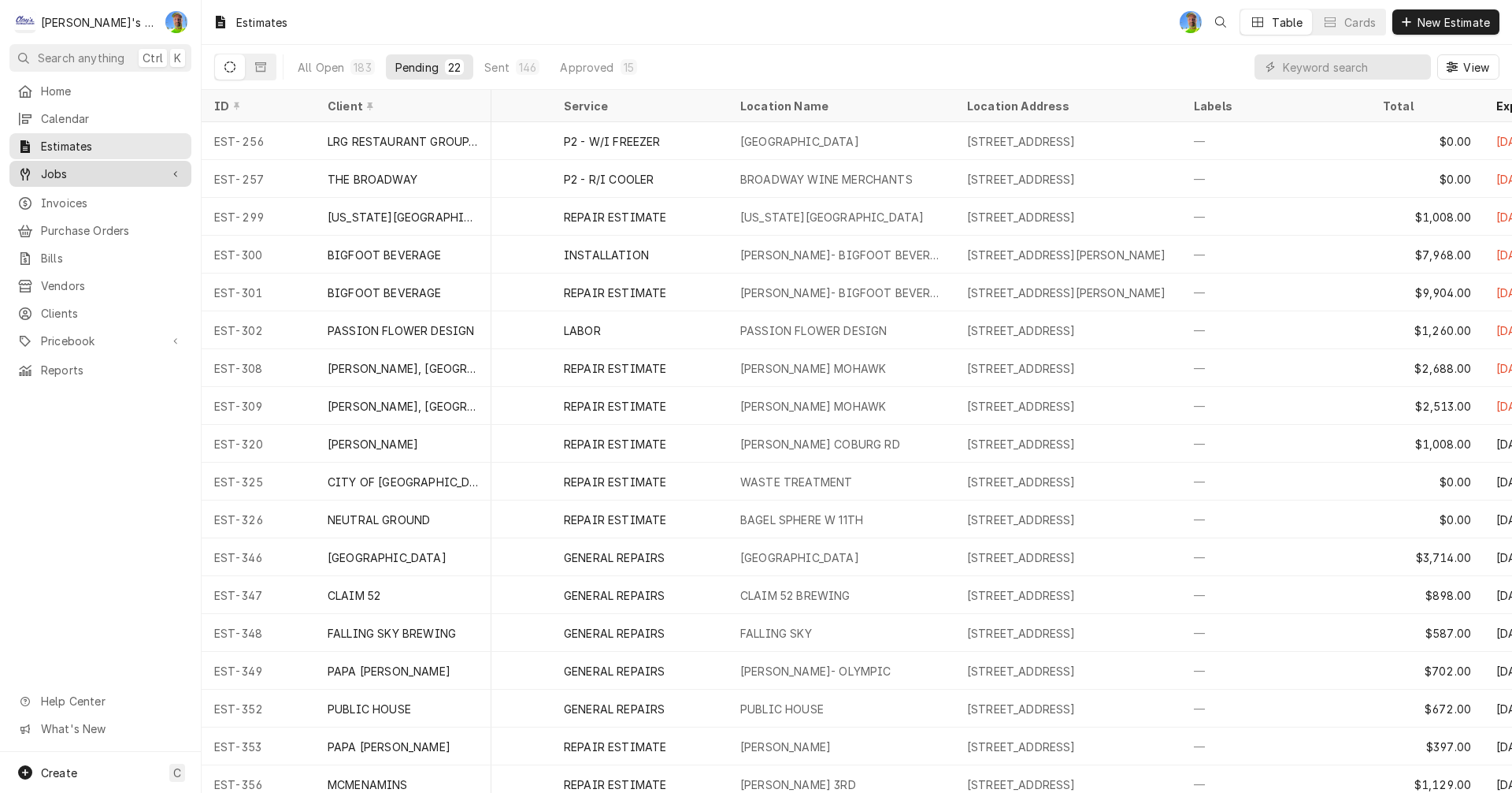
click at [87, 167] on span "Jobs" at bounding box center [101, 173] width 119 height 16
click at [92, 193] on span "Jobs" at bounding box center [112, 201] width 142 height 16
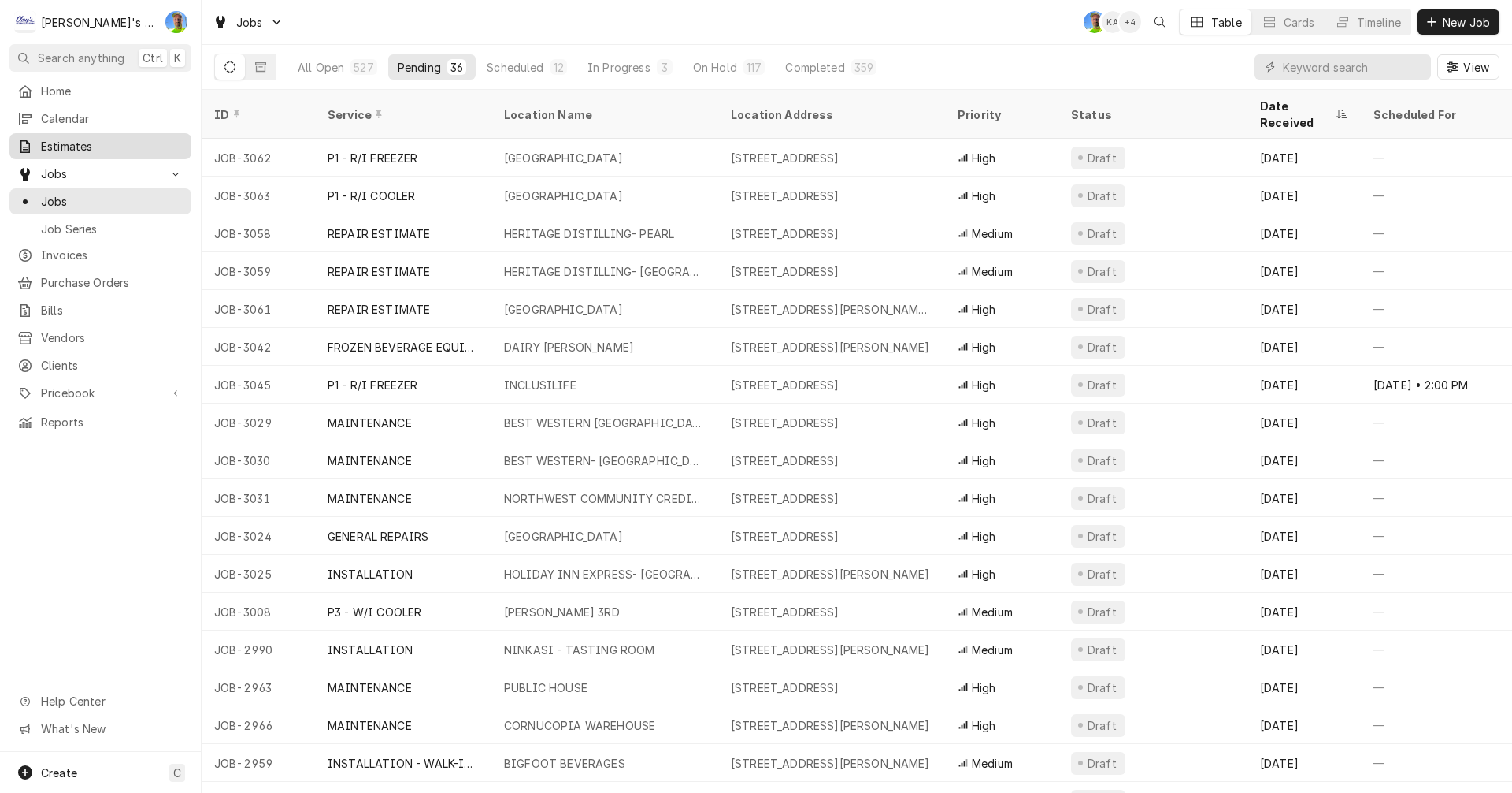
click at [116, 139] on span "Estimates" at bounding box center [112, 145] width 142 height 16
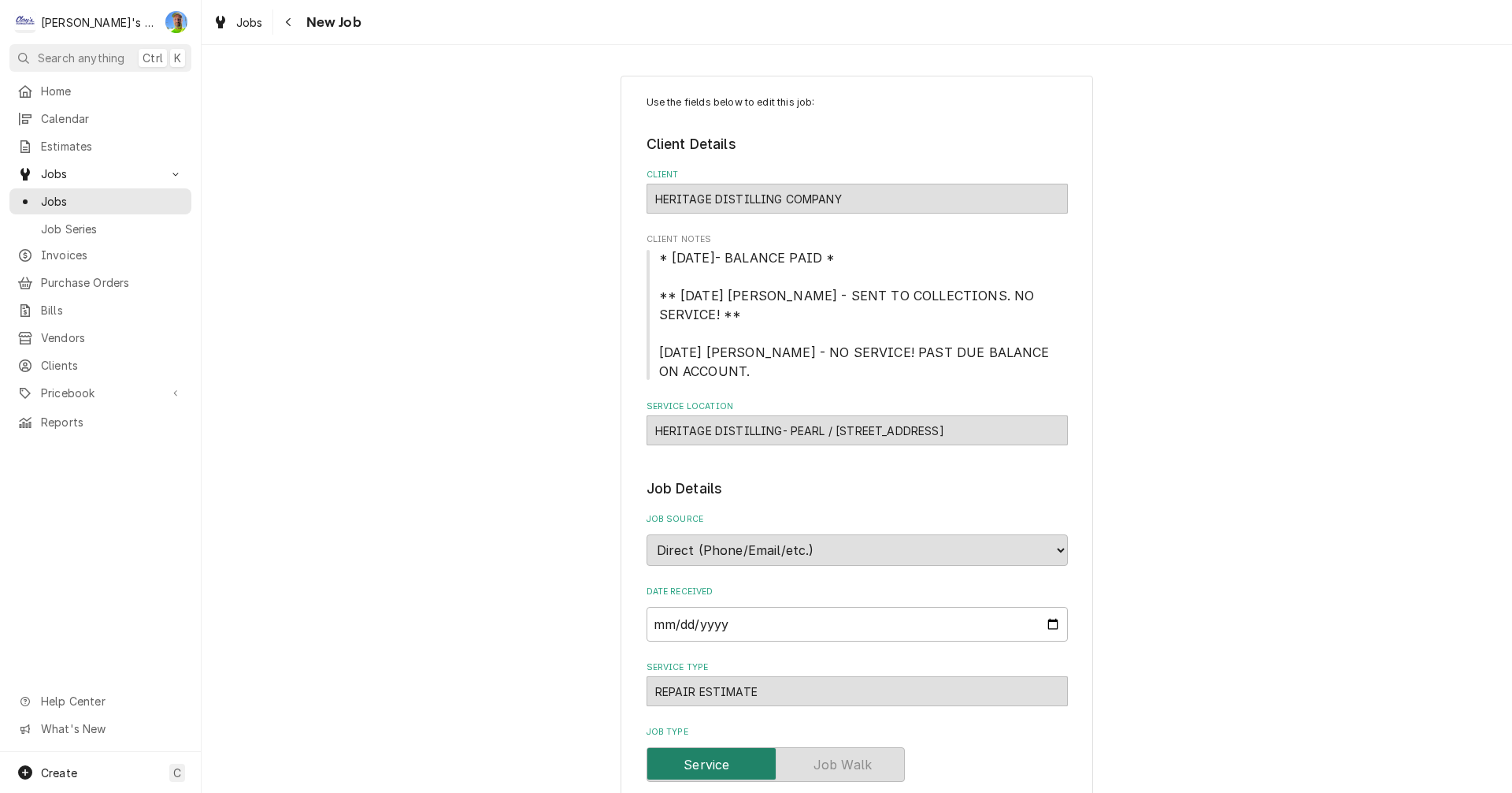
type textarea "x"
click at [232, 19] on div "Jobs" at bounding box center [237, 22] width 57 height 19
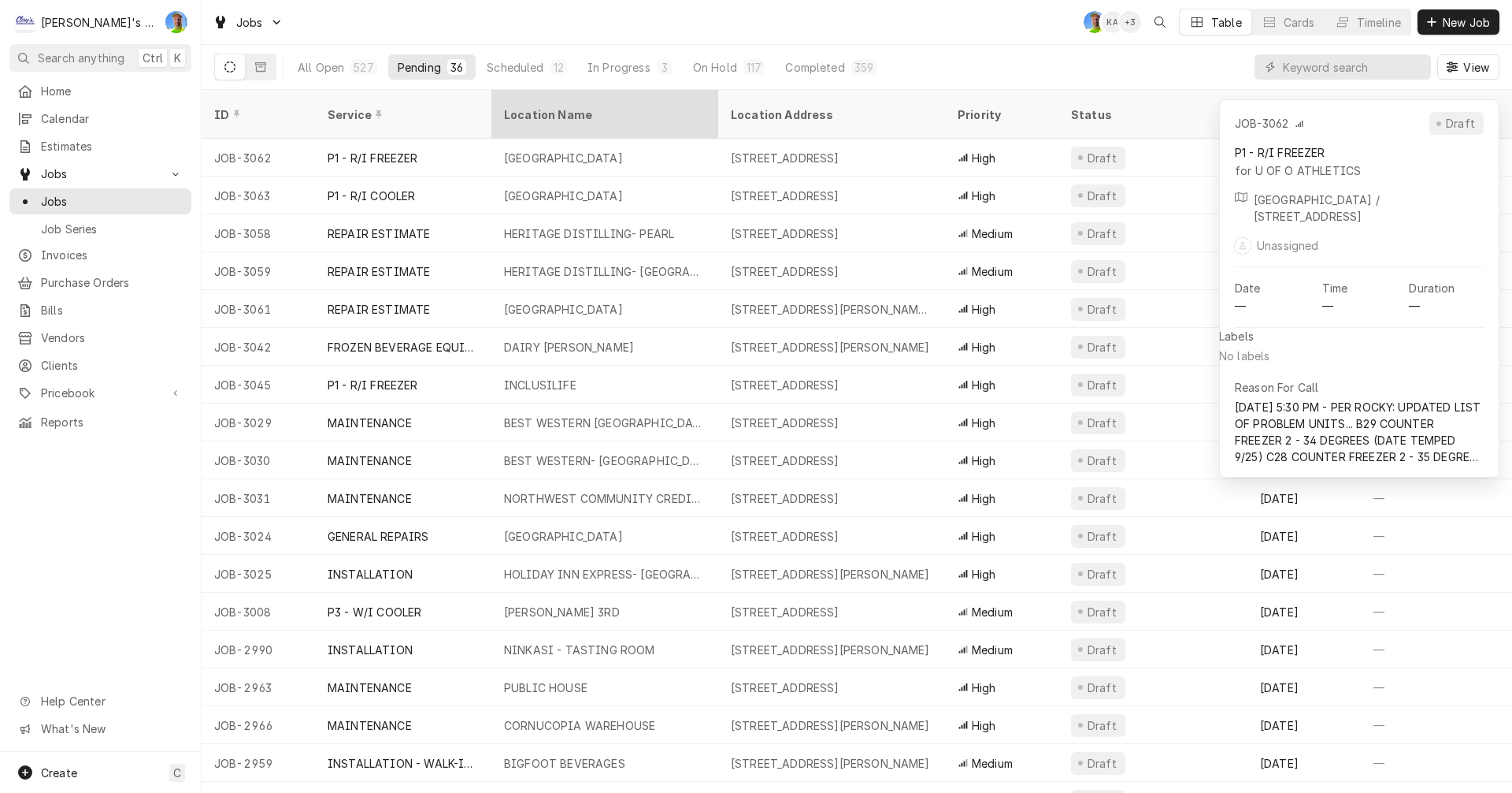
click at [617, 112] on div "Location Name" at bounding box center [605, 114] width 221 height 42
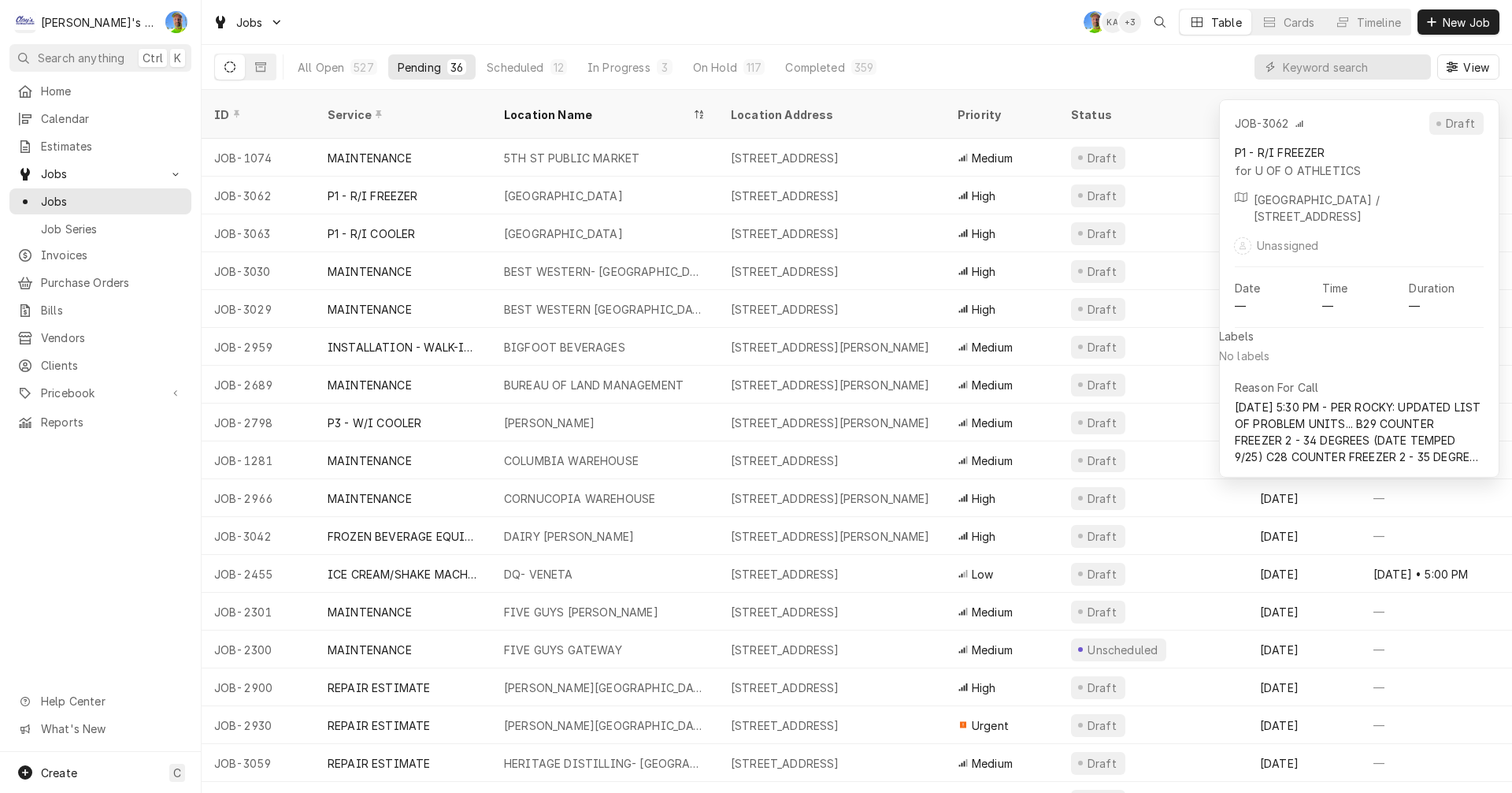
click at [617, 112] on div "Location Name" at bounding box center [605, 114] width 221 height 42
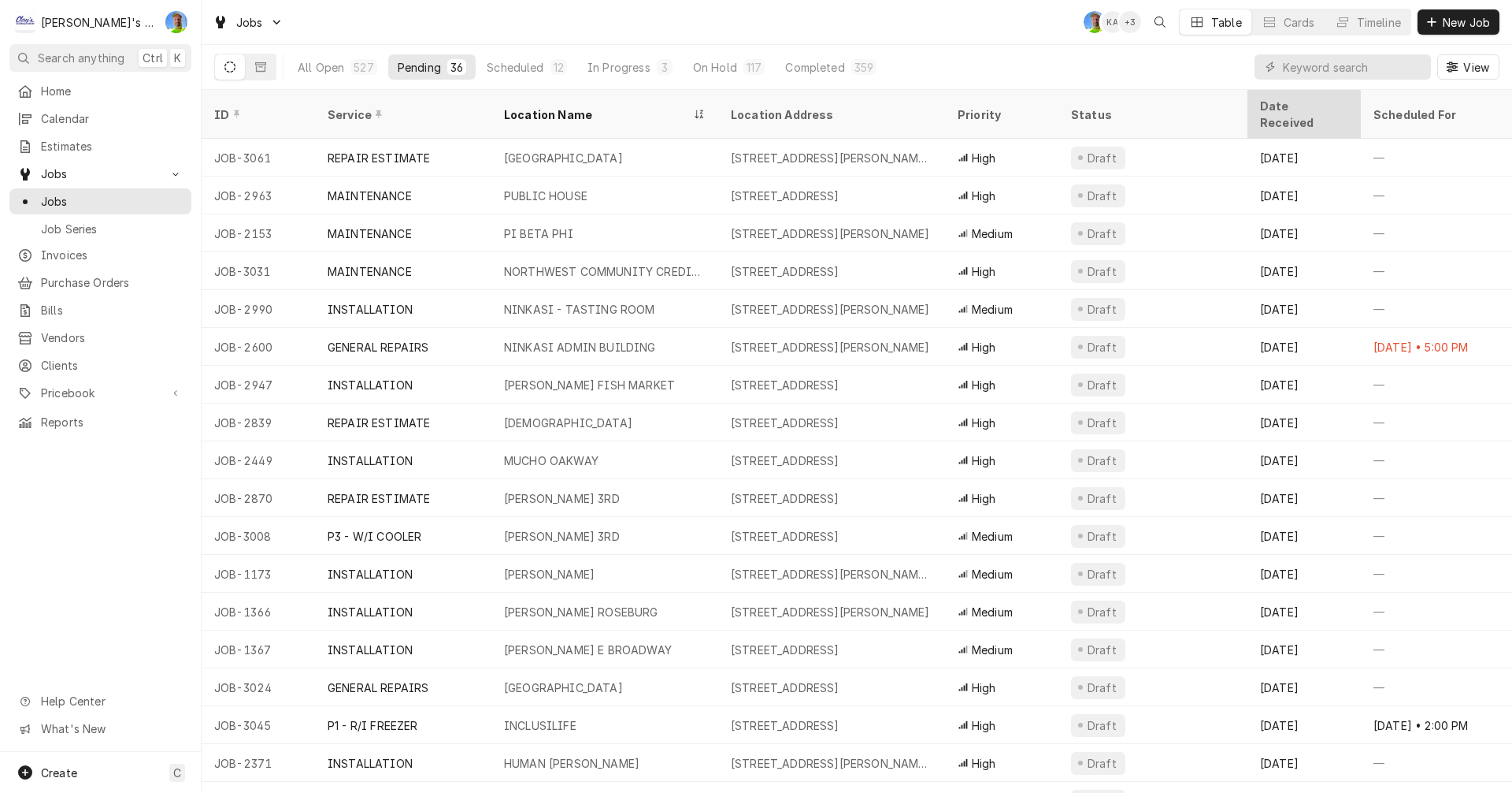
click at [1283, 106] on div "Date Received" at bounding box center [1303, 114] width 85 height 33
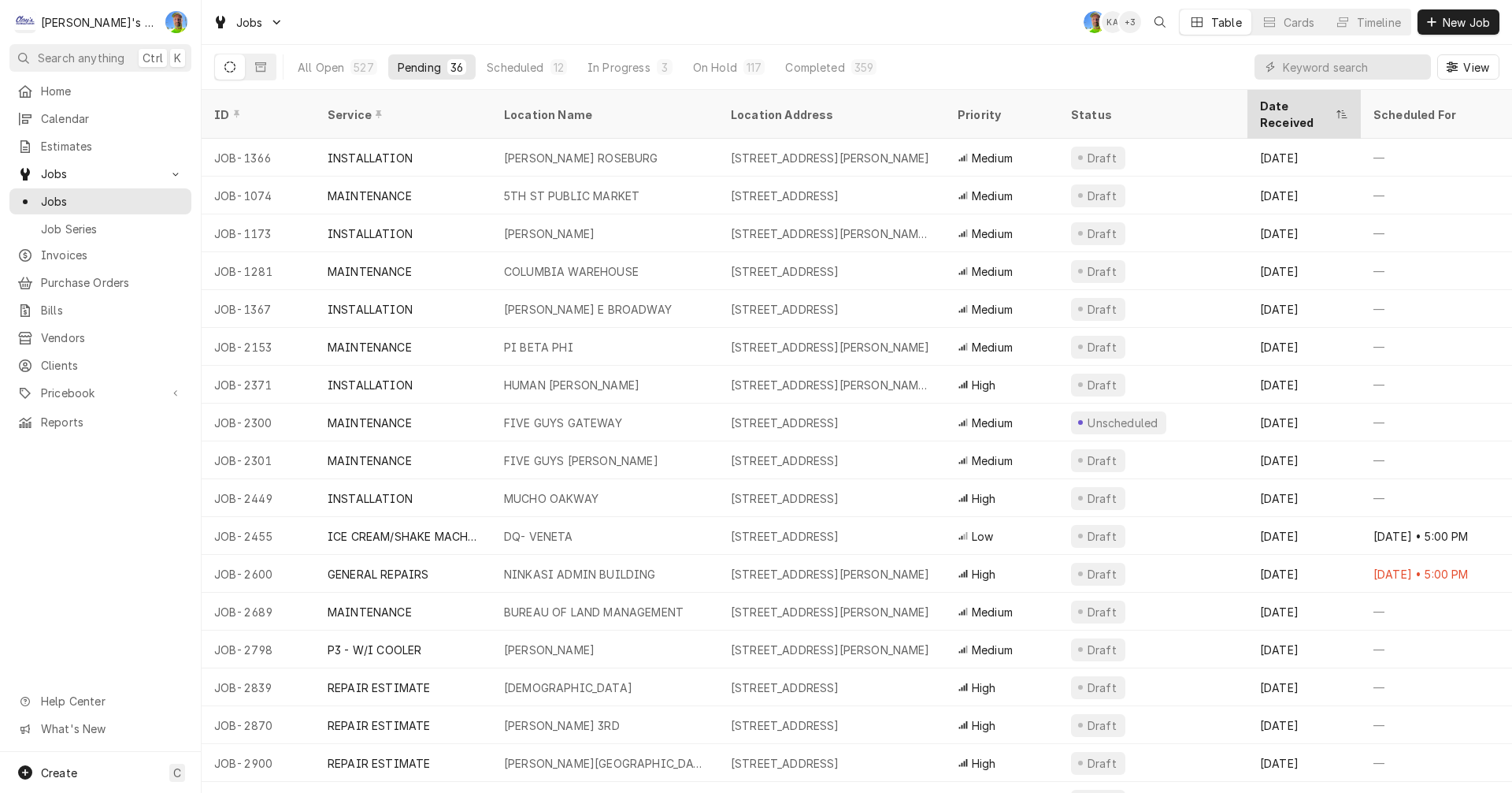
click at [1269, 106] on div "Date Received" at bounding box center [1296, 114] width 72 height 33
